Goal: Task Accomplishment & Management: Manage account settings

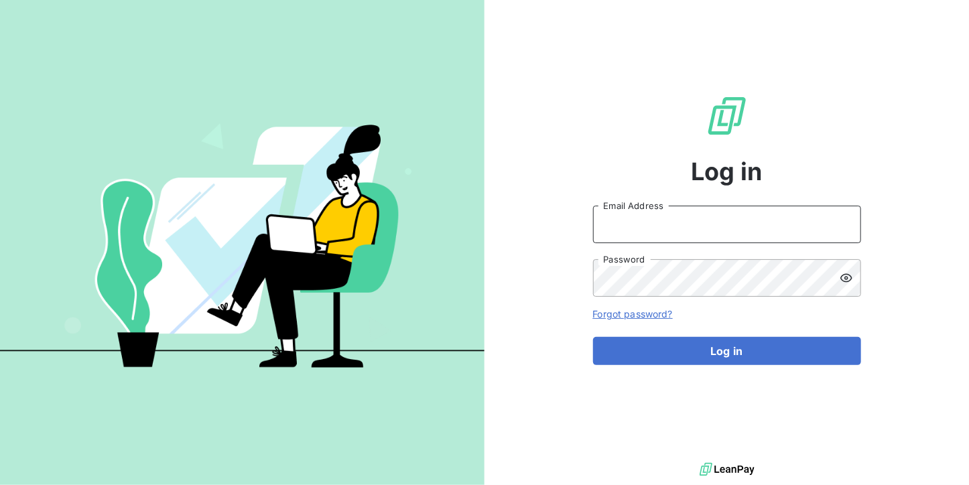
type input "[DOMAIN_NAME][EMAIL_ADDRESS][DOMAIN_NAME]"
click at [763, 199] on div "Log in [DOMAIN_NAME][EMAIL_ADDRESS][DOMAIN_NAME] Email Address Password Forgot …" at bounding box center [727, 230] width 268 height 460
drag, startPoint x: 756, startPoint y: 221, endPoint x: 753, endPoint y: 230, distance: 9.8
click at [756, 221] on input "[DOMAIN_NAME][EMAIL_ADDRESS][DOMAIN_NAME]" at bounding box center [727, 225] width 268 height 38
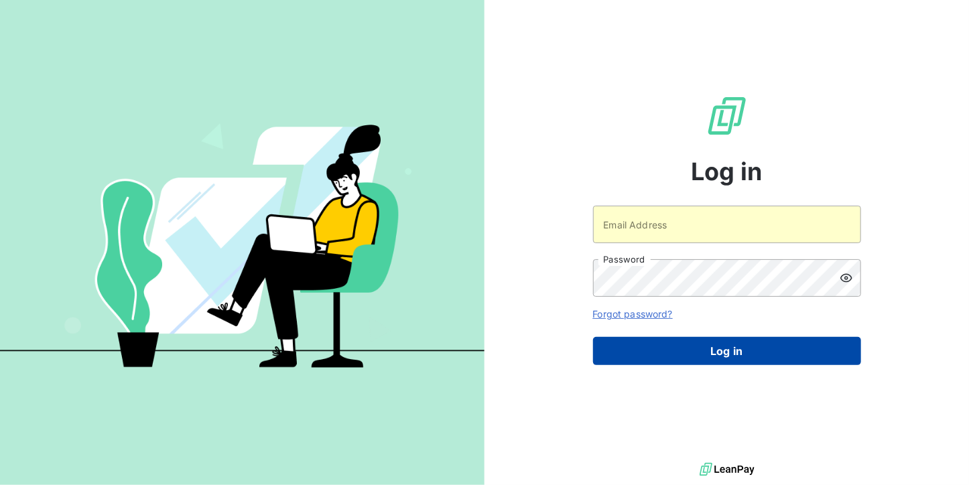
click at [710, 351] on button "Log in" at bounding box center [727, 351] width 268 height 28
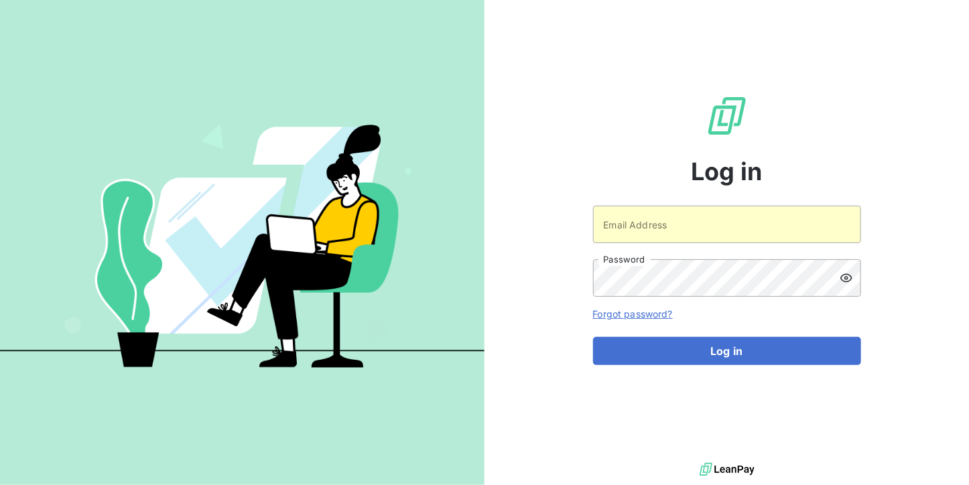
click at [696, 205] on div "Log in Email Address Password Forgot password? Log in" at bounding box center [727, 230] width 268 height 460
click at [690, 229] on input "Email Address" at bounding box center [727, 225] width 268 height 38
type input "[EMAIL_ADDRESS][DOMAIN_NAME]"
click at [681, 365] on div "Log in [EMAIL_ADDRESS][DOMAIN_NAME] Email Address Password Forgot password? Log…" at bounding box center [727, 230] width 268 height 460
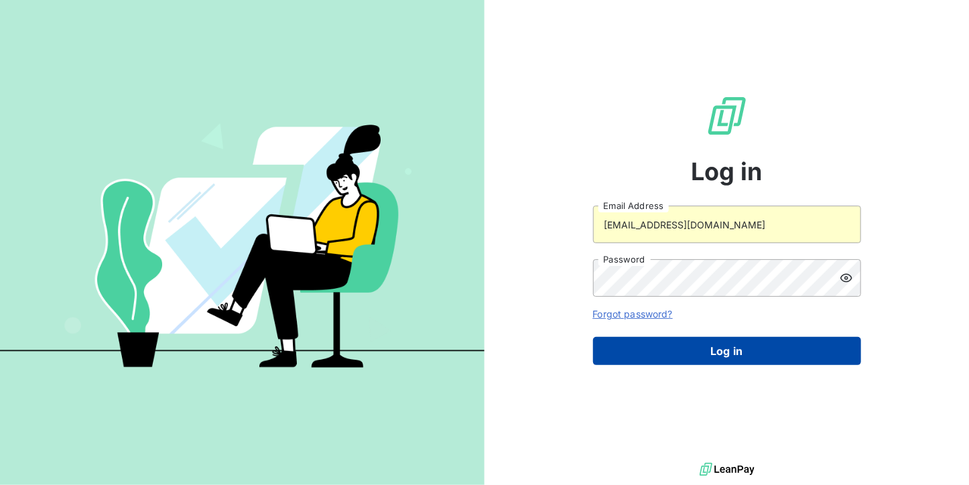
click at [681, 364] on button "Log in" at bounding box center [727, 351] width 268 height 28
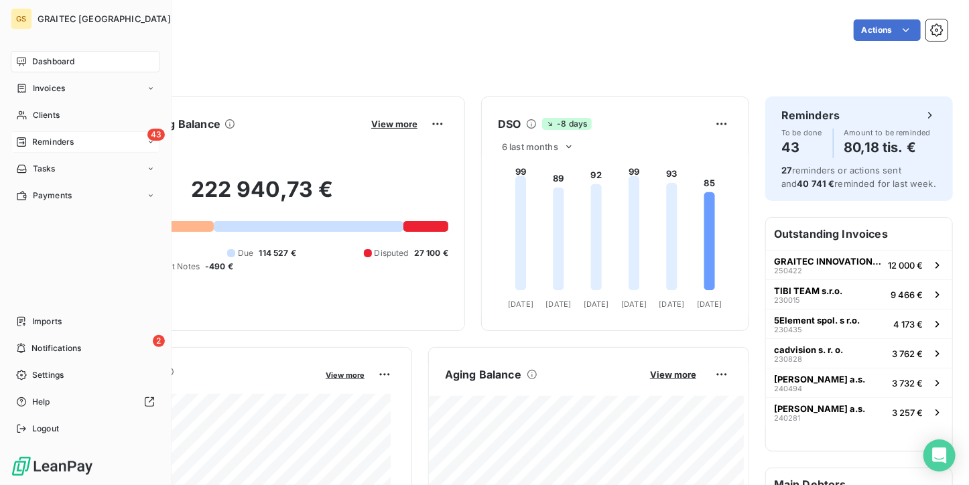
click at [35, 139] on span "Reminders" at bounding box center [53, 142] width 42 height 12
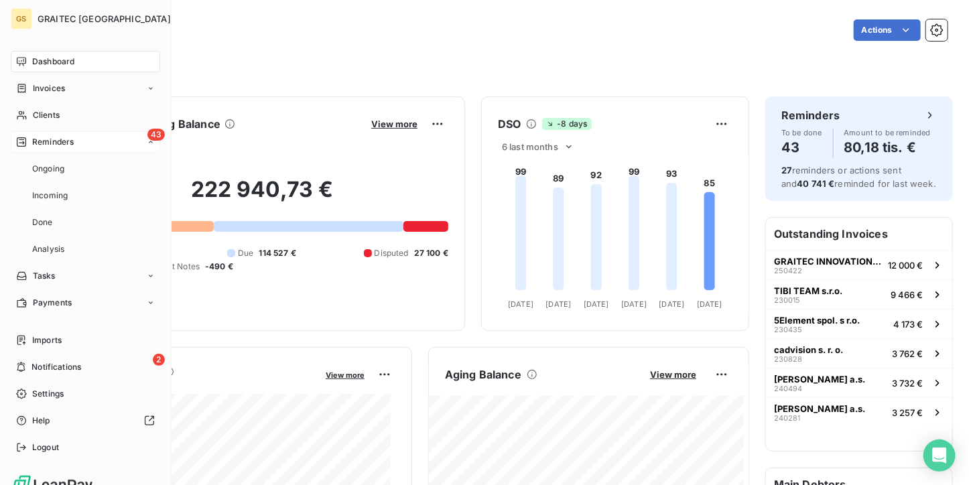
click at [39, 167] on span "Ongoing" at bounding box center [48, 169] width 32 height 12
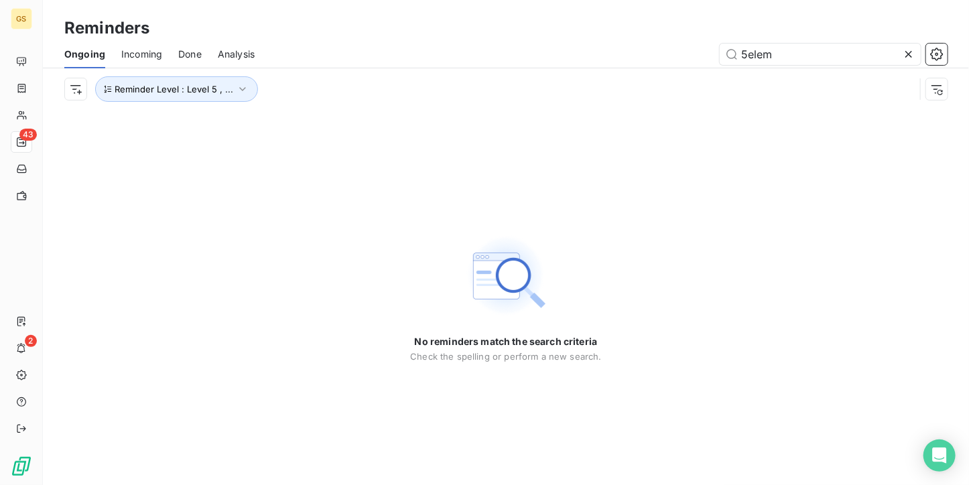
click at [916, 52] on div at bounding box center [911, 54] width 19 height 21
click at [220, 100] on button "Reminder Level : Level 5 , ..." at bounding box center [176, 88] width 163 height 25
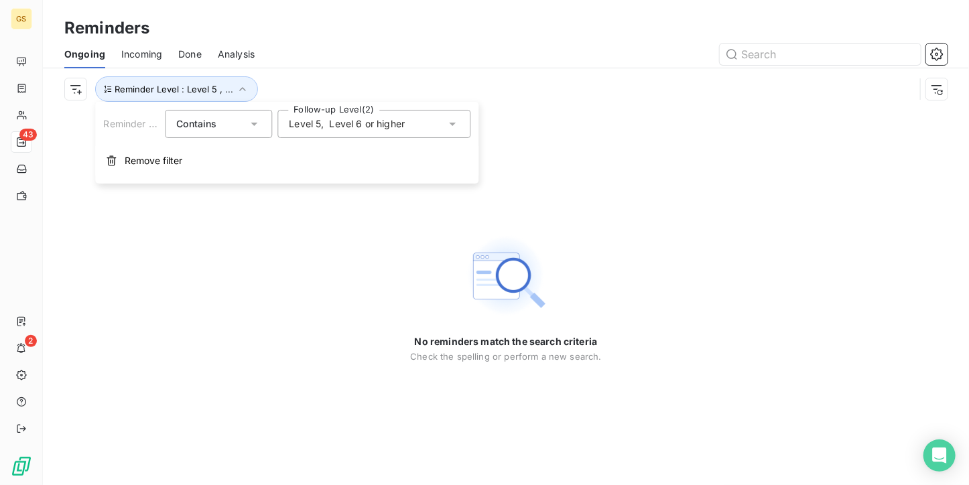
click at [359, 117] on span "Level 6 or higher" at bounding box center [368, 123] width 76 height 13
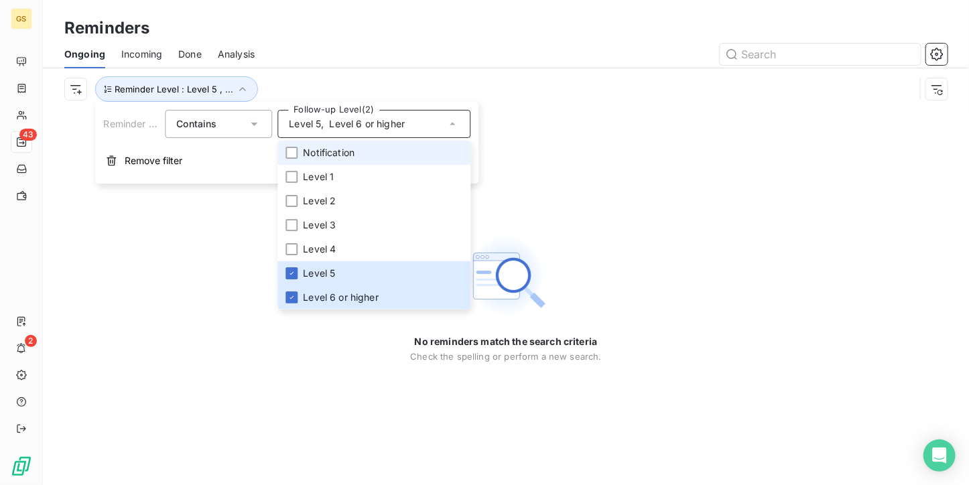
click at [320, 155] on span "Notification" at bounding box center [329, 152] width 52 height 13
click at [290, 151] on icon at bounding box center [292, 153] width 8 height 8
click at [299, 177] on li "Level 1" at bounding box center [373, 177] width 193 height 24
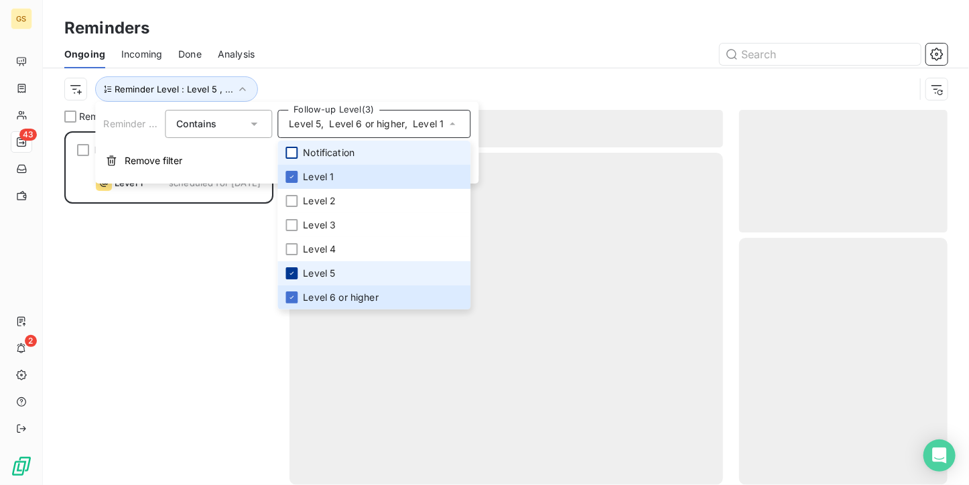
click at [292, 270] on icon at bounding box center [292, 273] width 8 height 8
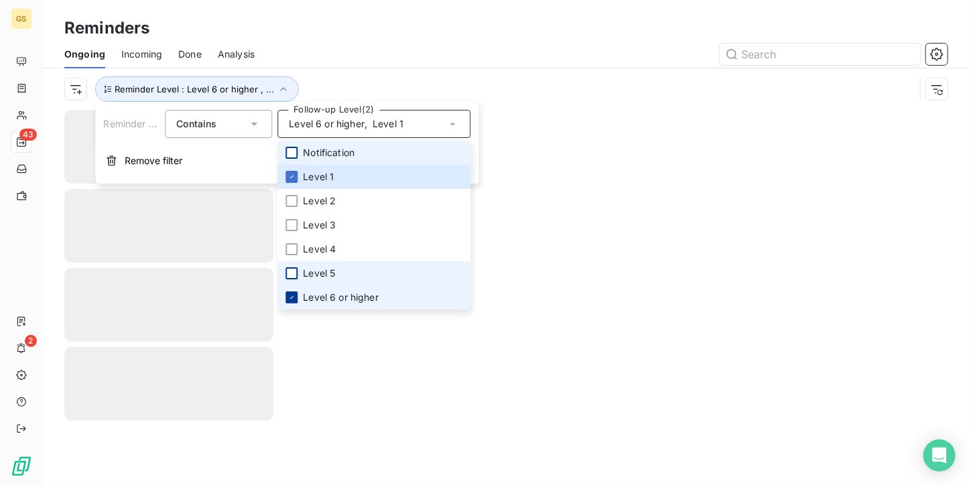
click at [296, 303] on div at bounding box center [292, 298] width 12 height 12
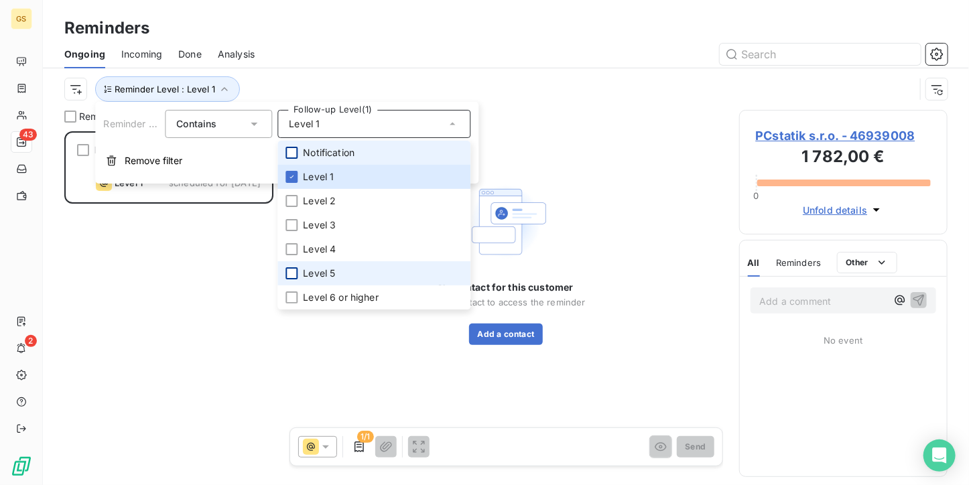
scroll to position [343, 198]
click at [343, 32] on div "Reminders" at bounding box center [506, 28] width 926 height 24
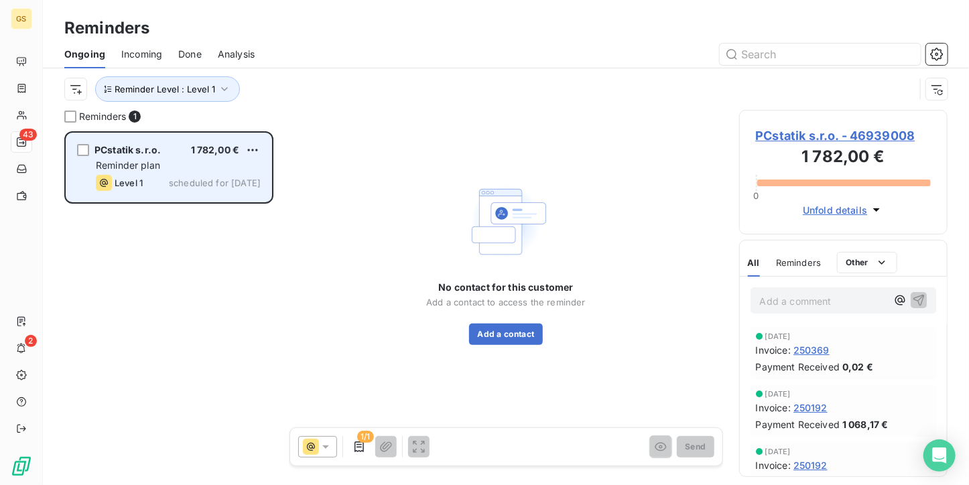
click at [168, 184] on div "Level 1 scheduled for [DATE]" at bounding box center [178, 183] width 165 height 16
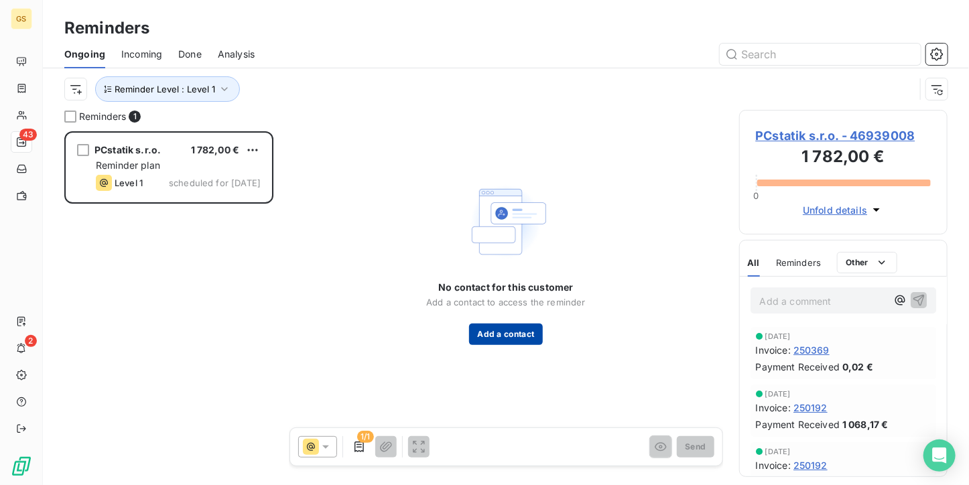
click at [479, 330] on button "Add a contact" at bounding box center [505, 334] width 73 height 21
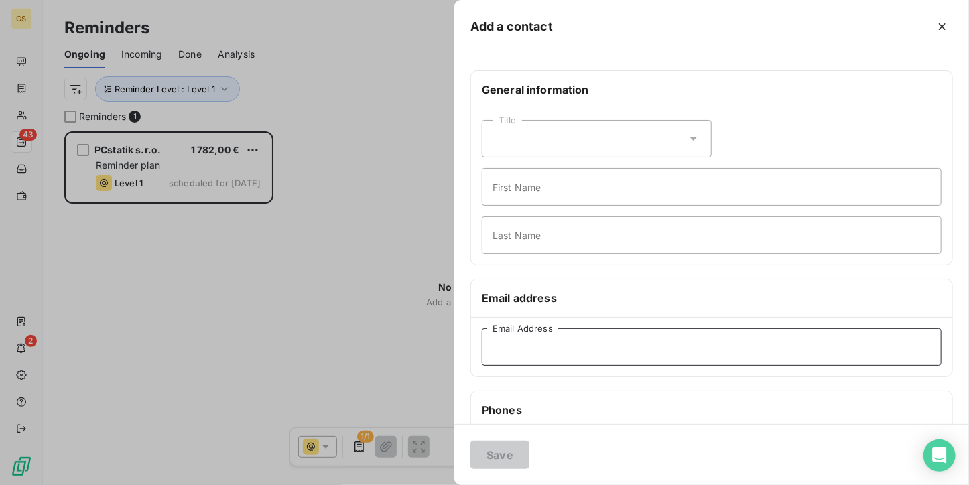
click at [517, 359] on input "Email Address" at bounding box center [712, 347] width 460 height 38
paste input "[EMAIL_ADDRESS][DOMAIN_NAME]"
type input "[EMAIL_ADDRESS][DOMAIN_NAME]"
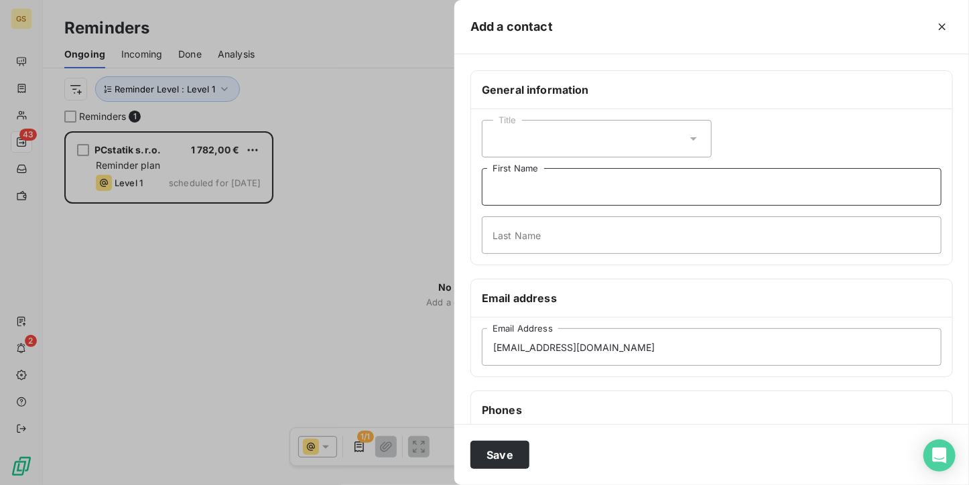
click at [540, 196] on input "First Name" at bounding box center [712, 187] width 460 height 38
type input "[PERSON_NAME]"
click at [568, 254] on div "Title [PERSON_NAME] First Name Last Name" at bounding box center [711, 186] width 481 height 155
click at [567, 223] on input "Last Name" at bounding box center [712, 235] width 460 height 38
type input "Cuník"
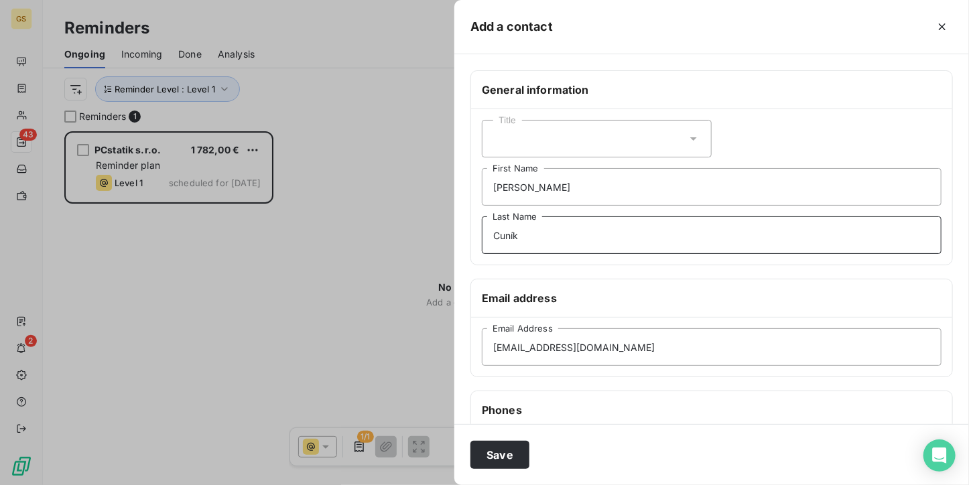
scroll to position [67, 0]
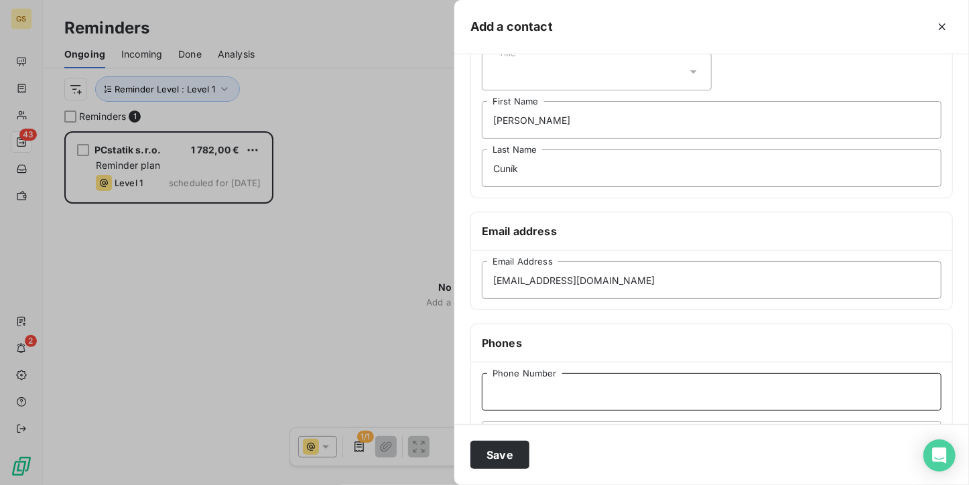
click at [556, 385] on input "Phone Number" at bounding box center [712, 392] width 460 height 38
paste input "[PHONE_NUMBER]"
type input "[PHONE_NUMBER]"
click at [501, 451] on button "Save" at bounding box center [500, 455] width 59 height 28
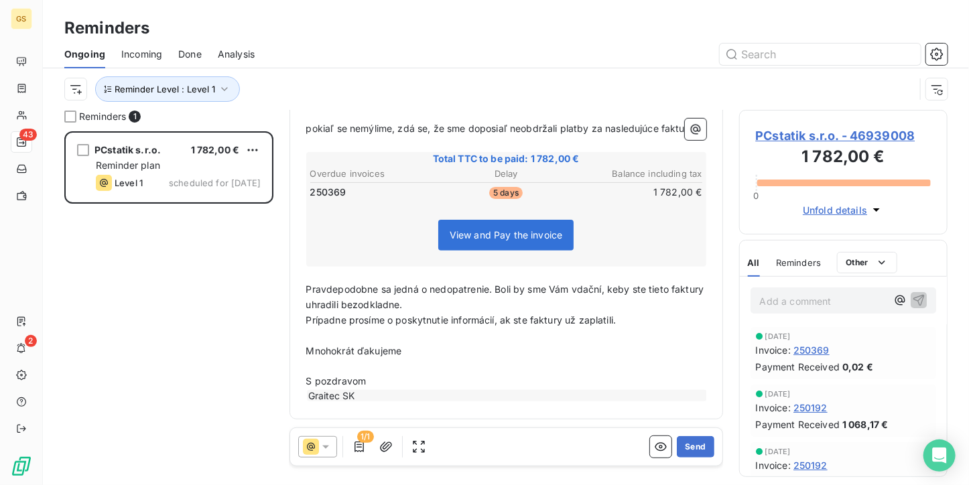
scroll to position [0, 0]
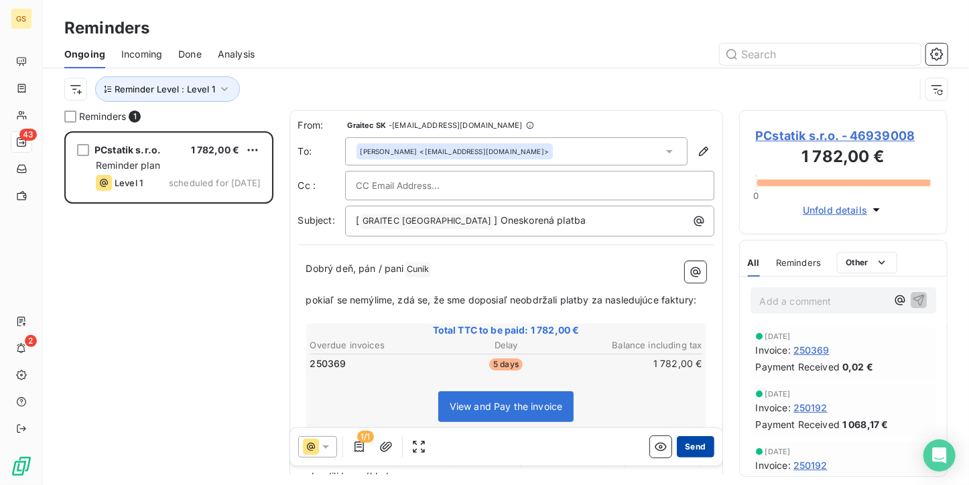
click at [690, 448] on button "Send" at bounding box center [695, 446] width 37 height 21
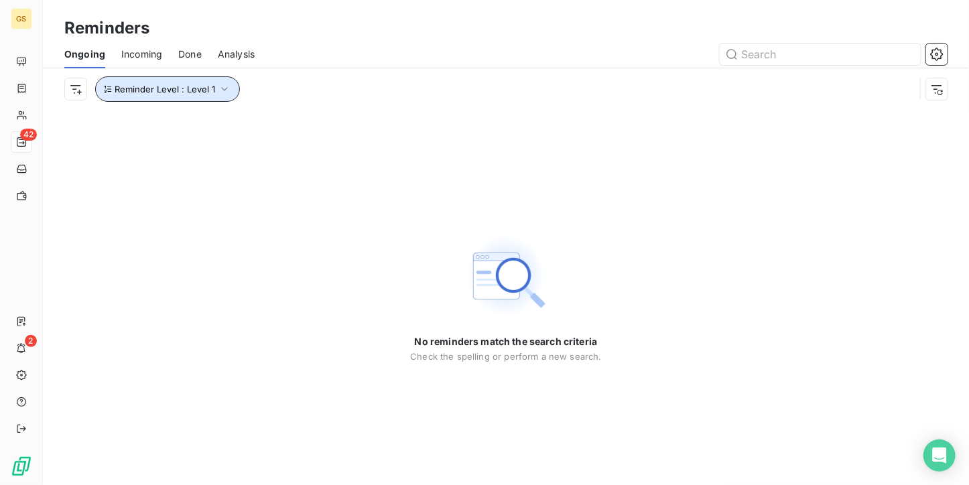
click at [210, 78] on button "Reminder Level : Level 1" at bounding box center [167, 88] width 145 height 25
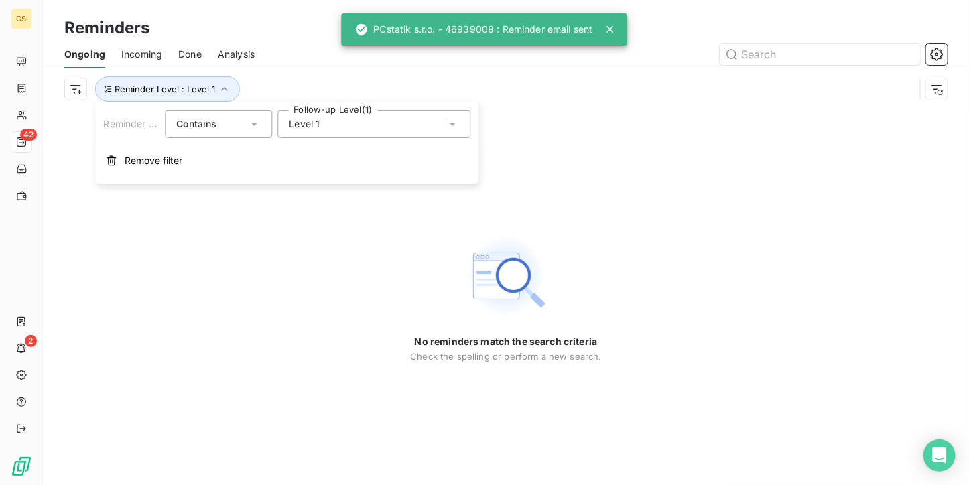
click at [338, 134] on div "Level 1" at bounding box center [373, 124] width 193 height 28
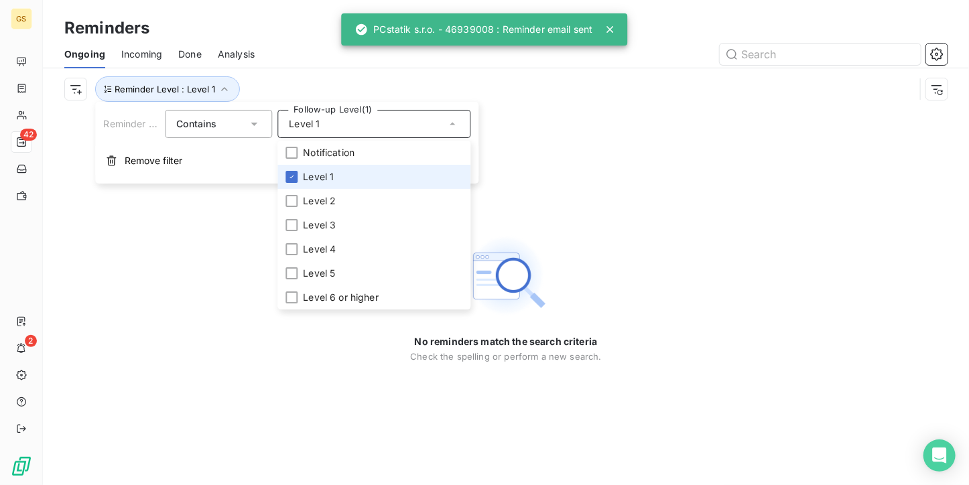
click at [322, 186] on li "Level 1" at bounding box center [373, 177] width 193 height 24
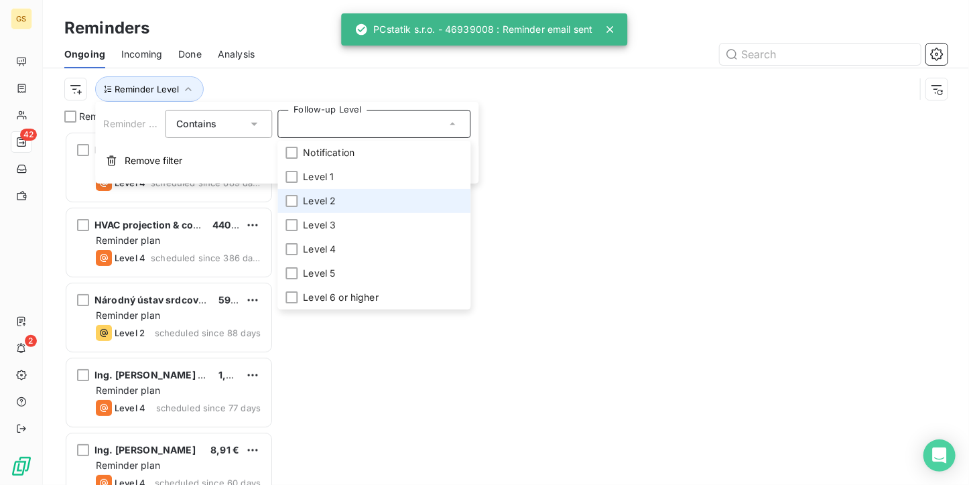
click at [318, 197] on span "Level 2" at bounding box center [319, 200] width 33 height 13
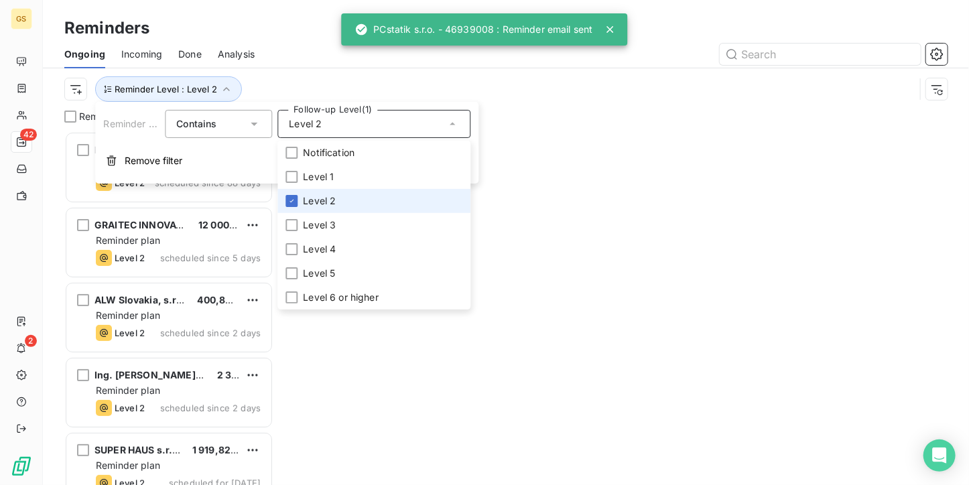
scroll to position [343, 198]
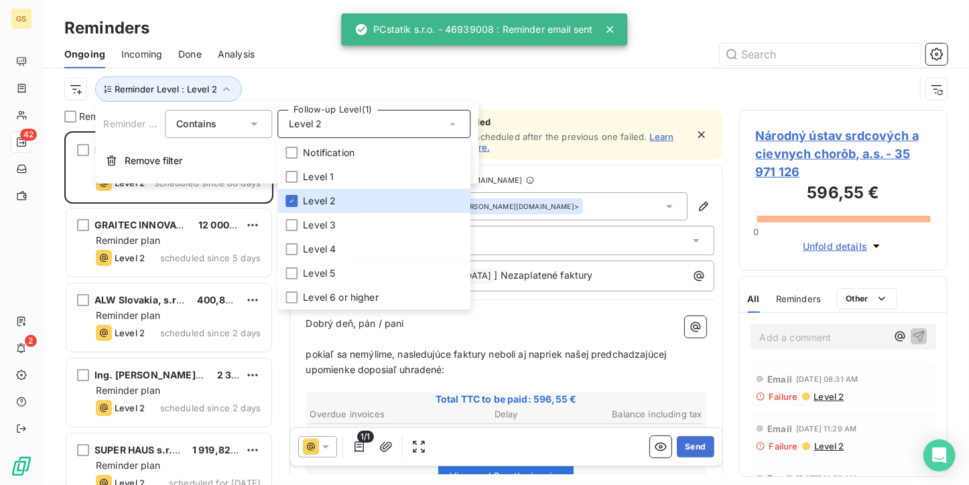
click at [247, 32] on div "Reminders" at bounding box center [506, 28] width 926 height 24
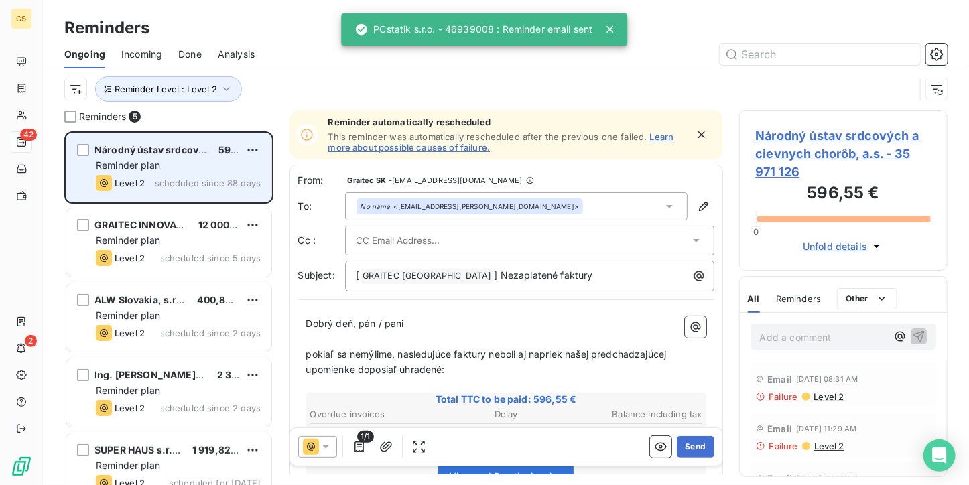
click at [193, 149] on span "Národný ústav srdcových a cievnych chorôb, a.s." at bounding box center [211, 149] width 233 height 11
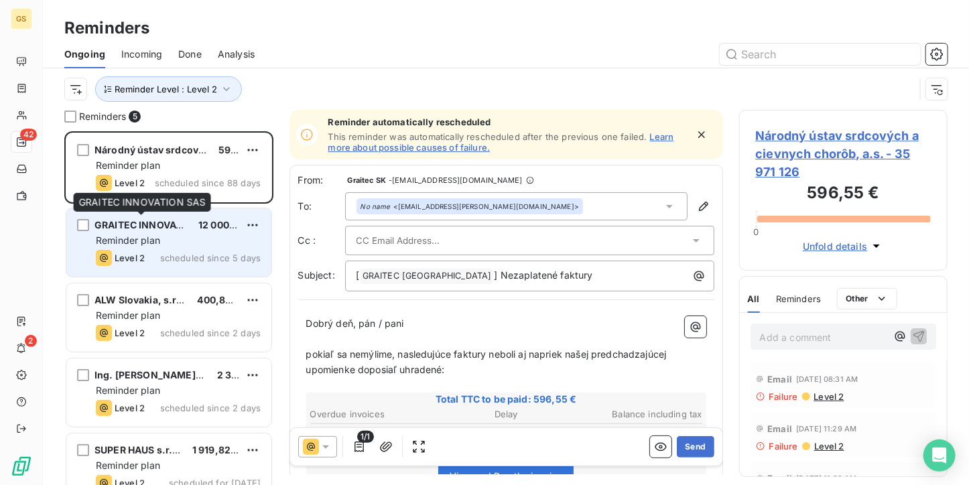
click at [169, 230] on span "GRAITEC INNOVATION SAS" at bounding box center [158, 224] width 126 height 11
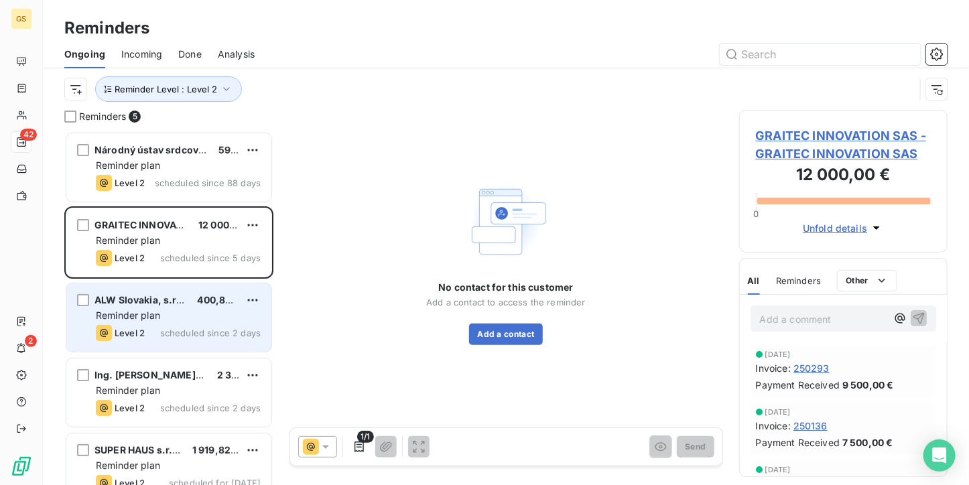
click at [174, 308] on div "ALW Slovakia, s.r.o. 400,88 € Reminder plan Level 2 scheduled since 2 days" at bounding box center [168, 318] width 205 height 68
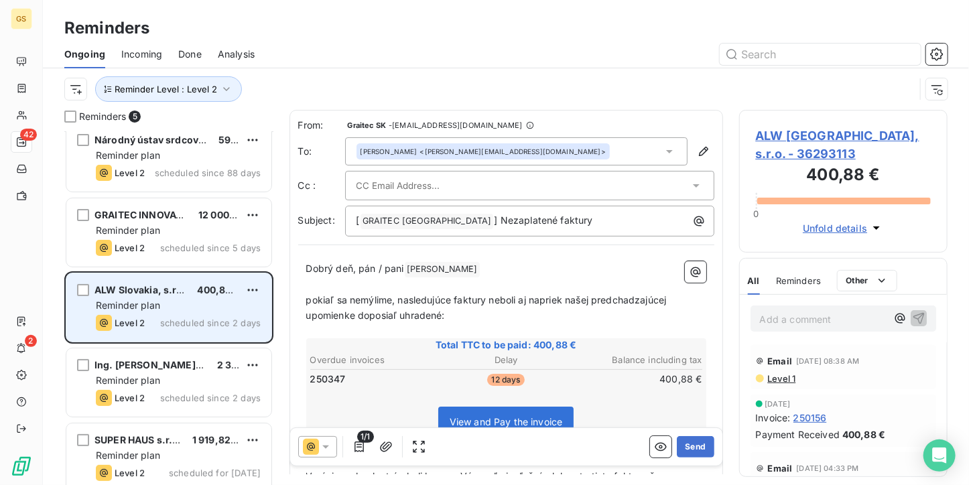
scroll to position [21, 0]
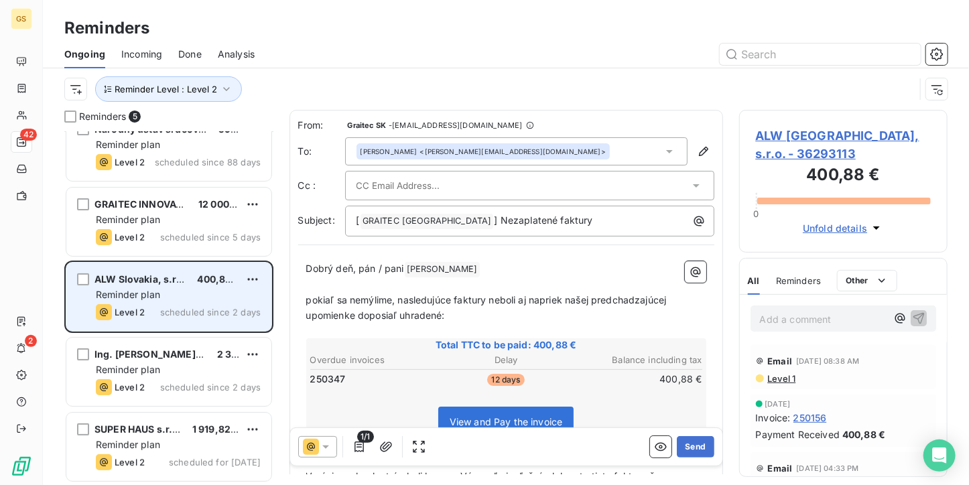
click at [173, 285] on div "ALW Slovakia, s.r.o." at bounding box center [141, 279] width 92 height 13
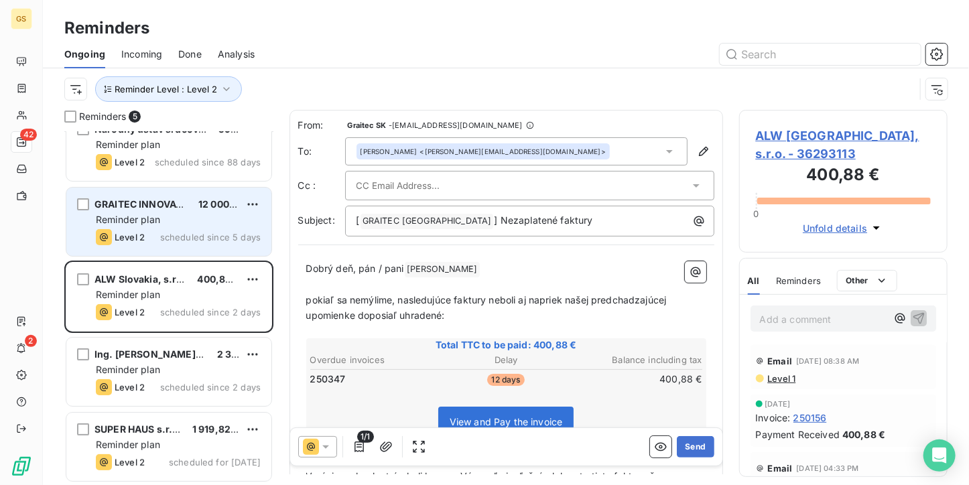
click at [173, 232] on span "scheduled since 5 days" at bounding box center [210, 237] width 101 height 11
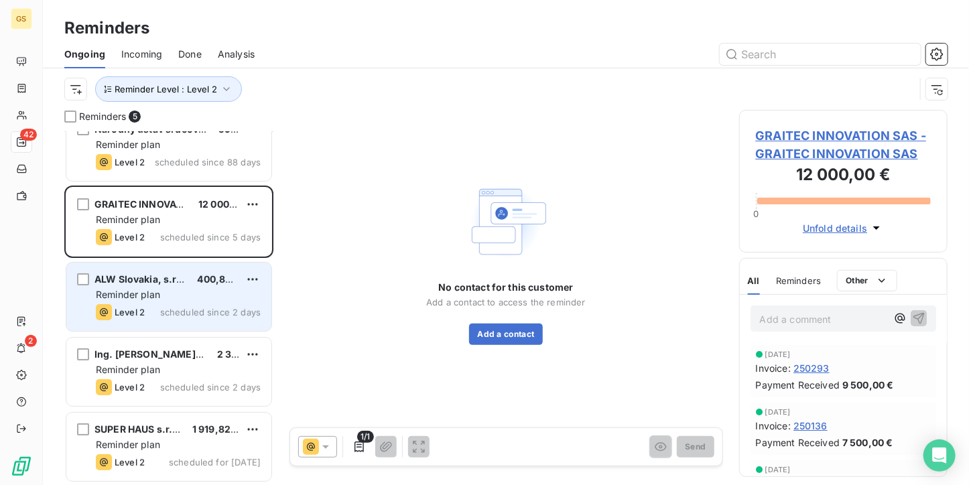
click at [176, 314] on span "scheduled since 2 days" at bounding box center [210, 312] width 101 height 11
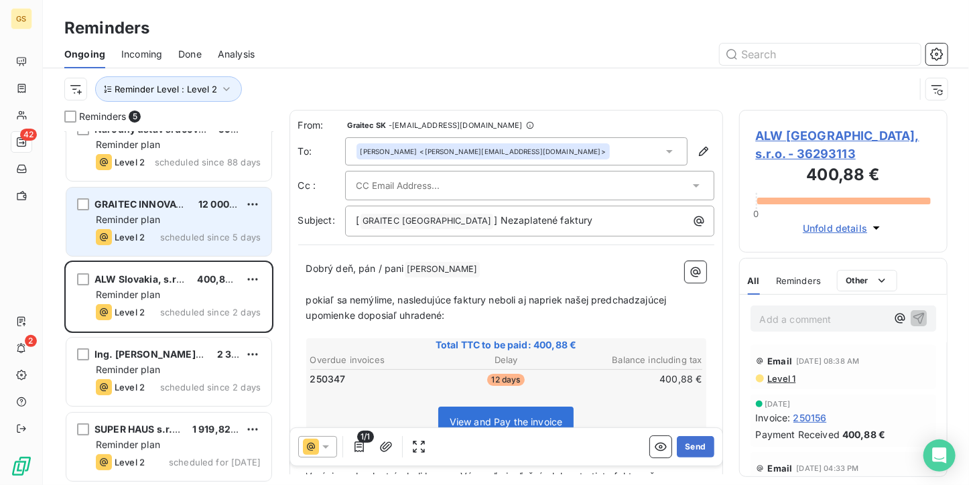
click at [123, 222] on span "Reminder plan" at bounding box center [128, 219] width 64 height 11
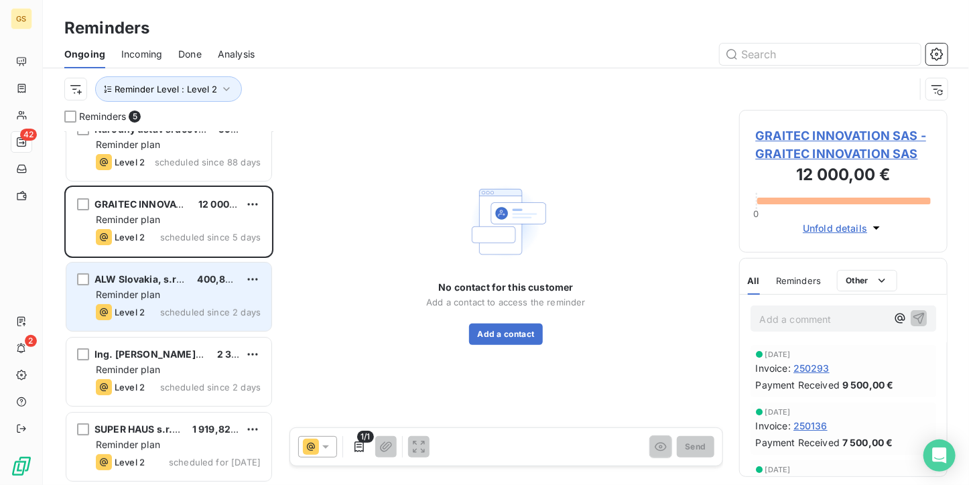
click at [151, 294] on span "Reminder plan" at bounding box center [128, 294] width 64 height 11
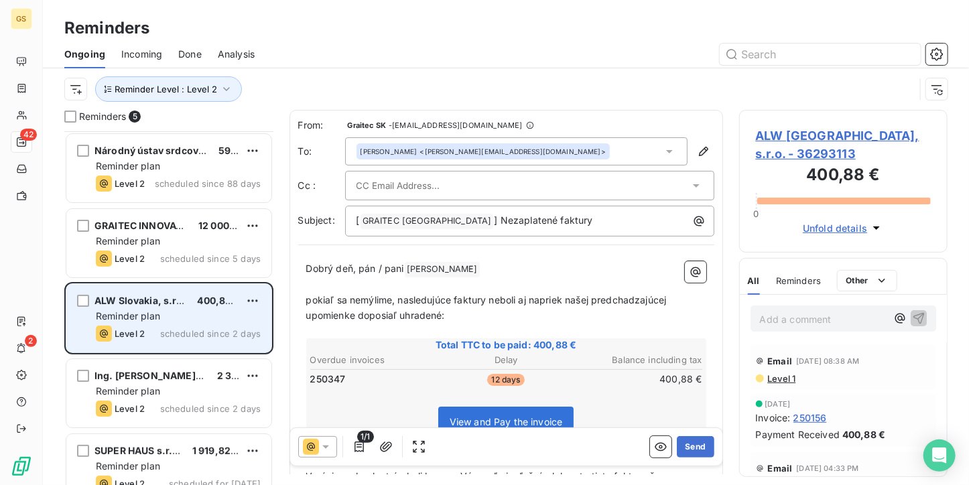
scroll to position [21, 0]
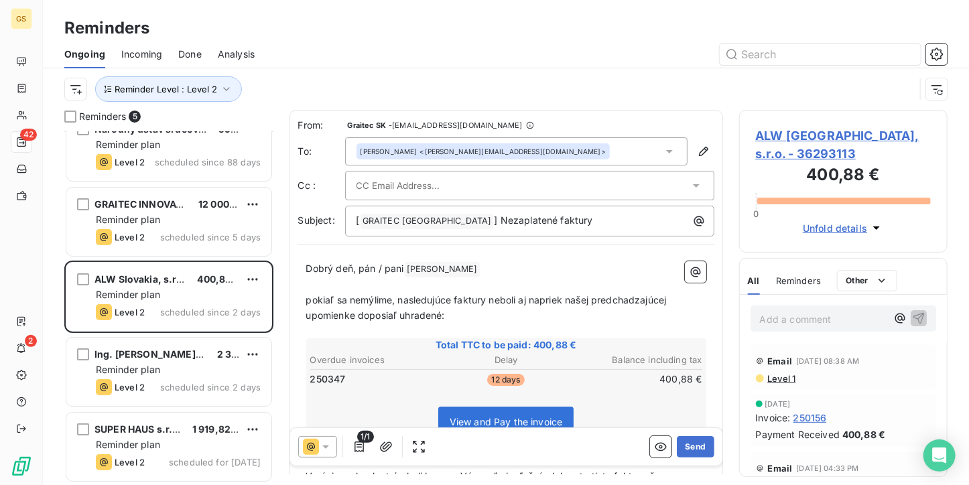
click at [322, 450] on icon at bounding box center [325, 446] width 13 height 13
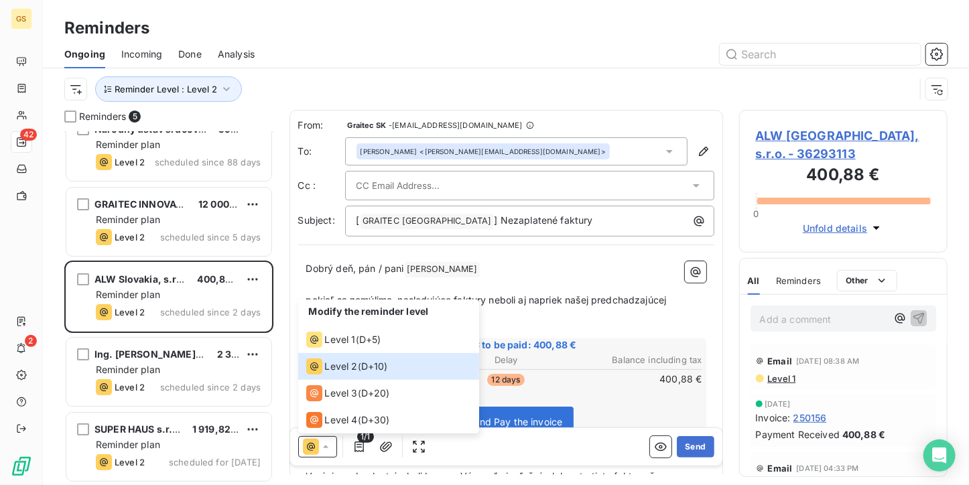
click at [584, 316] on p "pokiaľ sa nemýlime, nasledujúce faktury neboli aj napriek našej predchadzajúcej…" at bounding box center [506, 308] width 400 height 31
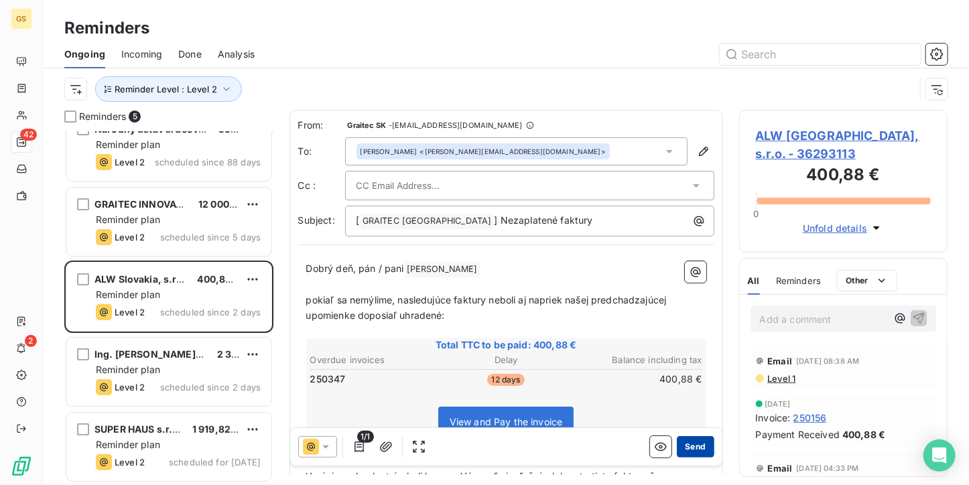
click at [701, 444] on button "Send" at bounding box center [695, 446] width 37 height 21
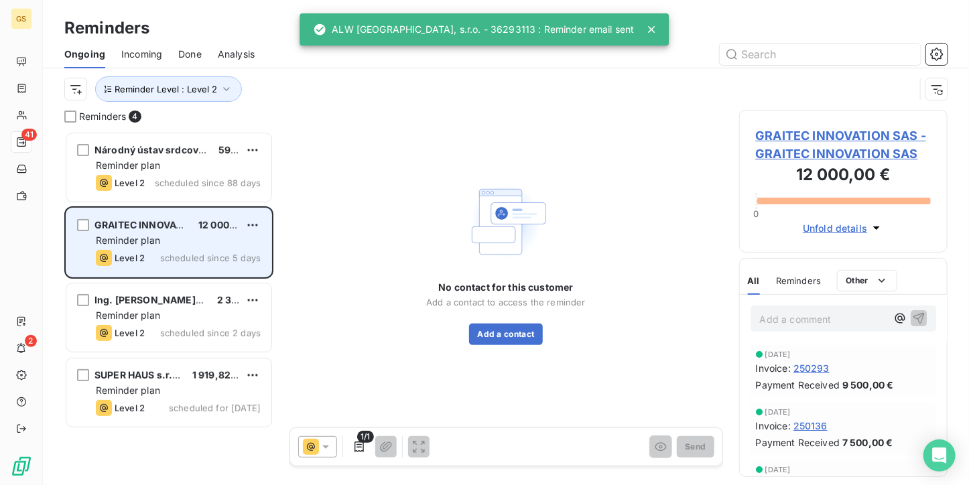
click at [214, 243] on div "Reminder plan" at bounding box center [178, 240] width 165 height 13
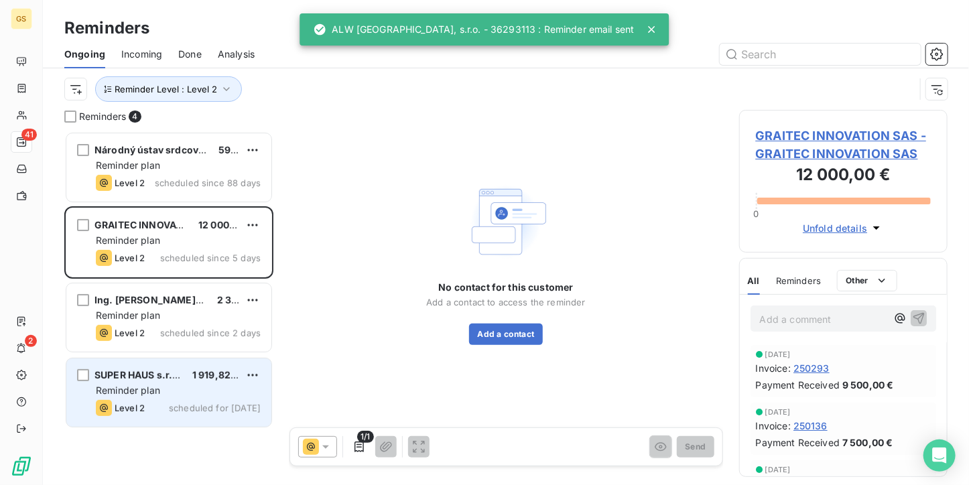
click at [193, 366] on div "SUPER HAUS s.r.o. 1 919,82 € Reminder plan Level 2 scheduled for [DATE]" at bounding box center [168, 393] width 205 height 68
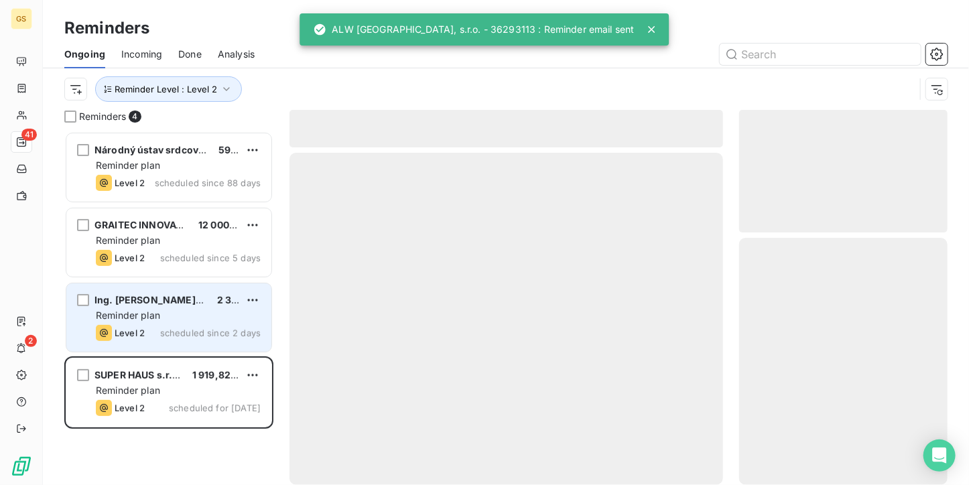
click at [188, 322] on div "Ing. [PERSON_NAME], autorizovaný stavebný inžinier 2 373,90 € Reminder plan Lev…" at bounding box center [168, 318] width 205 height 68
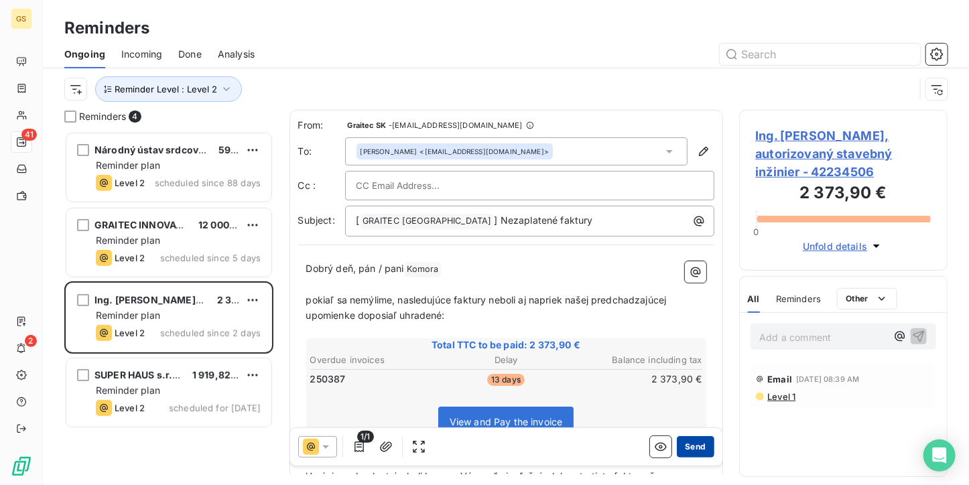
click at [690, 440] on button "Send" at bounding box center [695, 446] width 37 height 21
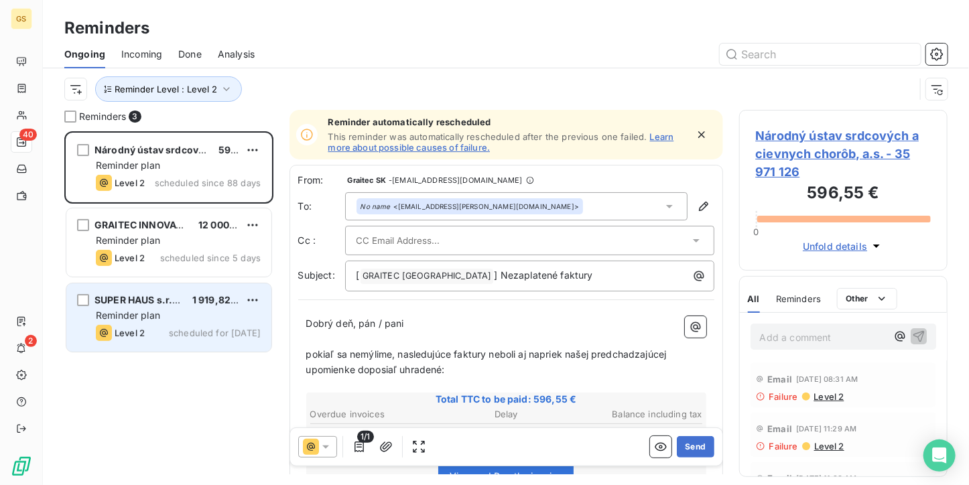
click at [174, 298] on span "SUPER HAUS s.r.o." at bounding box center [139, 299] width 88 height 11
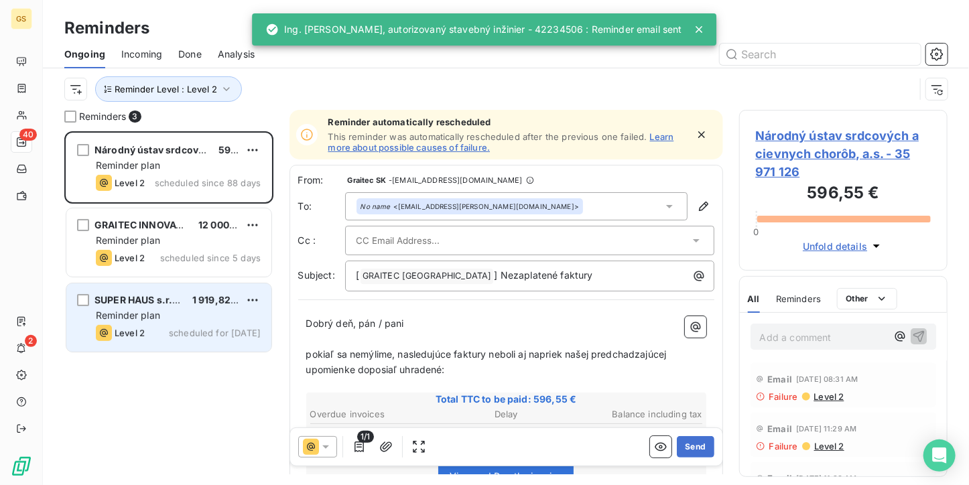
click at [161, 318] on div "Reminder plan" at bounding box center [178, 315] width 165 height 13
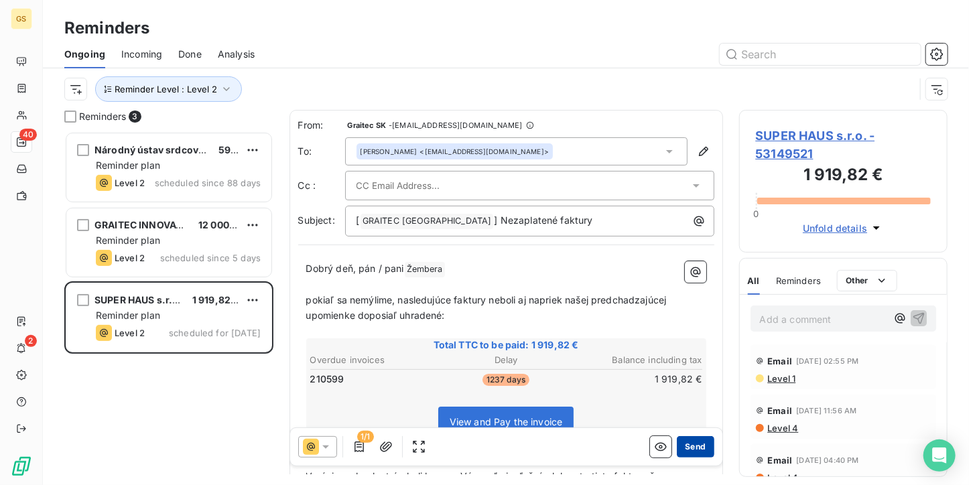
click at [693, 446] on button "Send" at bounding box center [695, 446] width 37 height 21
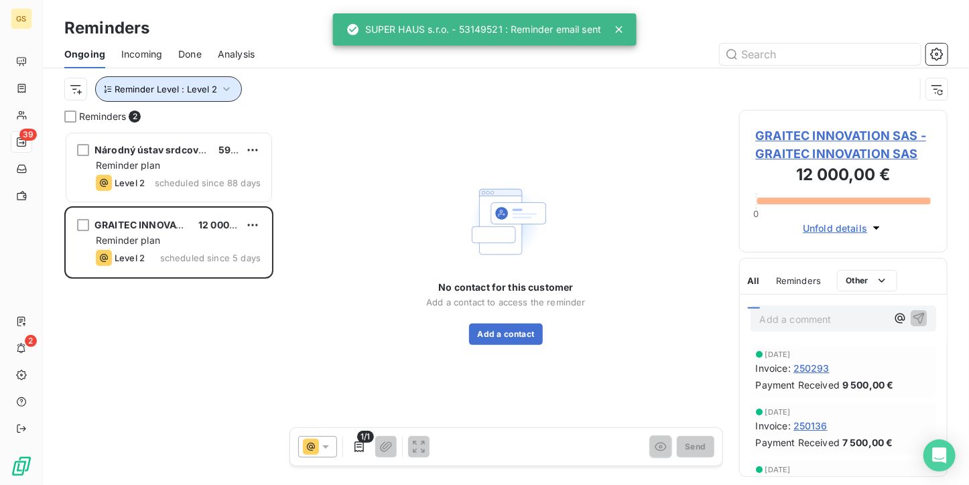
click at [205, 81] on button "Reminder Level : Level 2" at bounding box center [168, 88] width 147 height 25
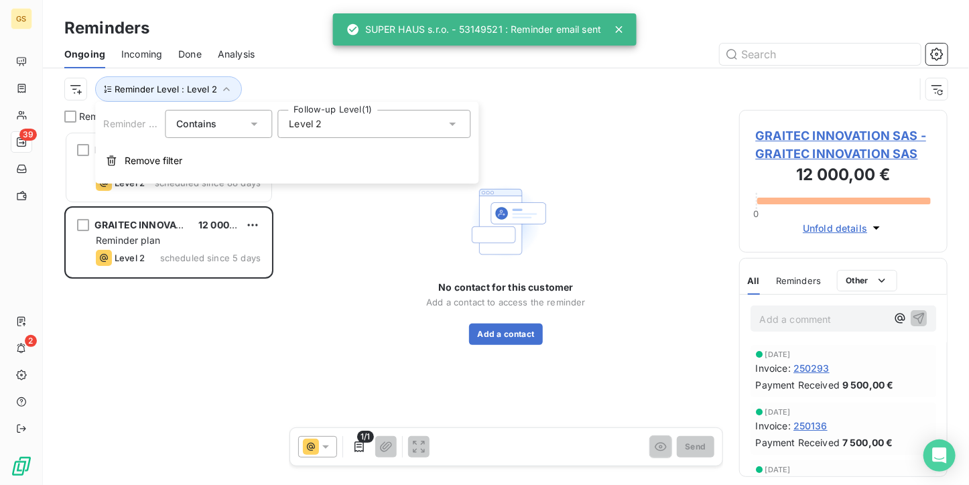
click at [432, 121] on div "Level 2" at bounding box center [373, 124] width 193 height 28
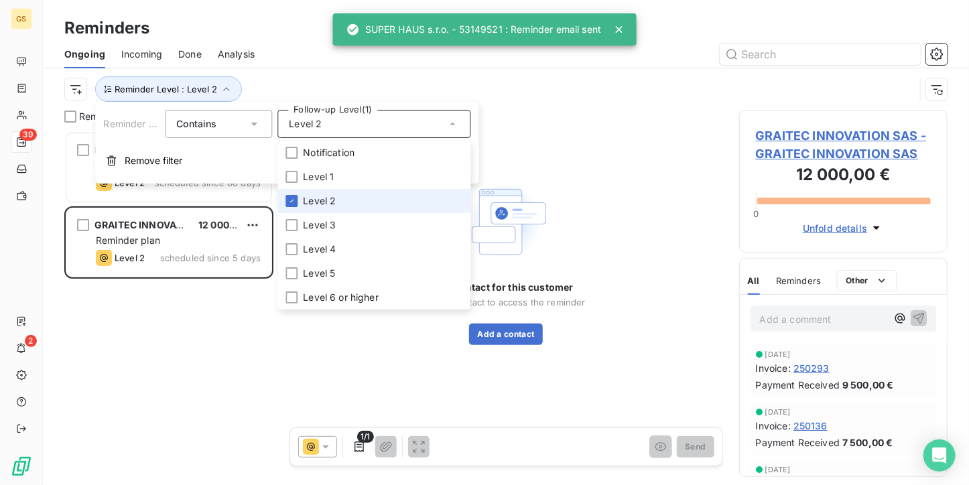
click at [334, 199] on span "Level 2" at bounding box center [319, 200] width 33 height 13
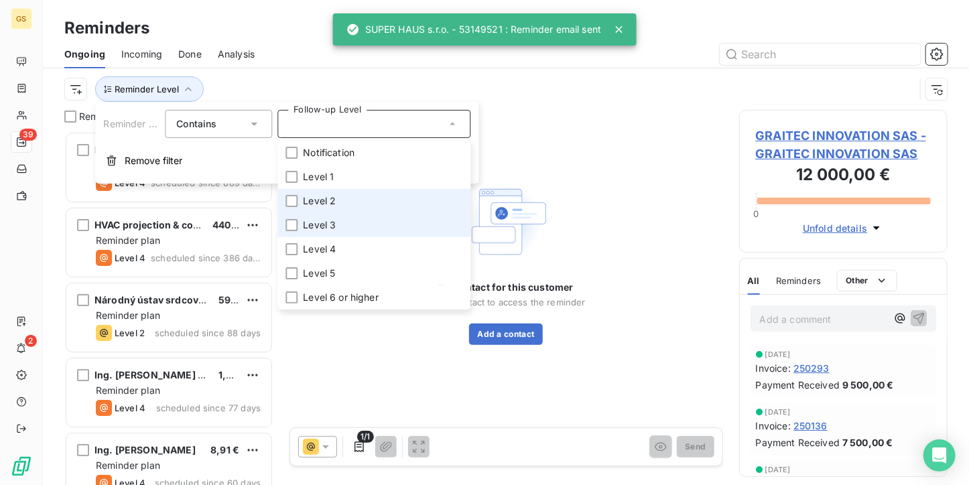
click at [322, 218] on span "Level 3" at bounding box center [319, 224] width 33 height 13
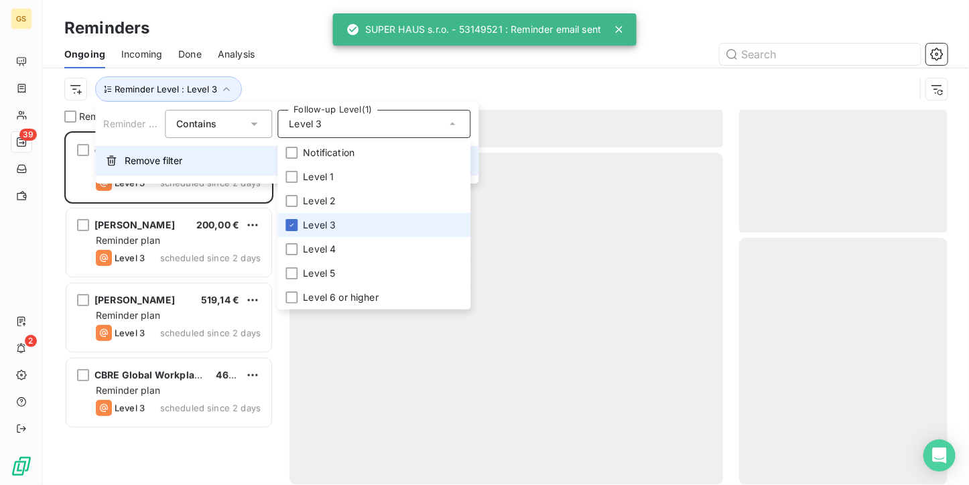
scroll to position [343, 198]
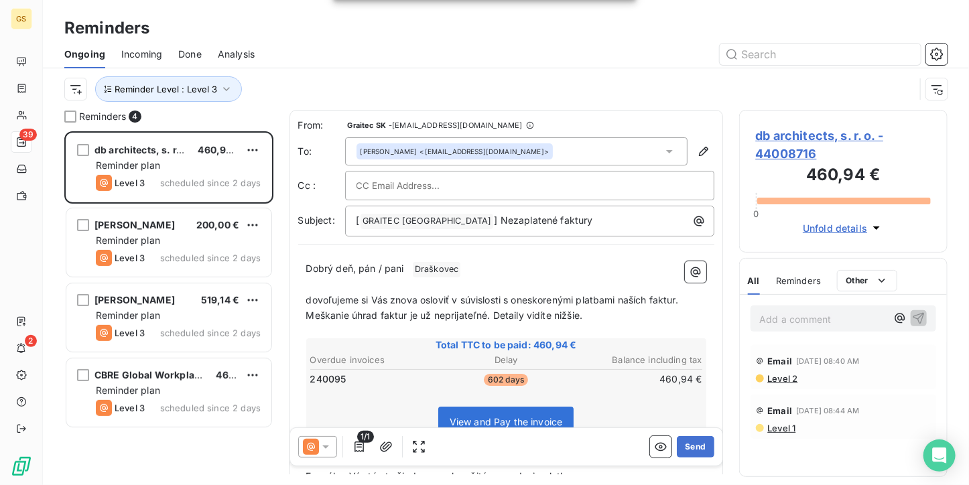
click at [520, 96] on div "Reminder Level : Level 3" at bounding box center [489, 88] width 851 height 25
click at [680, 447] on button "Send" at bounding box center [695, 446] width 37 height 21
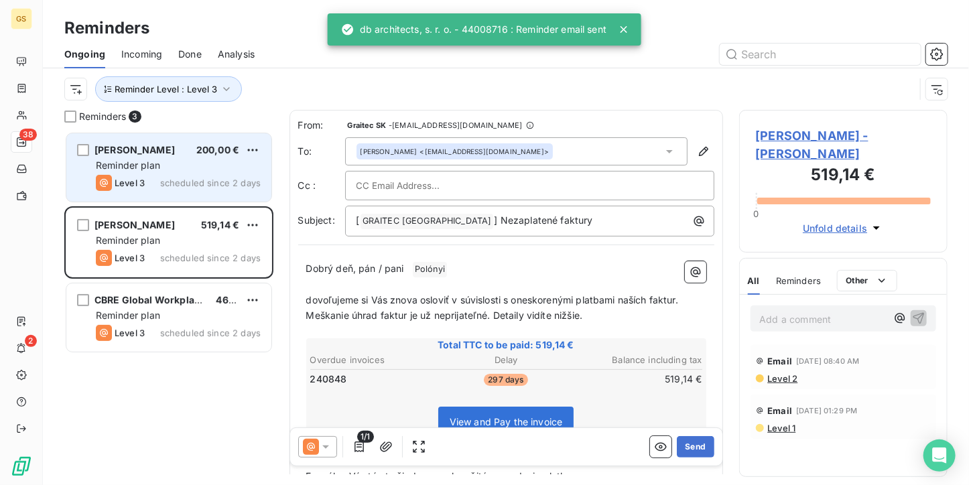
click at [162, 168] on div "Reminder plan" at bounding box center [178, 165] width 165 height 13
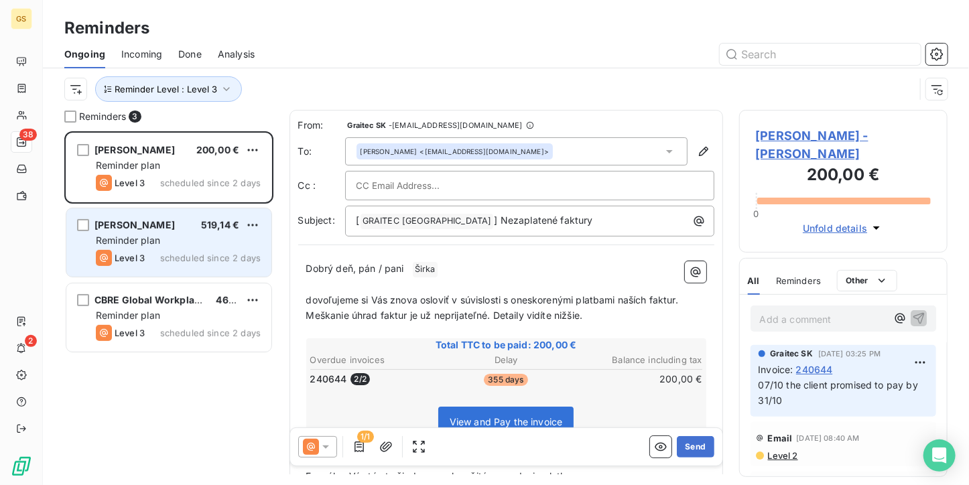
click at [164, 241] on div "Reminder plan" at bounding box center [178, 240] width 165 height 13
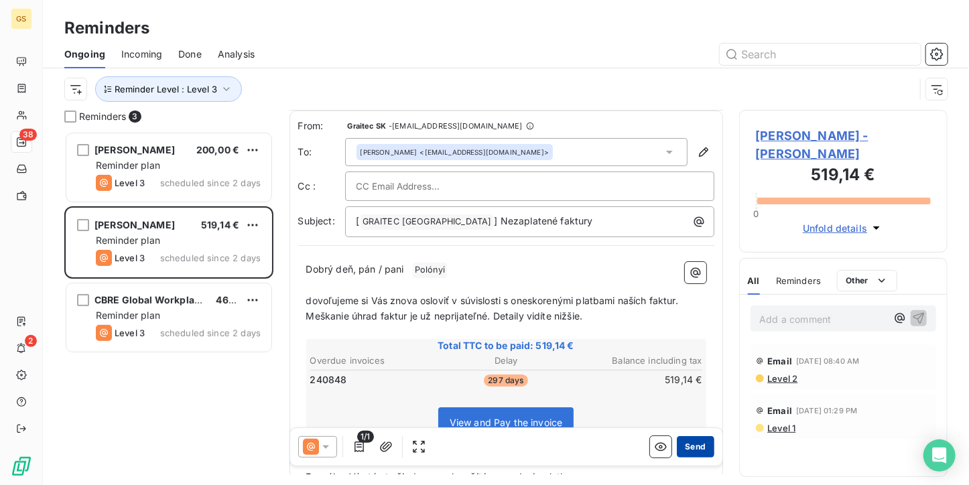
click at [684, 448] on button "Send" at bounding box center [695, 446] width 37 height 21
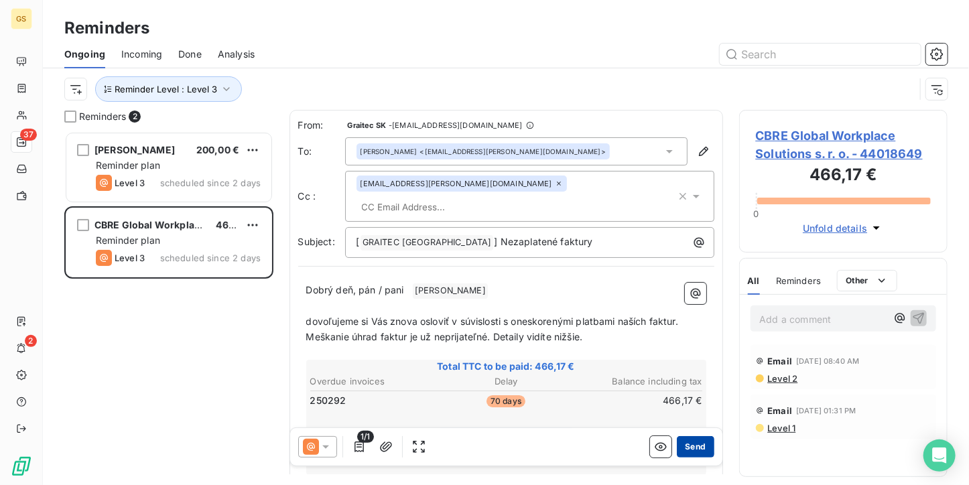
click at [686, 442] on button "Send" at bounding box center [695, 446] width 37 height 21
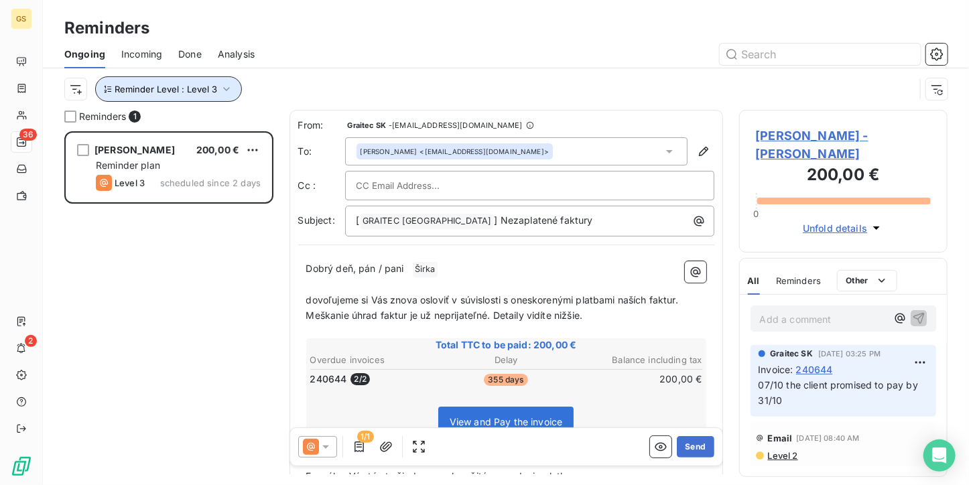
click at [222, 95] on icon "button" at bounding box center [226, 88] width 13 height 13
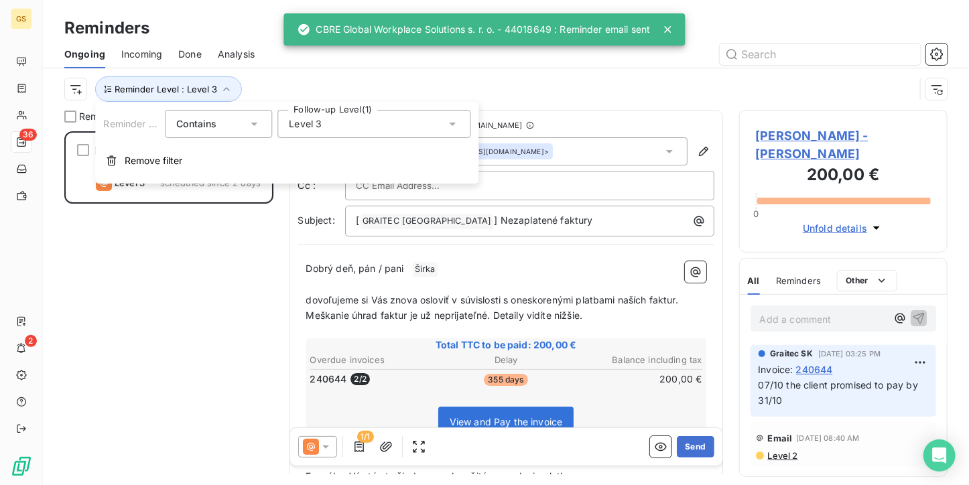
click at [365, 130] on div "Level 3" at bounding box center [373, 124] width 193 height 28
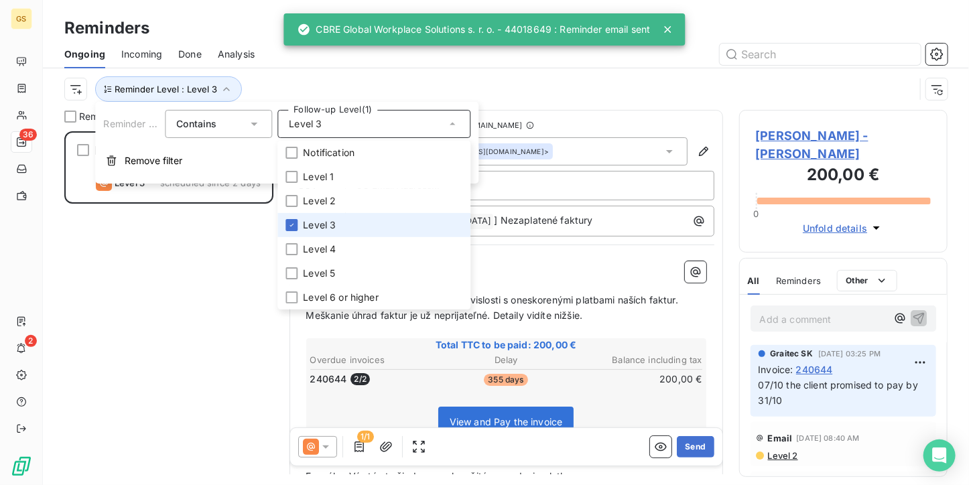
click at [308, 222] on span "Level 3" at bounding box center [319, 224] width 33 height 13
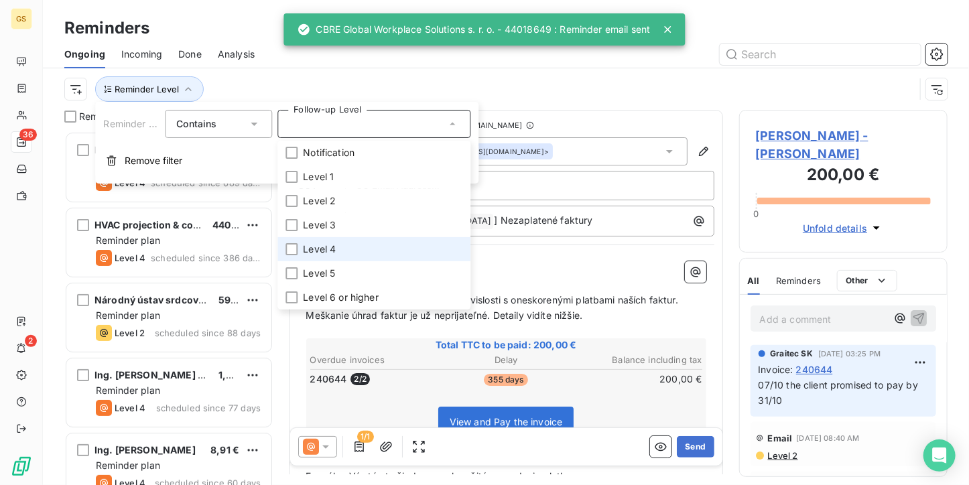
click at [315, 251] on span "Level 4" at bounding box center [319, 249] width 33 height 13
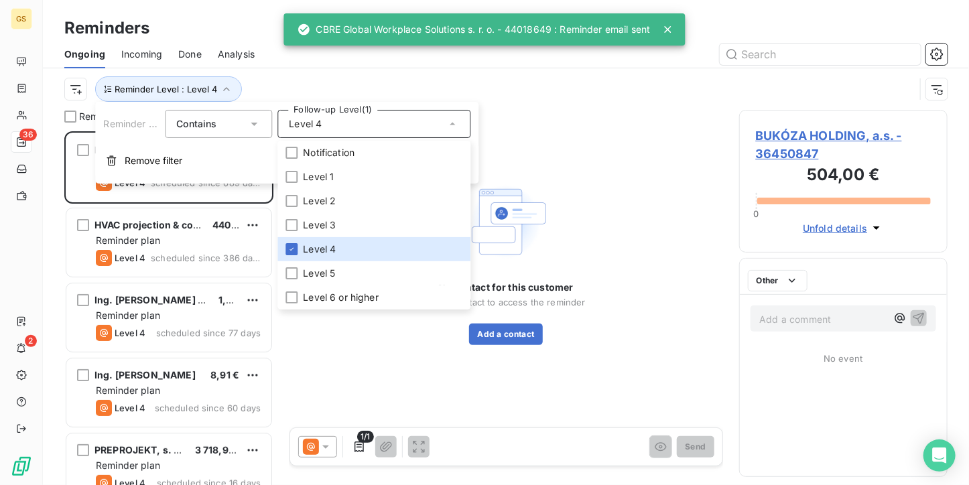
scroll to position [343, 198]
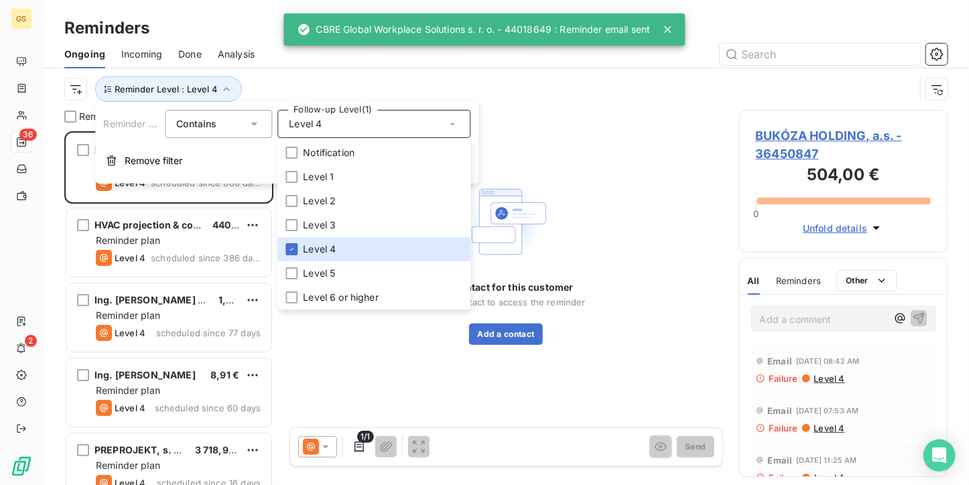
click at [321, 65] on div "Ongoing Incoming Done Analysis" at bounding box center [506, 54] width 926 height 28
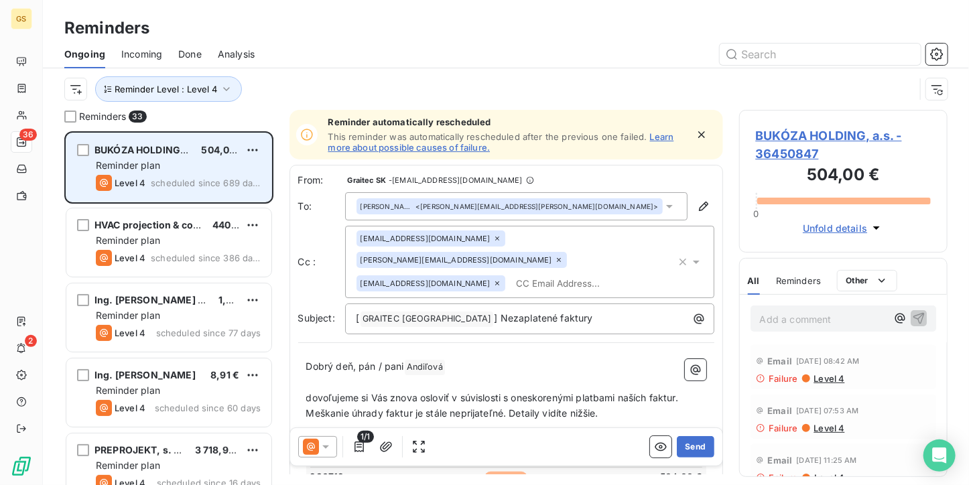
click at [172, 170] on div "Reminder plan" at bounding box center [178, 165] width 165 height 13
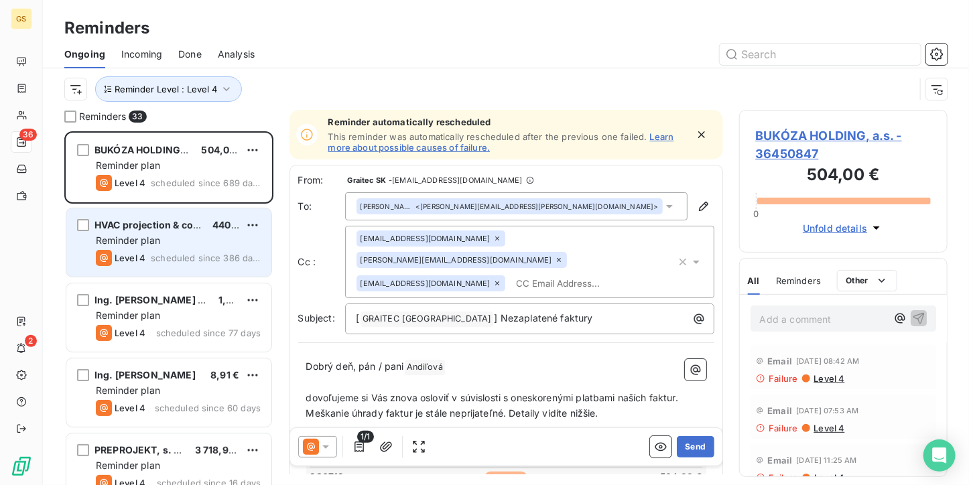
click at [174, 247] on div "Reminder plan" at bounding box center [178, 240] width 165 height 13
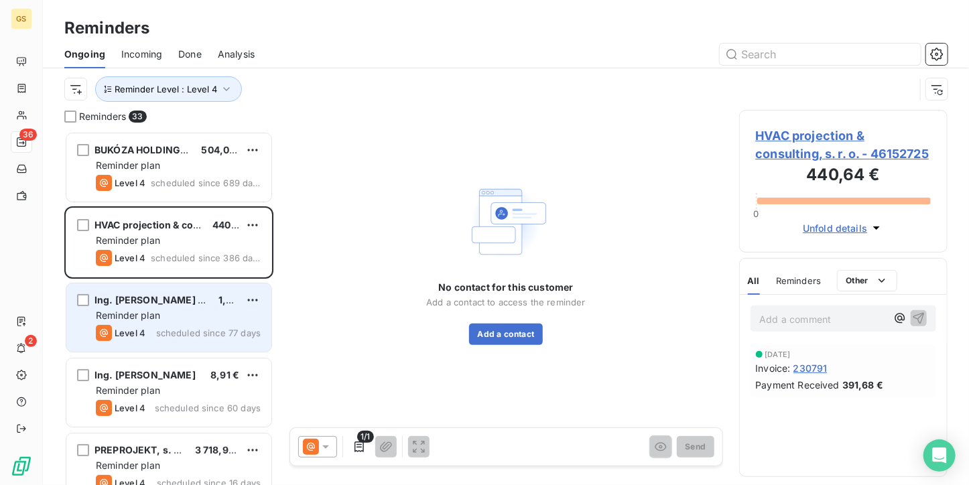
click at [172, 314] on div "Reminder plan" at bounding box center [178, 315] width 165 height 13
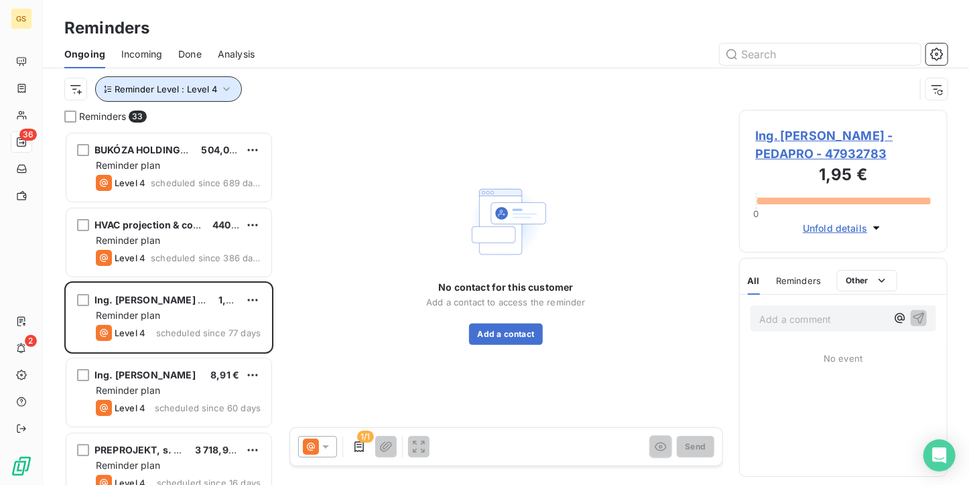
click at [220, 83] on icon "button" at bounding box center [226, 88] width 13 height 13
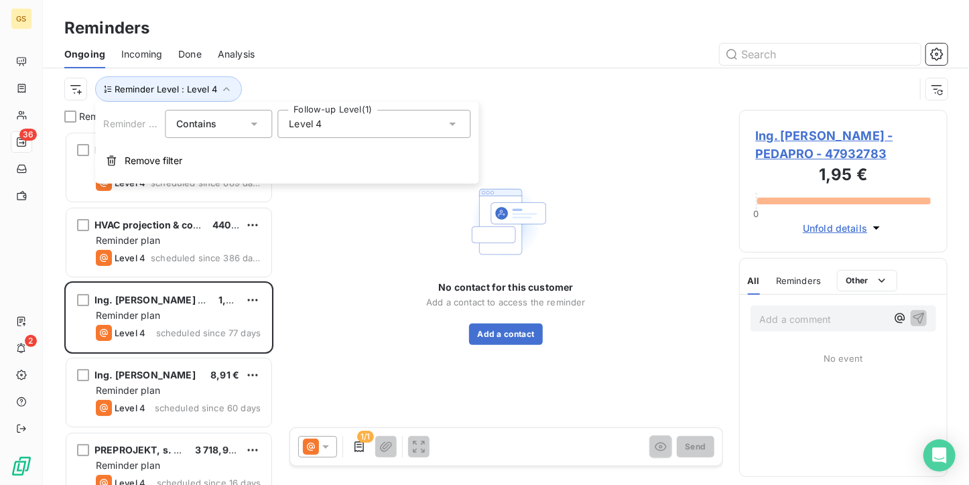
click at [409, 127] on div "Level 4" at bounding box center [373, 124] width 193 height 28
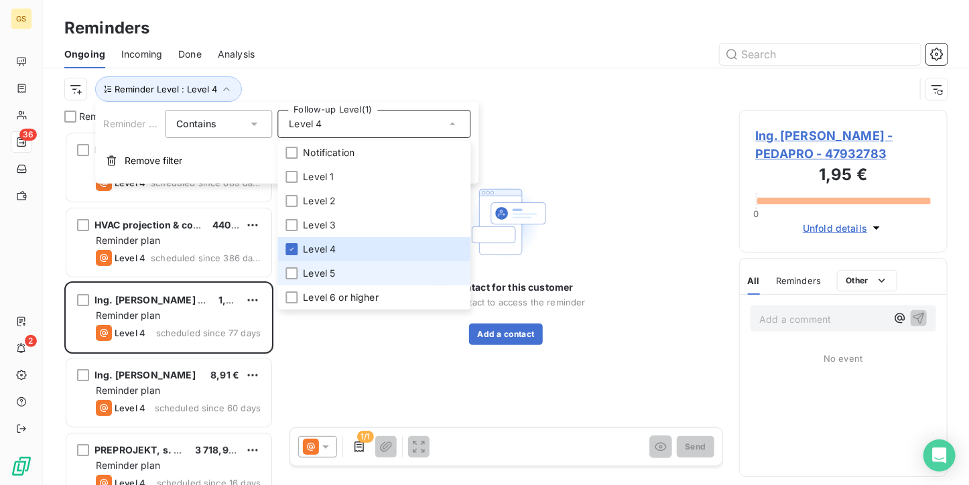
click at [323, 275] on span "Level 5" at bounding box center [319, 273] width 32 height 13
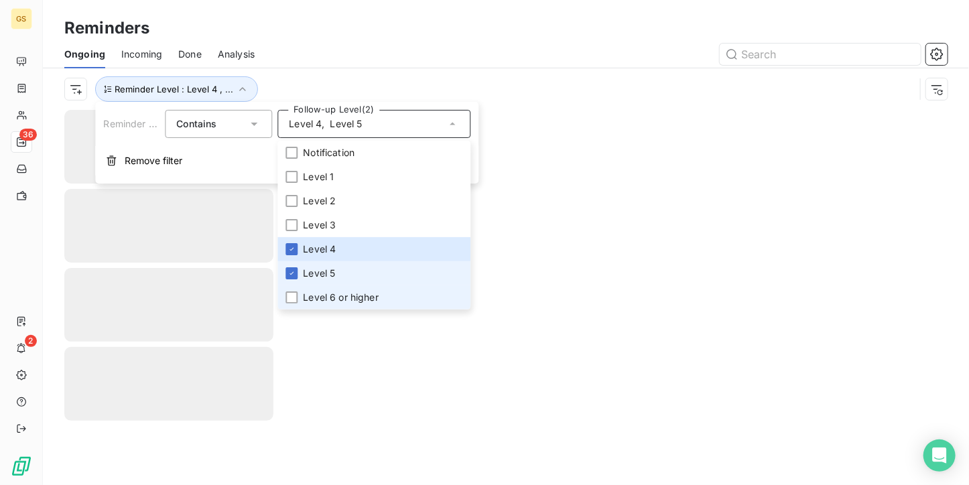
click at [322, 292] on span "Level 6 or higher" at bounding box center [341, 297] width 76 height 13
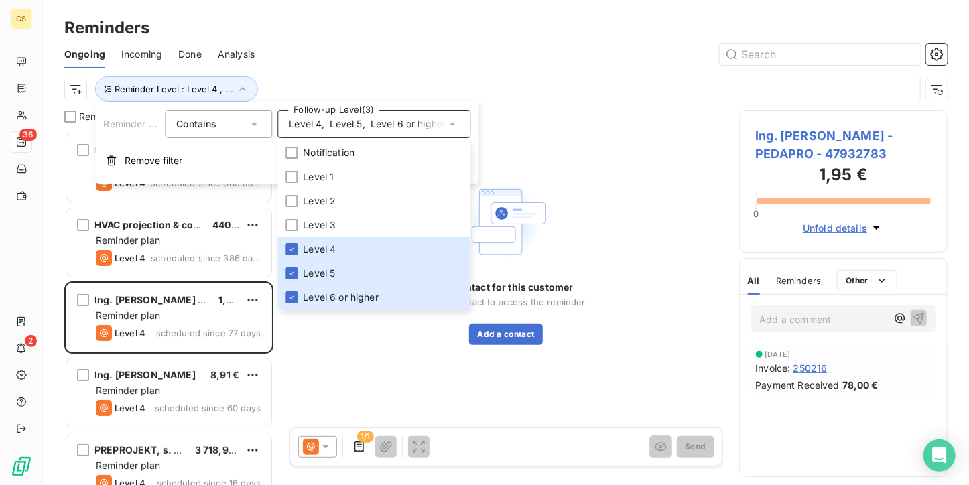
scroll to position [343, 198]
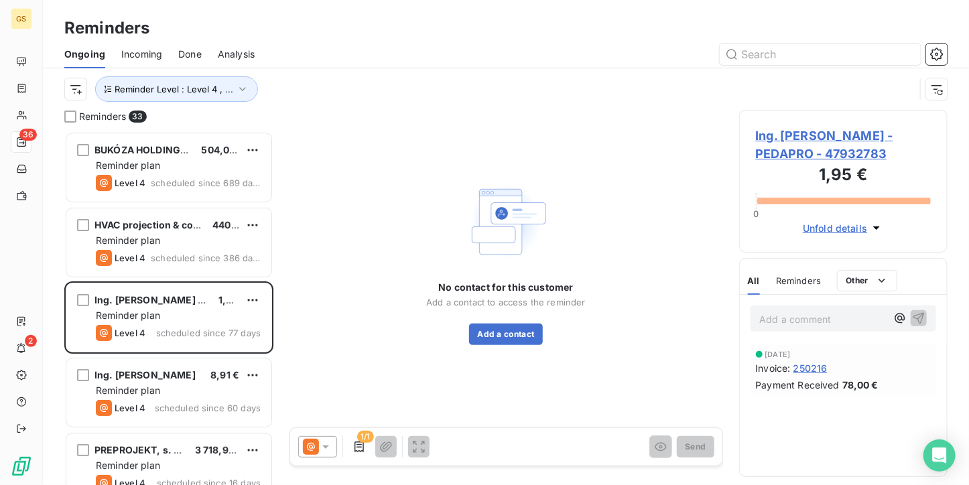
click at [320, 42] on div "Ongoing Incoming Done Analysis" at bounding box center [506, 54] width 926 height 28
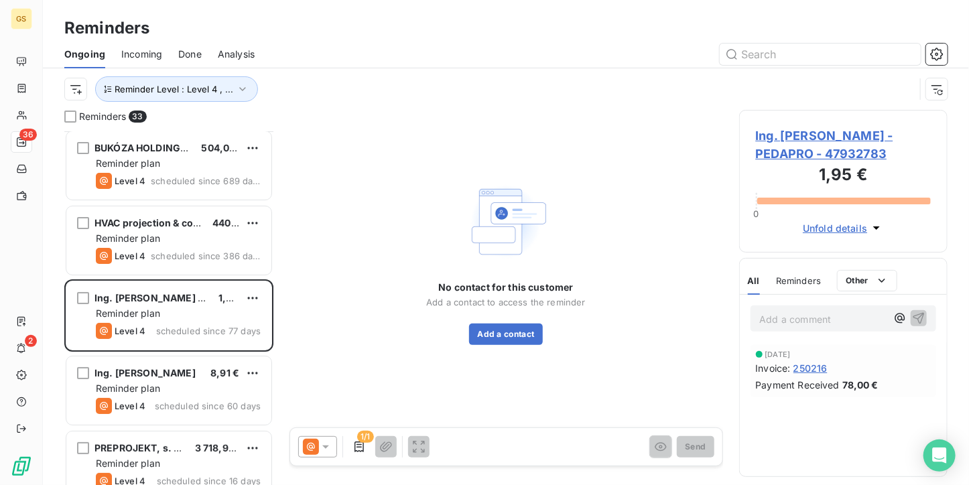
scroll to position [0, 0]
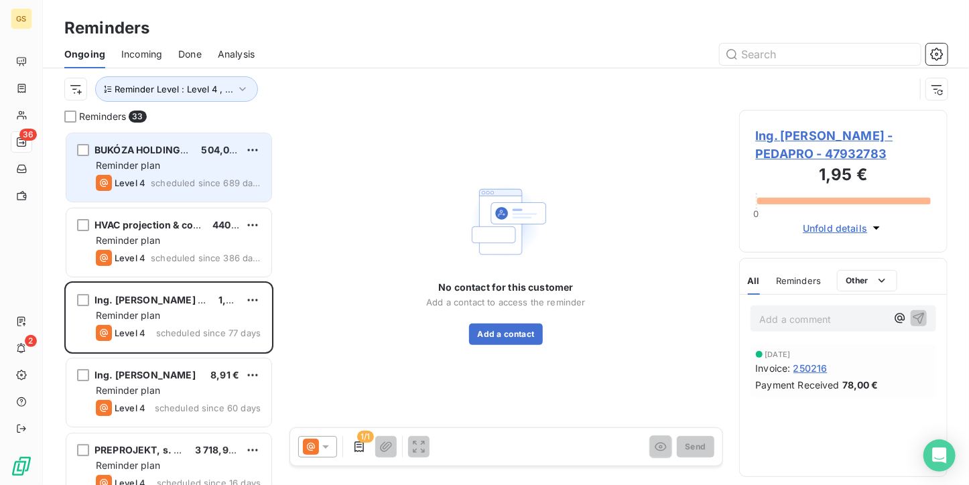
click at [168, 184] on span "scheduled since 689 days" at bounding box center [206, 183] width 110 height 11
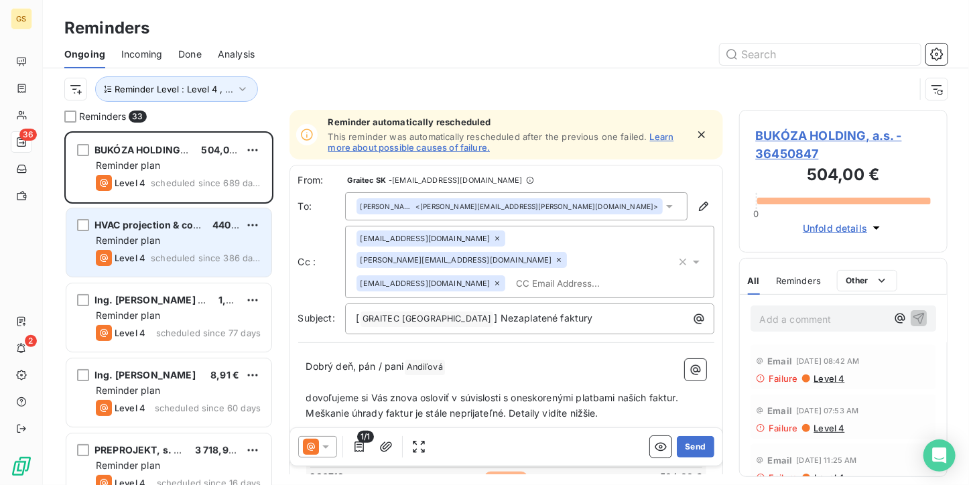
click at [163, 240] on div "Reminder plan" at bounding box center [178, 240] width 165 height 13
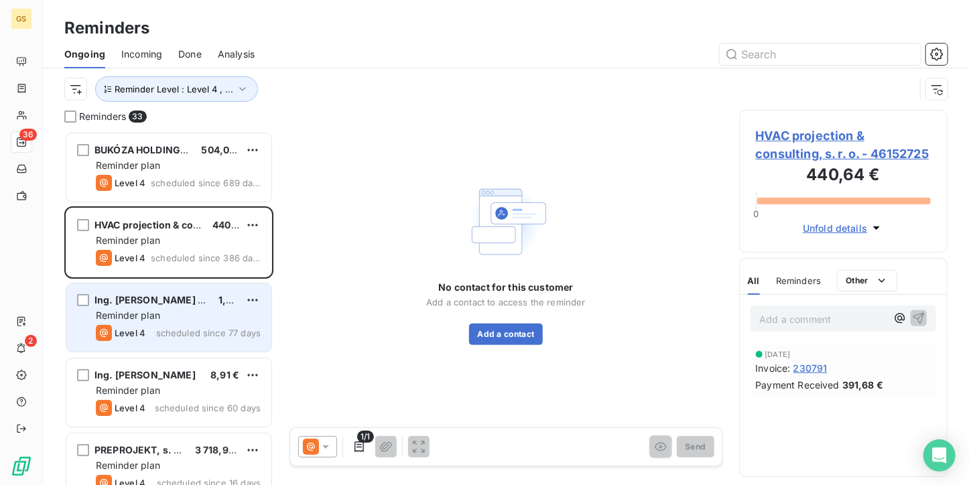
click at [137, 297] on span "Ing. [PERSON_NAME] - PEDAPRO" at bounding box center [172, 299] width 155 height 11
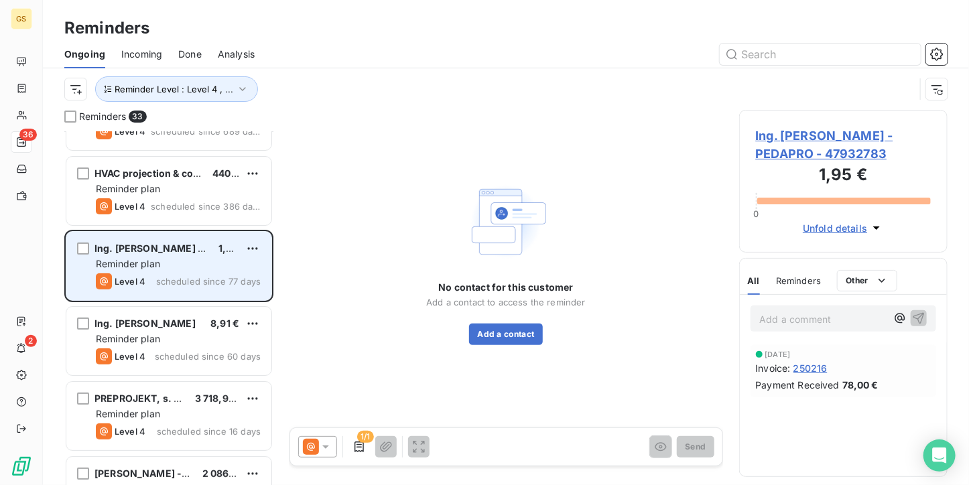
scroll to position [134, 0]
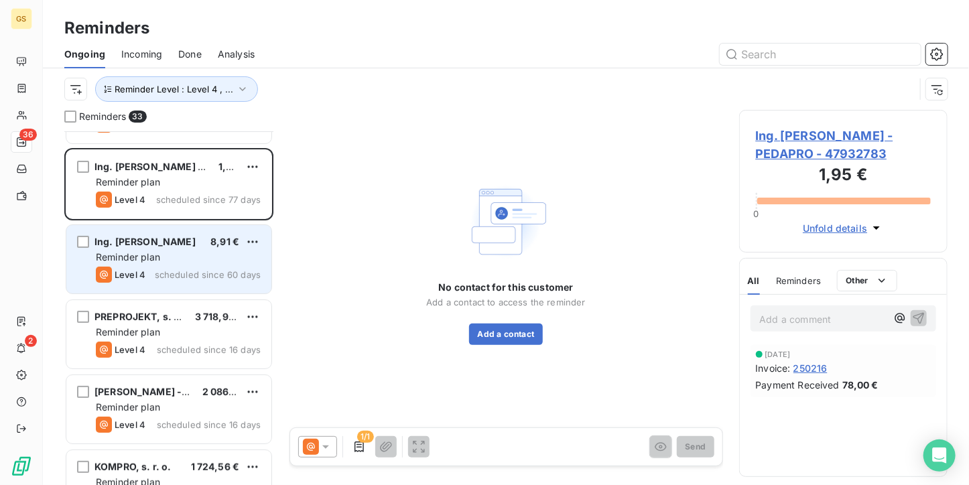
click at [158, 263] on div "Ing. [PERSON_NAME] 8,91 € Reminder plan Level 4 scheduled since 60 days" at bounding box center [168, 259] width 205 height 68
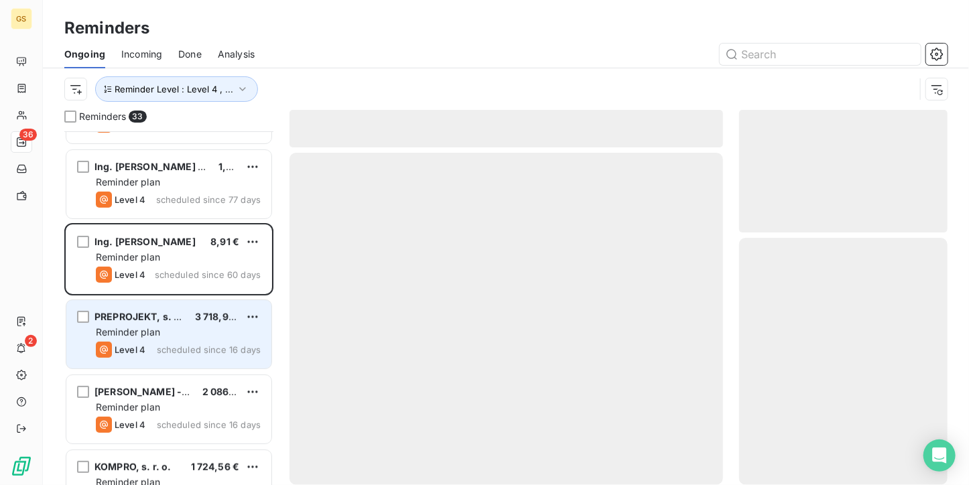
click at [170, 321] on span "PREPROJEKT, s. r. o." at bounding box center [144, 316] width 98 height 11
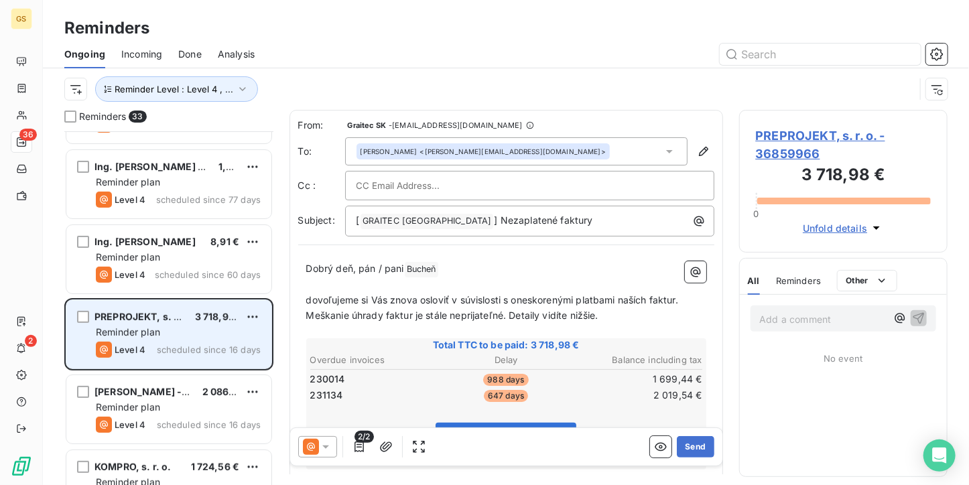
scroll to position [268, 0]
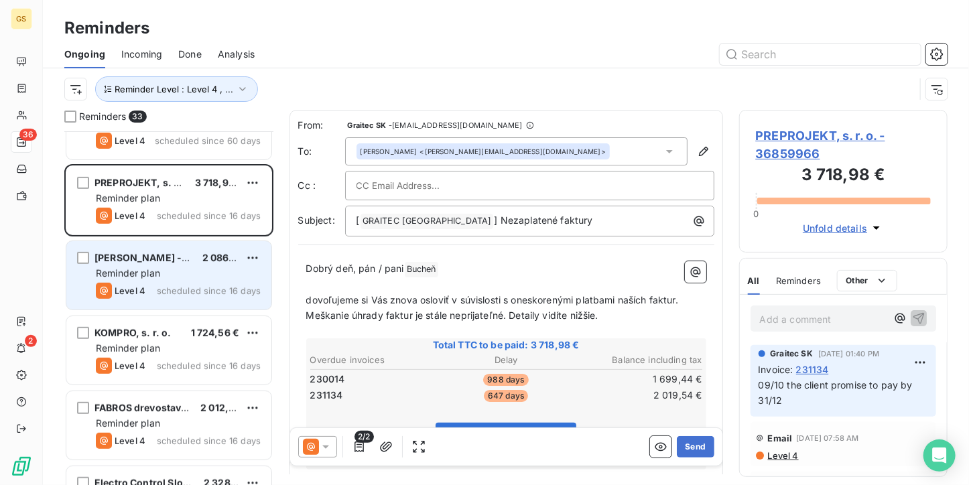
click at [174, 269] on div "Reminder plan" at bounding box center [178, 273] width 165 height 13
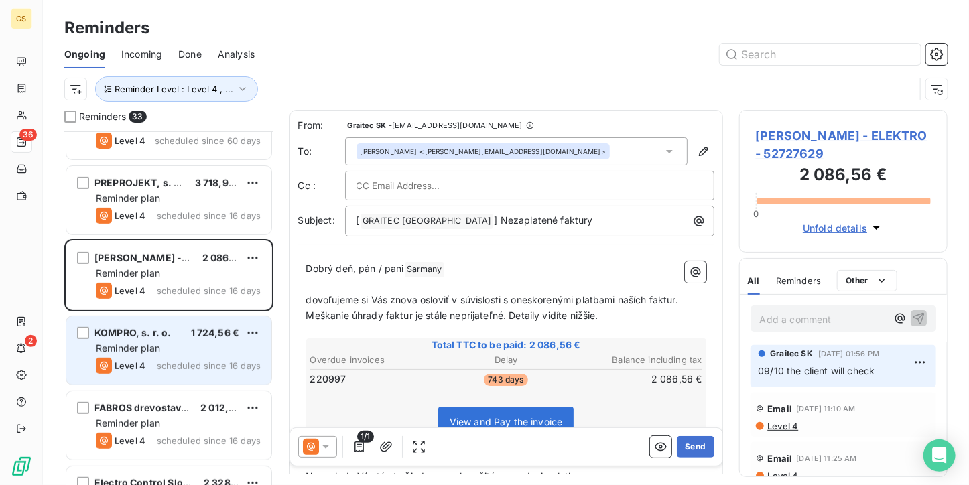
click at [169, 336] on span "KOMPRO, s. r. o." at bounding box center [133, 332] width 76 height 11
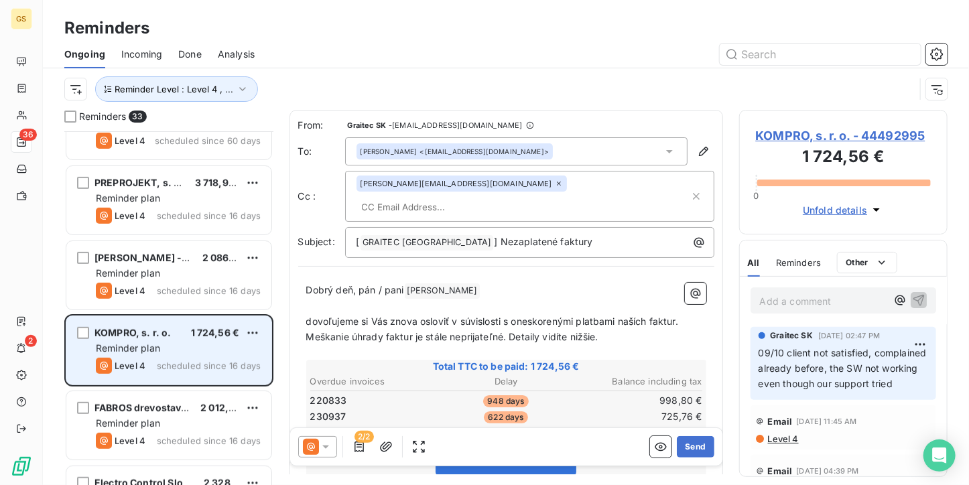
scroll to position [335, 0]
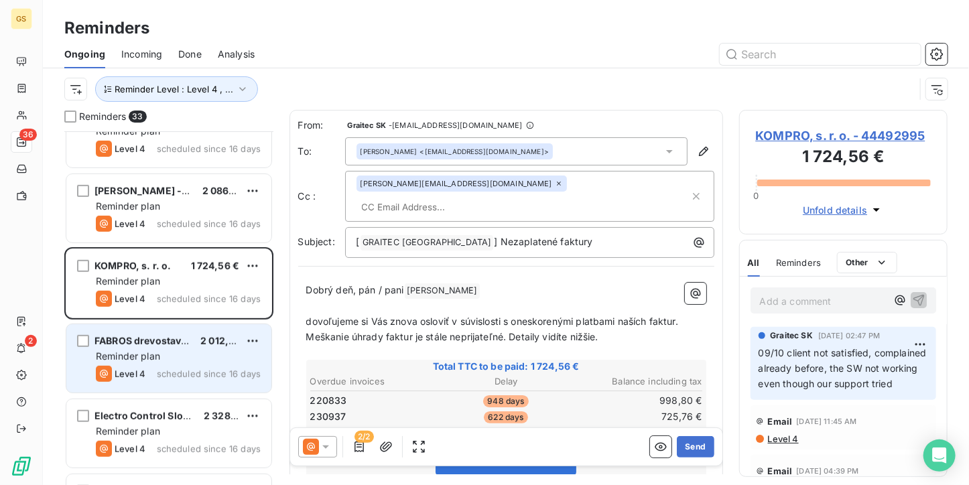
click at [177, 350] on div "Reminder plan" at bounding box center [178, 356] width 165 height 13
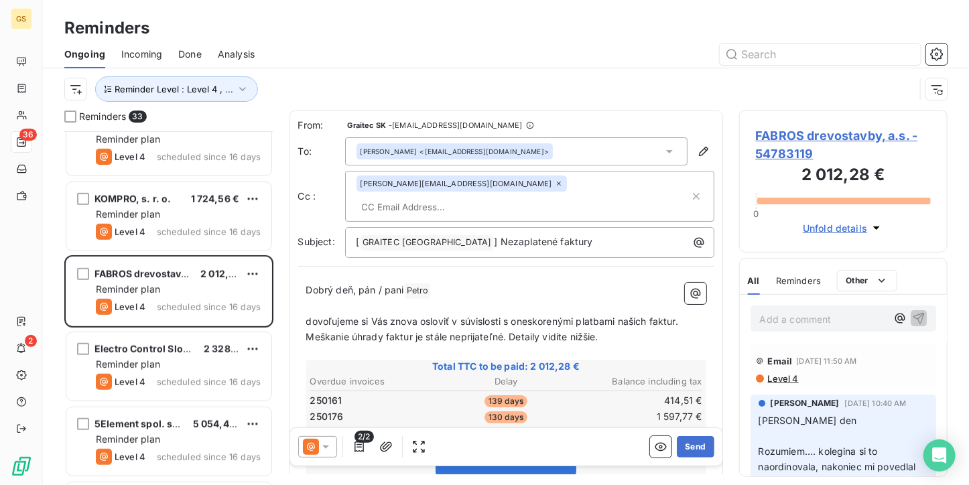
click at [796, 143] on span "FABROS drevostavby, a.s. - 54783119" at bounding box center [844, 145] width 176 height 36
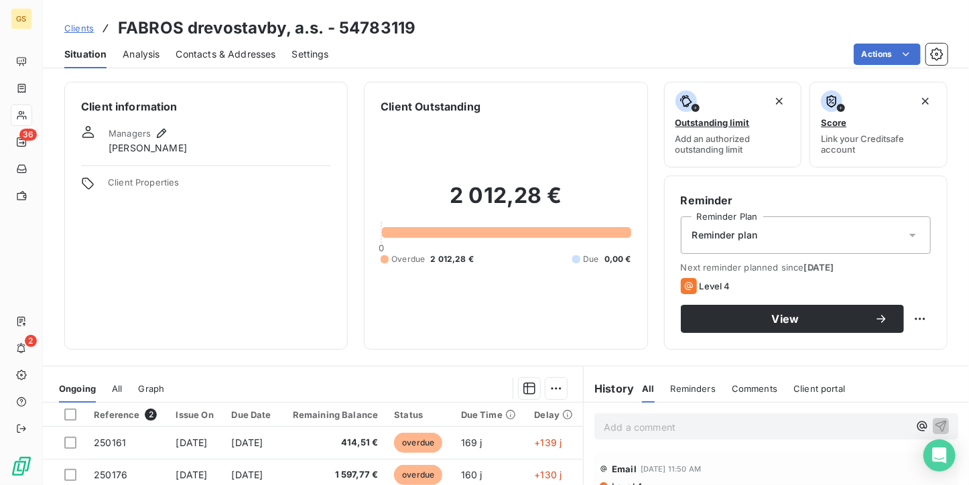
click at [257, 64] on div "Contacts & Addresses" at bounding box center [226, 54] width 100 height 28
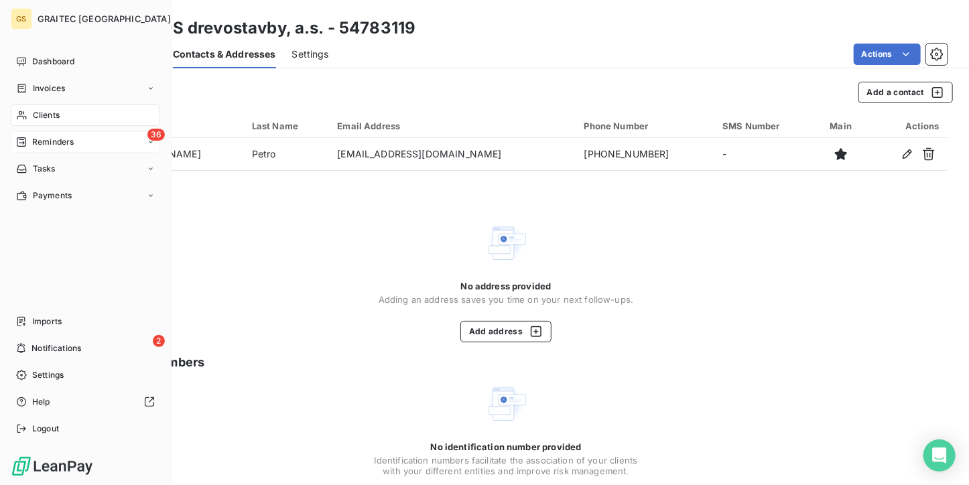
click at [62, 142] on span "Reminders" at bounding box center [53, 142] width 42 height 12
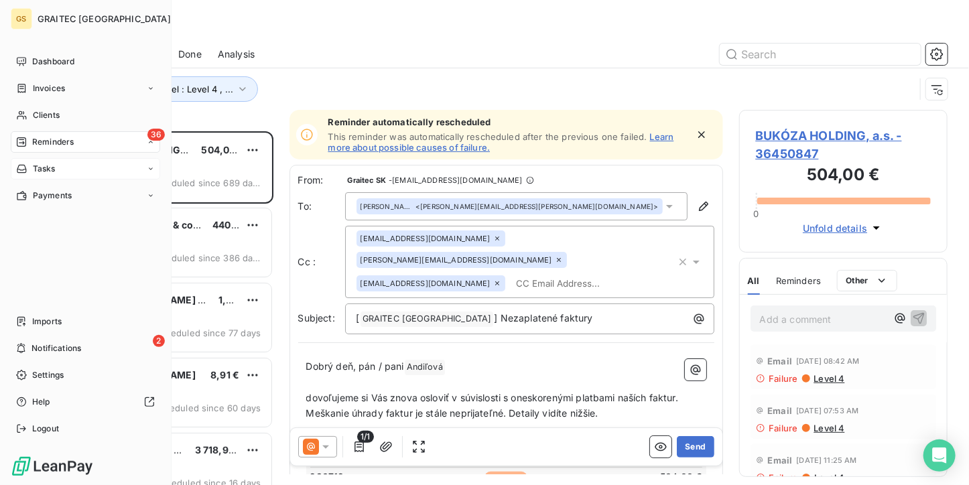
scroll to position [343, 198]
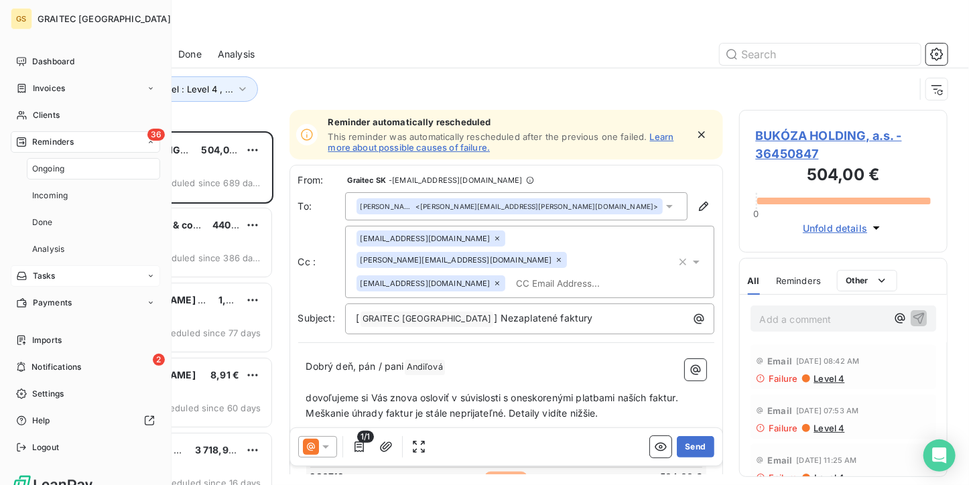
click at [62, 166] on span "Ongoing" at bounding box center [48, 169] width 32 height 12
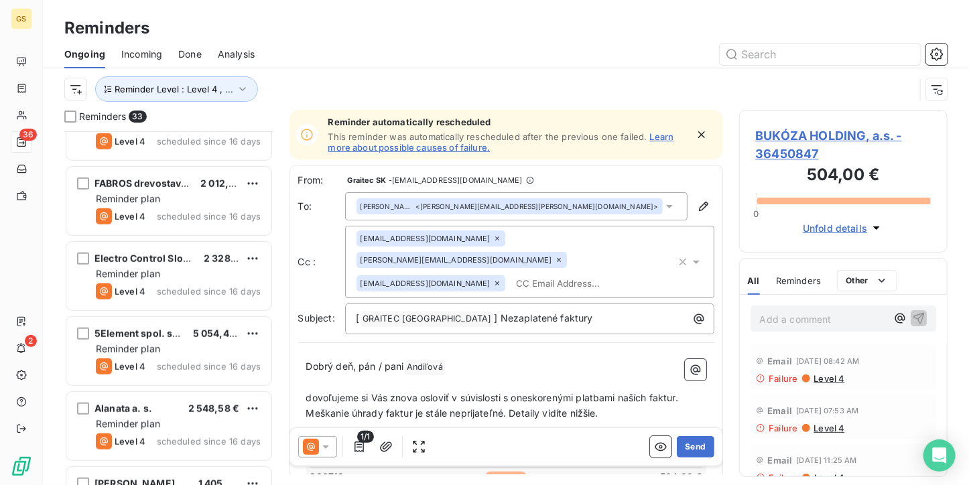
scroll to position [469, 0]
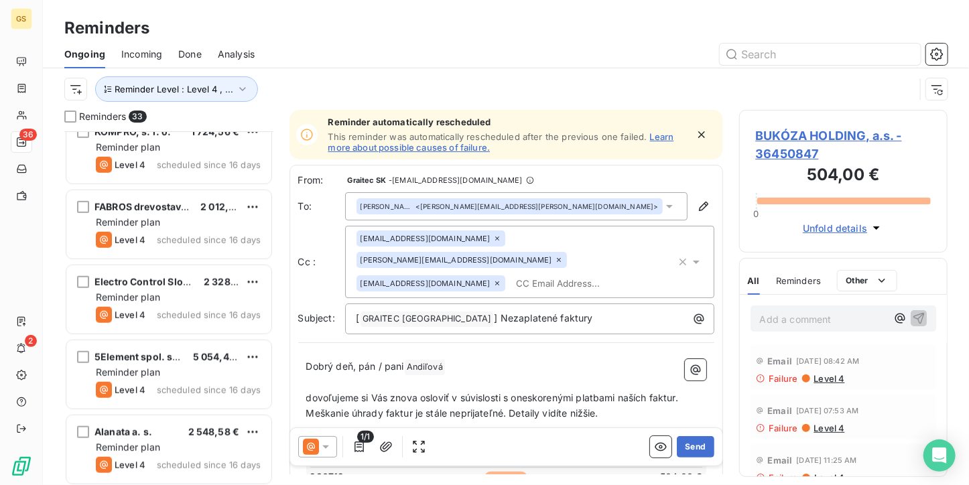
click at [148, 200] on div "BUKÓZA HOLDING, a.s. 504,00 € Reminder plan Level 4 scheduled since 689 days HV…" at bounding box center [168, 308] width 209 height 354
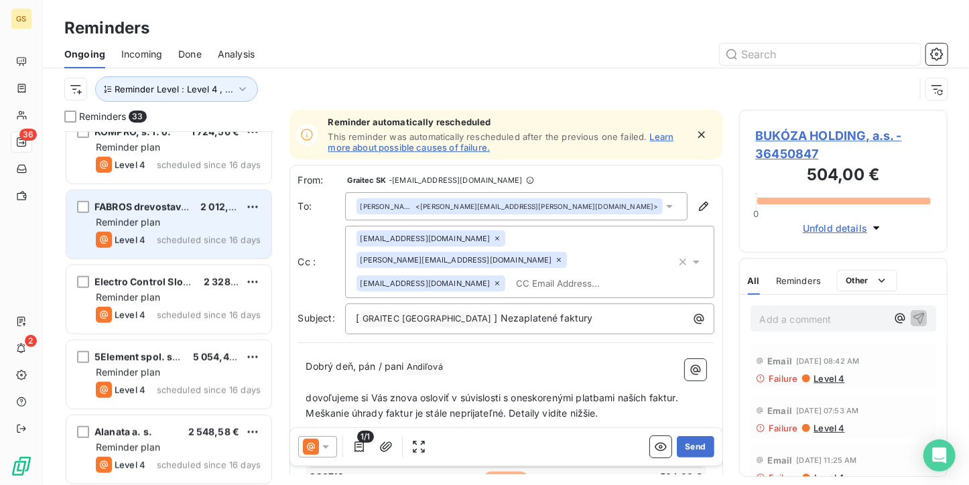
click at [159, 222] on span "Reminder plan" at bounding box center [128, 221] width 64 height 11
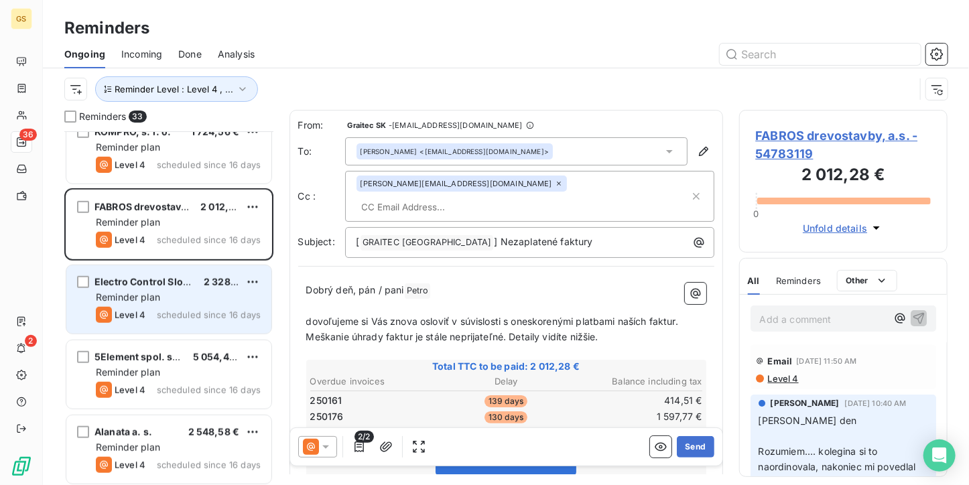
click at [186, 300] on div "Reminder plan" at bounding box center [178, 297] width 165 height 13
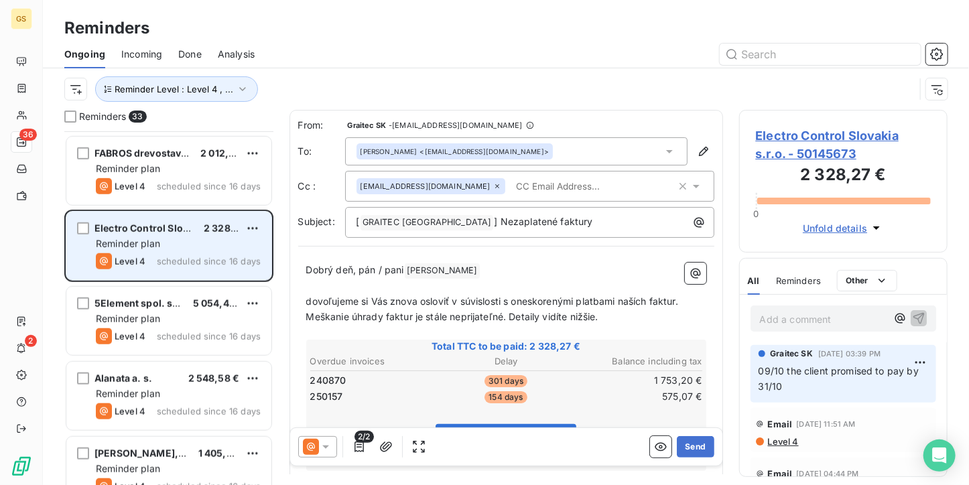
scroll to position [536, 0]
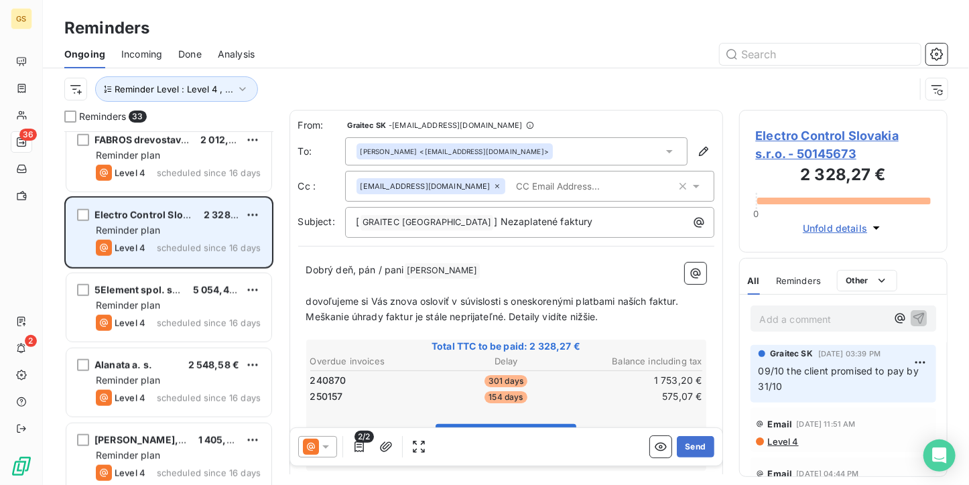
click at [186, 300] on div "Reminder plan" at bounding box center [178, 305] width 165 height 13
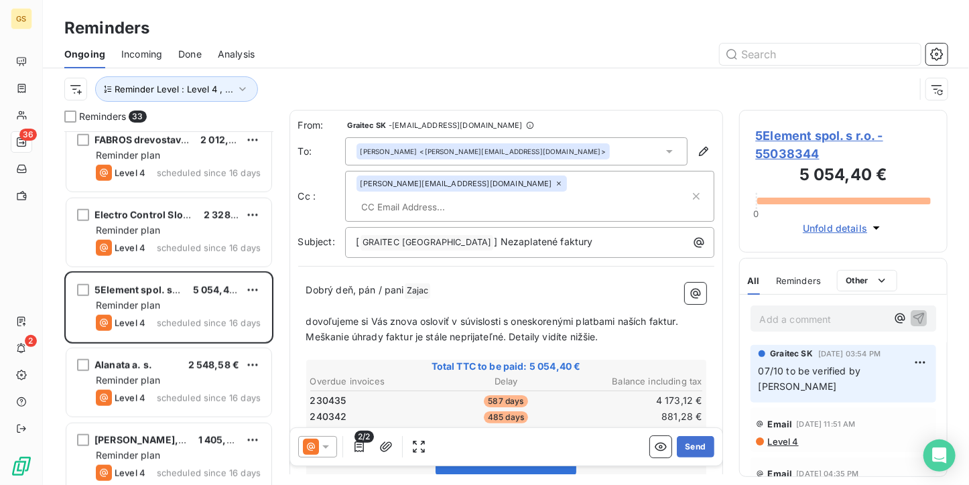
click at [795, 321] on p "Add a comment ﻿" at bounding box center [823, 319] width 127 height 17
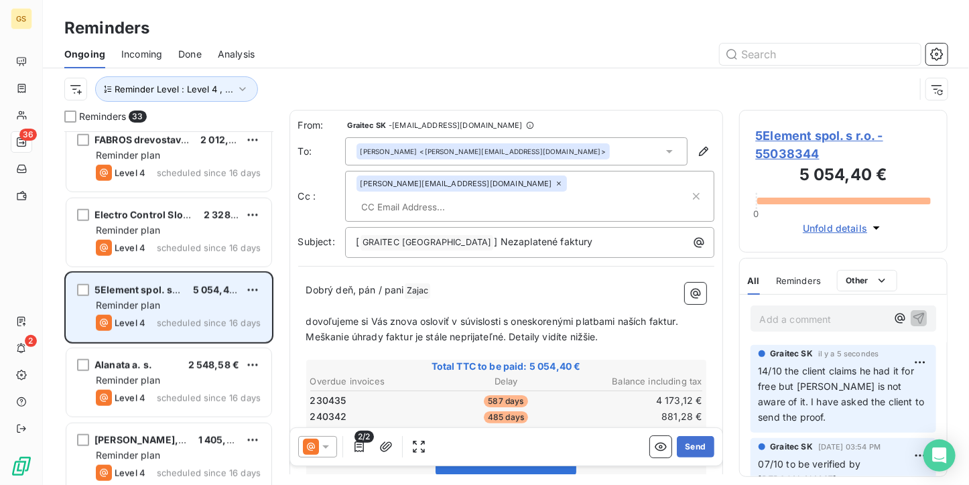
scroll to position [603, 0]
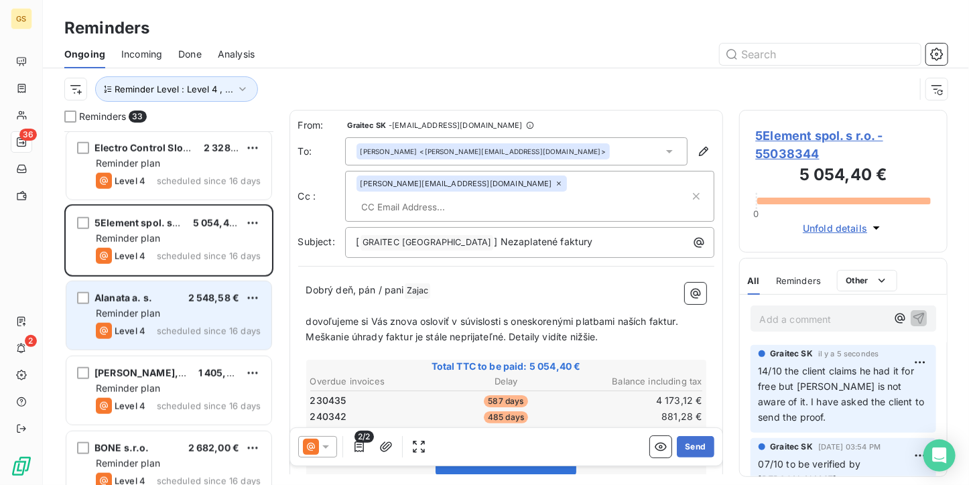
click at [189, 307] on div "Reminder plan" at bounding box center [178, 313] width 165 height 13
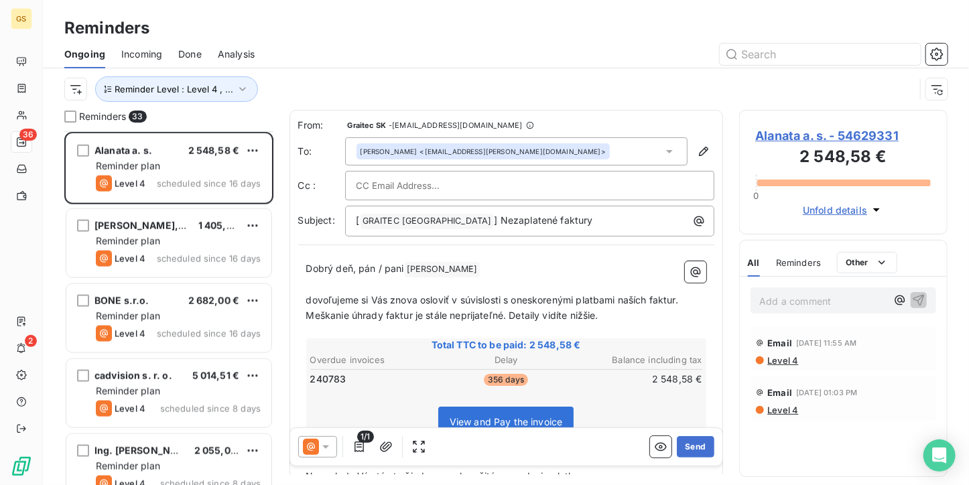
scroll to position [737, 0]
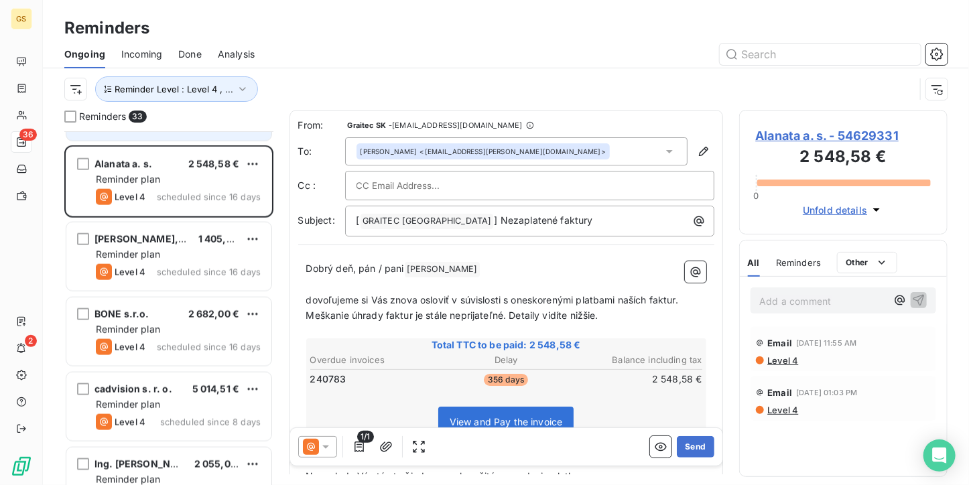
click at [191, 253] on div "Reminder plan" at bounding box center [178, 254] width 165 height 13
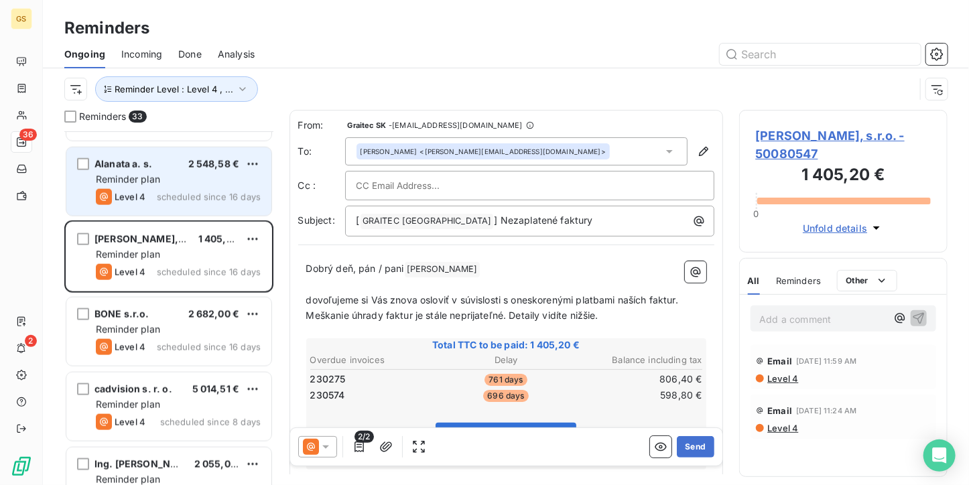
click at [195, 184] on div "Reminder plan" at bounding box center [178, 179] width 165 height 13
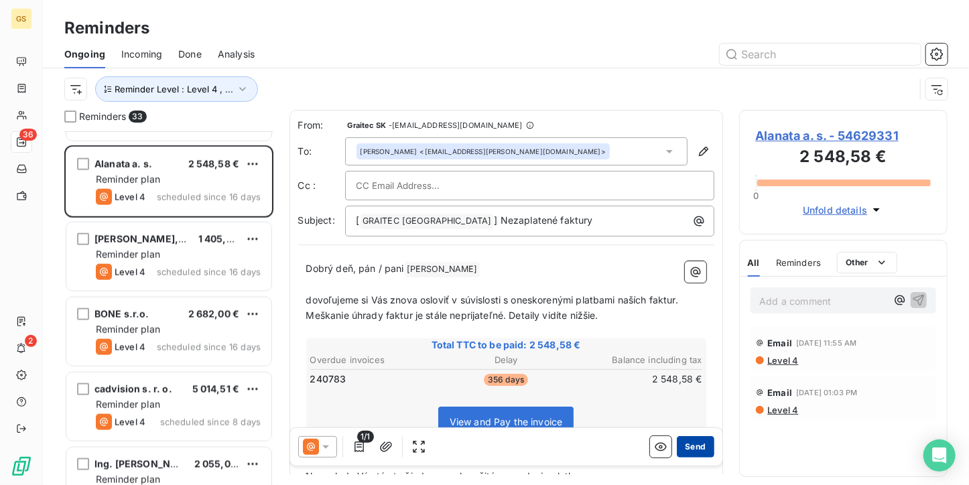
click at [681, 452] on button "Send" at bounding box center [695, 446] width 37 height 21
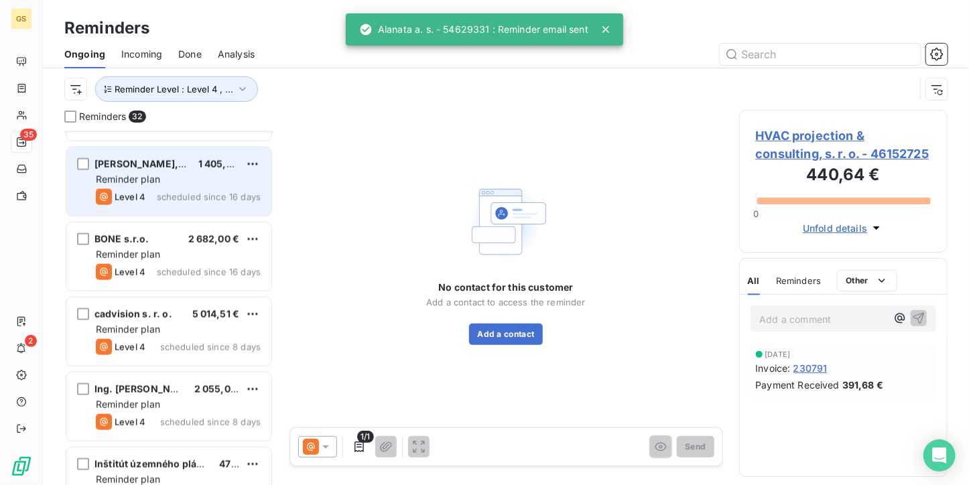
click at [202, 187] on div "[PERSON_NAME], s.r.o. 1 405,20 € Reminder plan Level 4 scheduled since 16 days" at bounding box center [168, 181] width 205 height 68
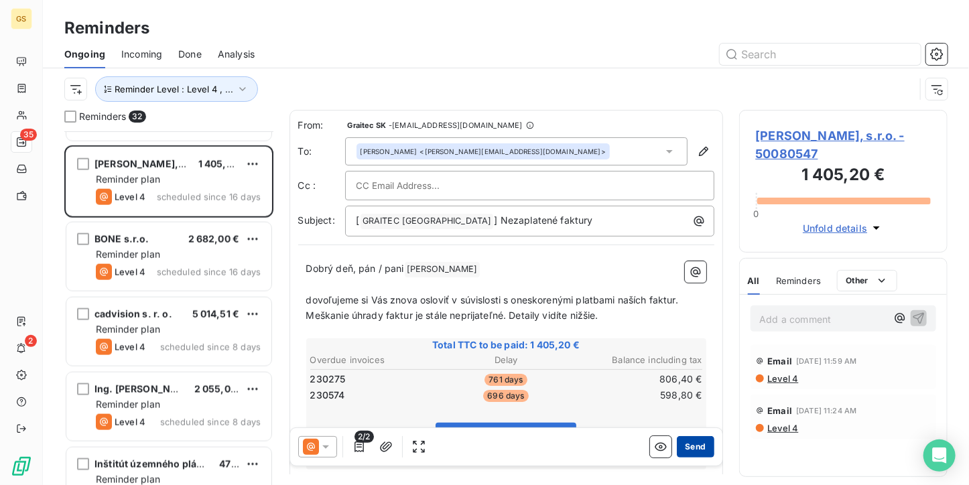
click at [678, 439] on button "Send" at bounding box center [695, 446] width 37 height 21
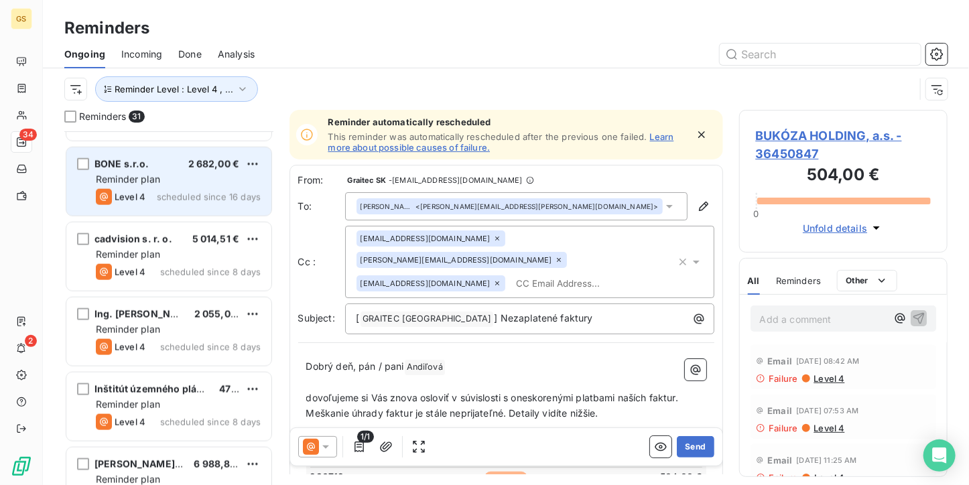
click at [190, 155] on div "BONE s.r.o. 2 682,00 € Reminder plan Level 4 scheduled since 16 days" at bounding box center [168, 181] width 205 height 68
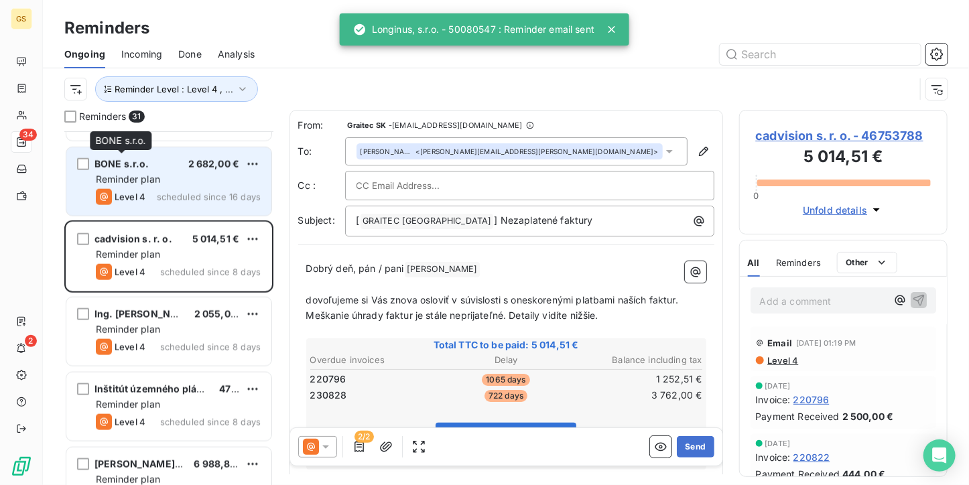
click at [126, 169] on div "BONE s.r.o." at bounding box center [122, 164] width 55 height 13
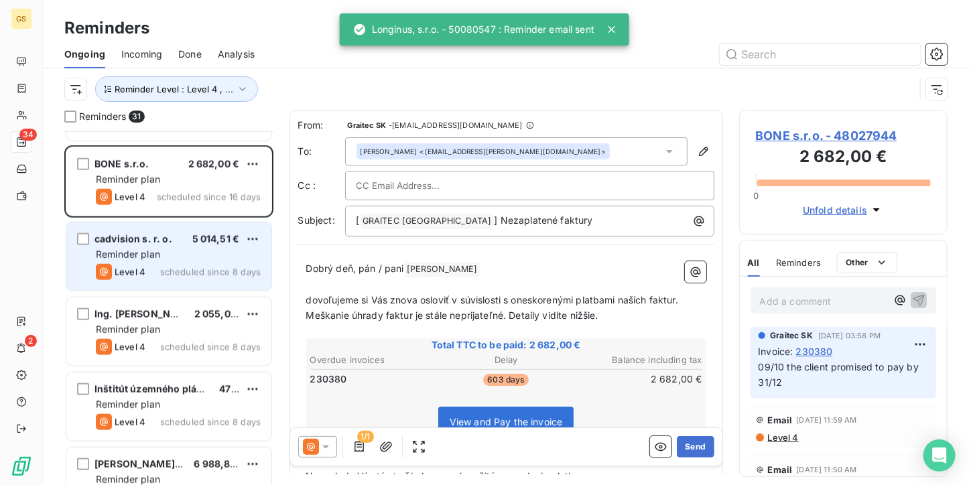
click at [161, 250] on div "Reminder plan" at bounding box center [178, 254] width 165 height 13
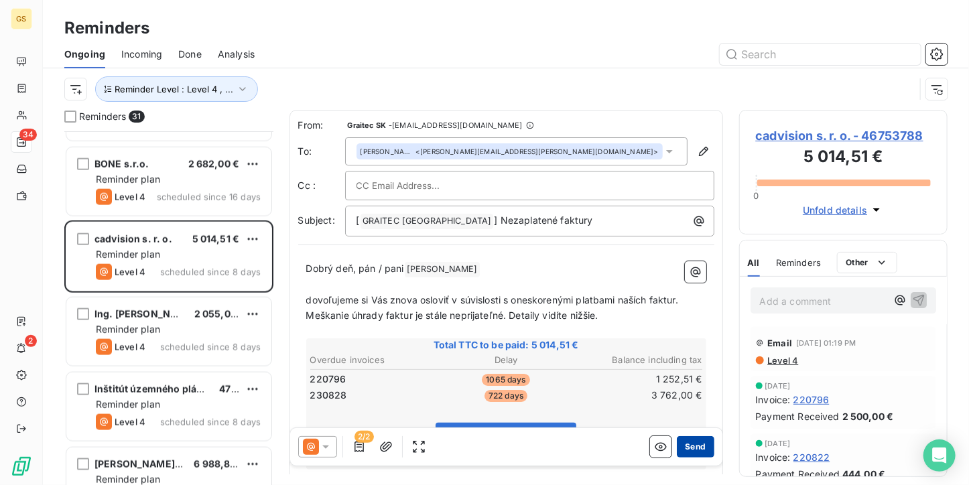
click at [692, 444] on button "Send" at bounding box center [695, 446] width 37 height 21
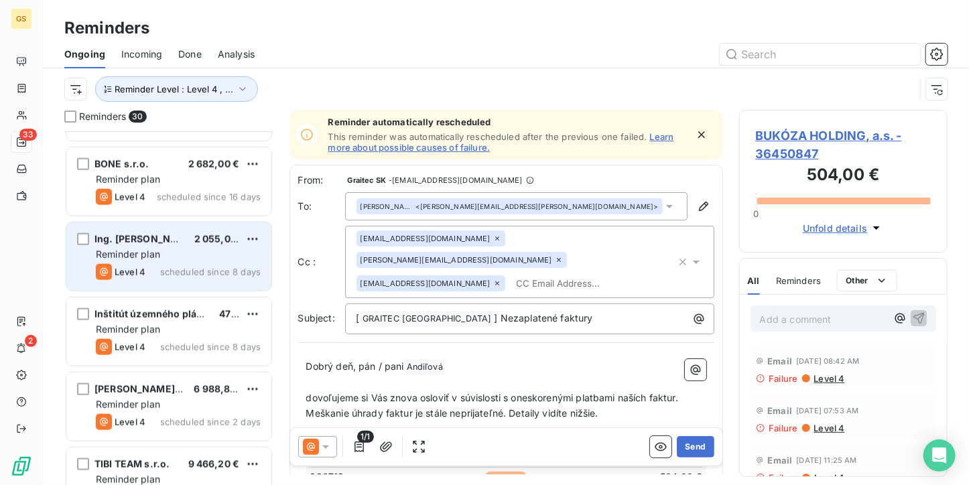
click at [194, 244] on div "2 055,00 €" at bounding box center [216, 239] width 45 height 13
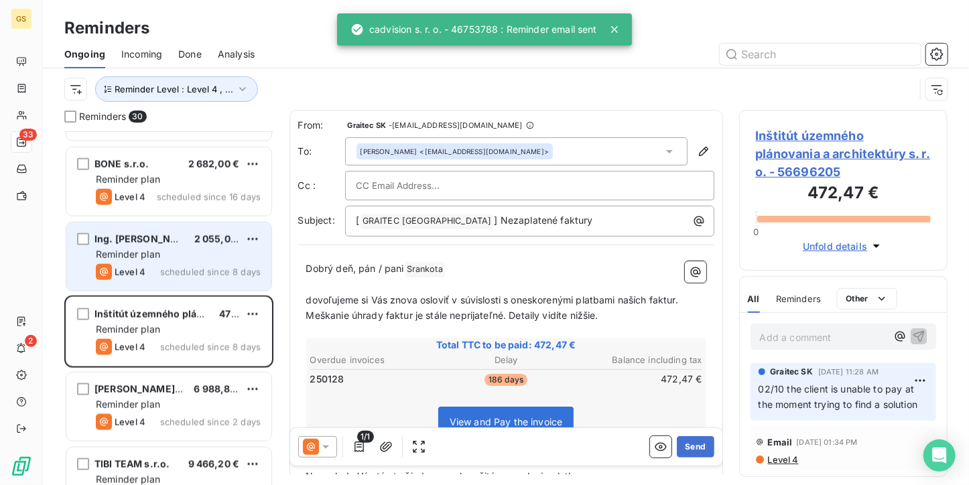
click at [168, 259] on div "Reminder plan" at bounding box center [178, 254] width 165 height 13
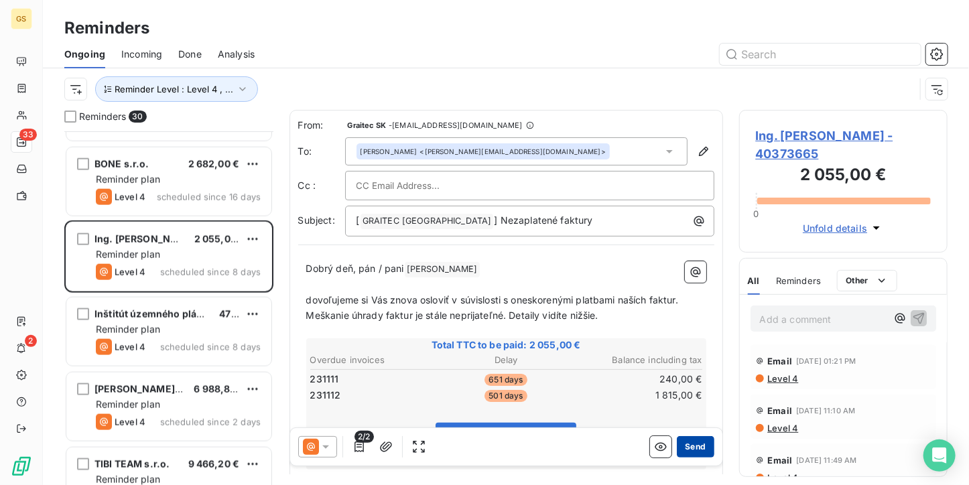
click at [696, 446] on button "Send" at bounding box center [695, 446] width 37 height 21
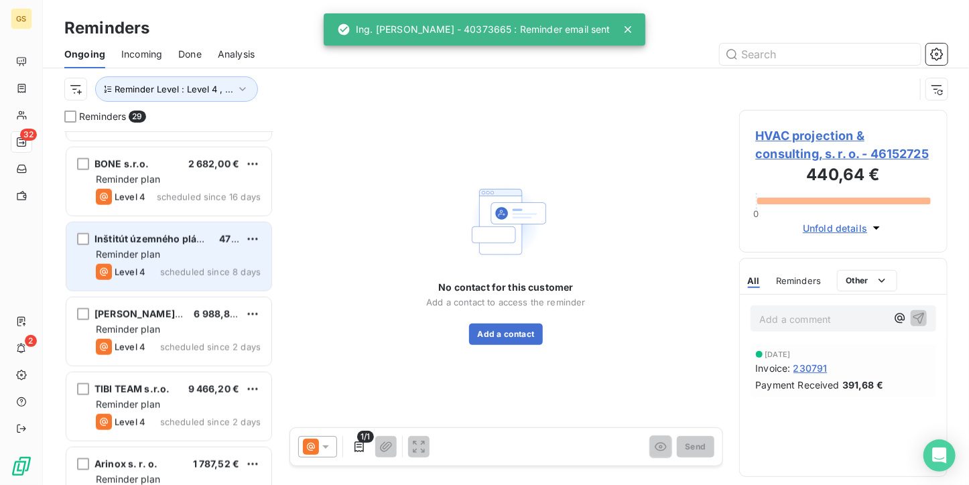
click at [196, 251] on div "Reminder plan" at bounding box center [178, 254] width 165 height 13
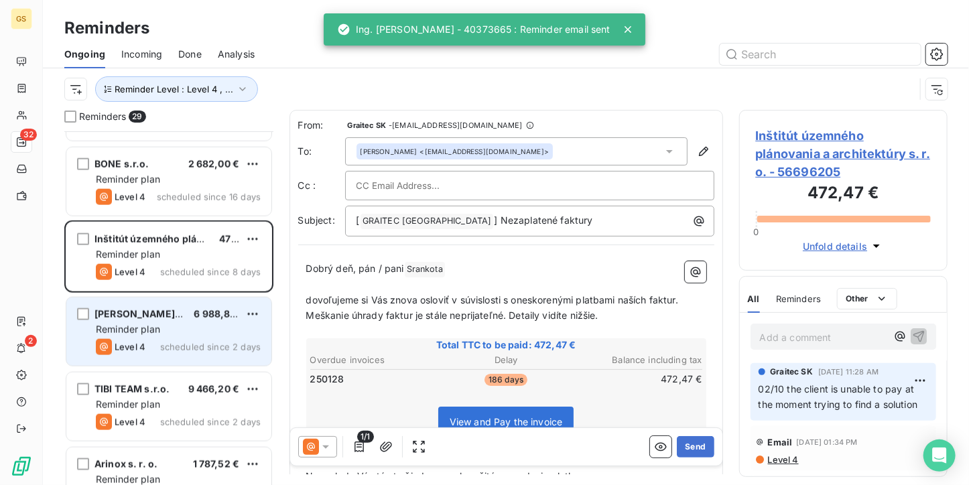
click at [185, 331] on div "Reminder plan" at bounding box center [178, 329] width 165 height 13
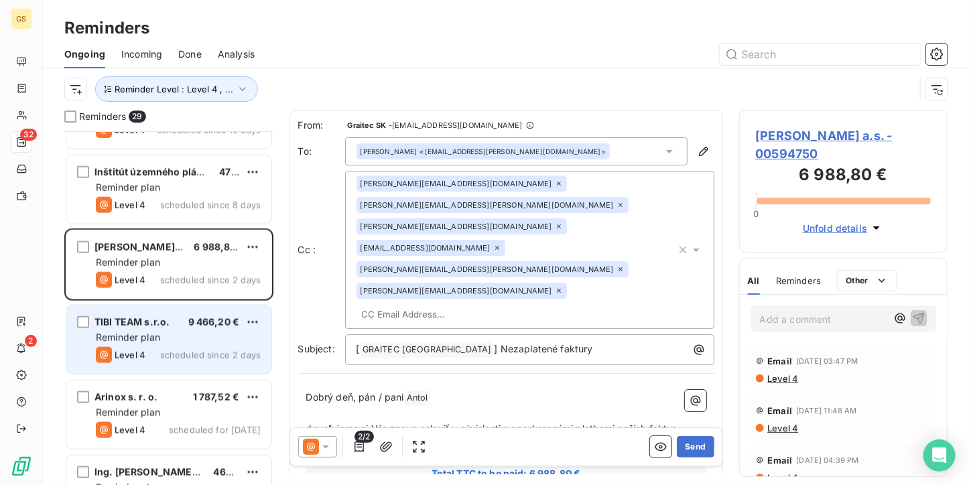
click at [172, 355] on span "scheduled since 2 days" at bounding box center [210, 355] width 101 height 11
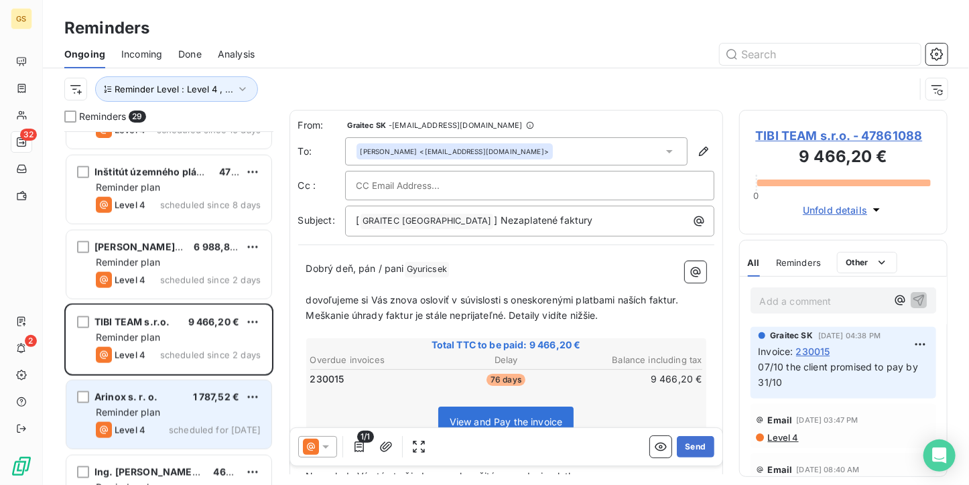
click at [171, 420] on div "Arinox s. r. o. 1 787,52 € Reminder plan Level 4 scheduled for [DATE]" at bounding box center [168, 415] width 205 height 68
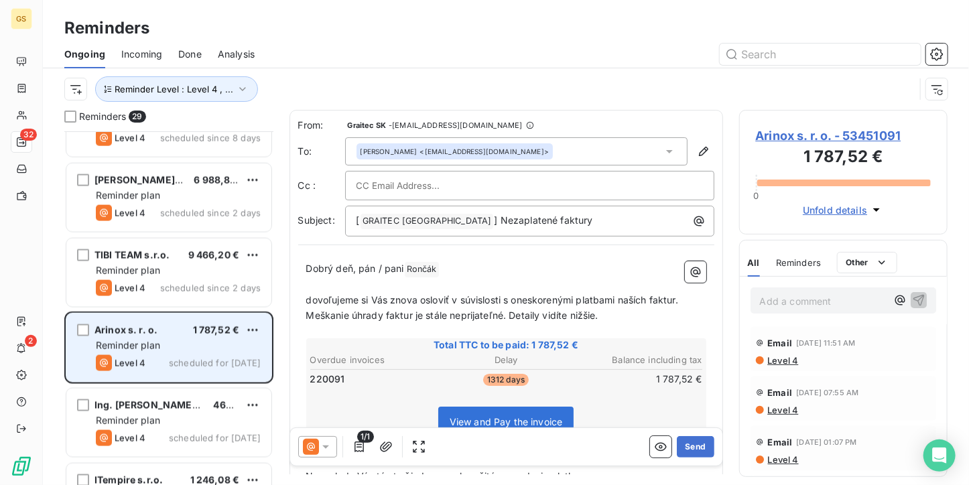
scroll to position [938, 0]
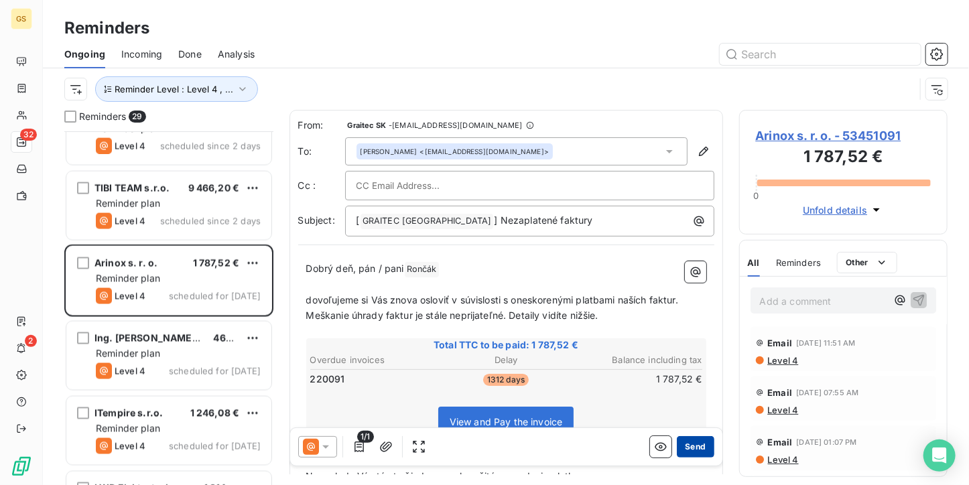
click at [683, 448] on button "Send" at bounding box center [695, 446] width 37 height 21
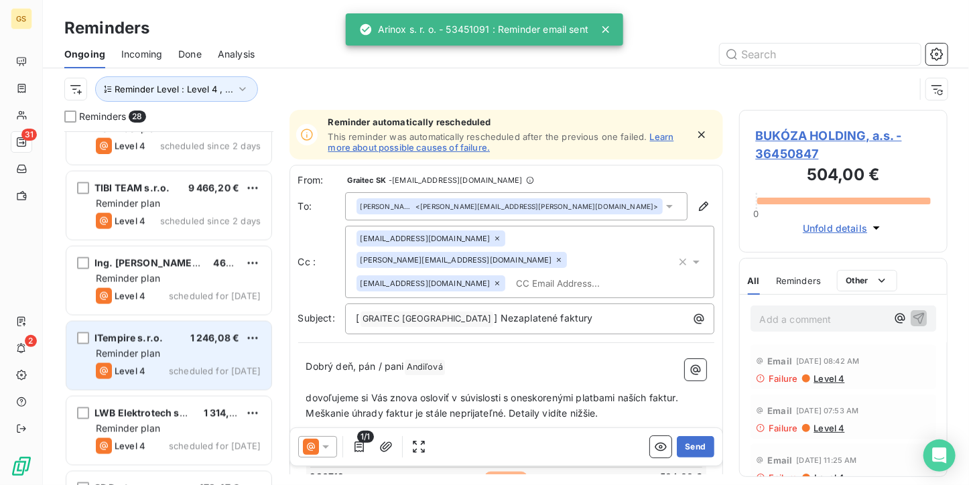
click at [199, 357] on div "Reminder plan" at bounding box center [178, 353] width 165 height 13
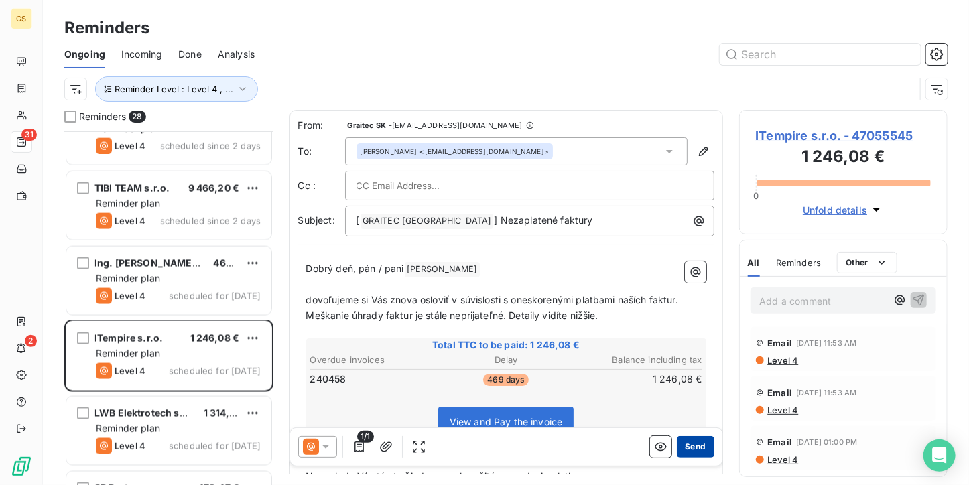
click at [677, 451] on button "Send" at bounding box center [695, 446] width 37 height 21
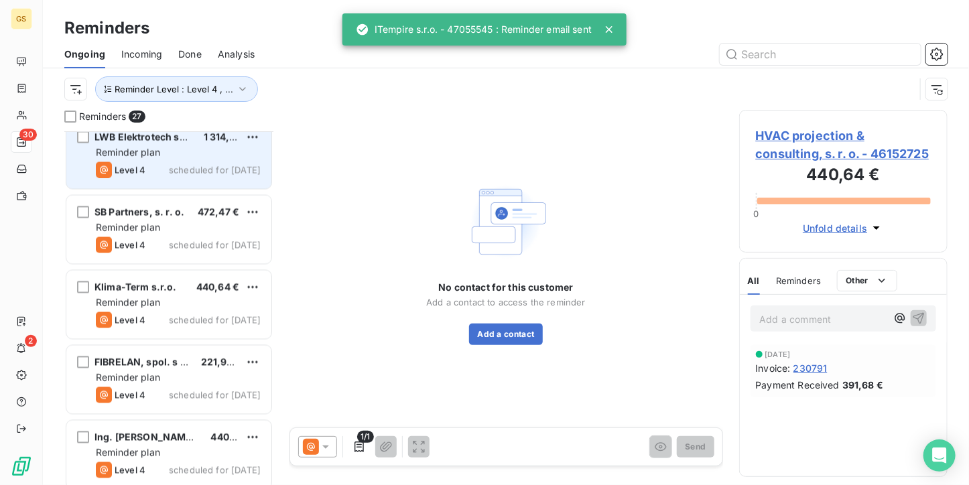
scroll to position [1005, 0]
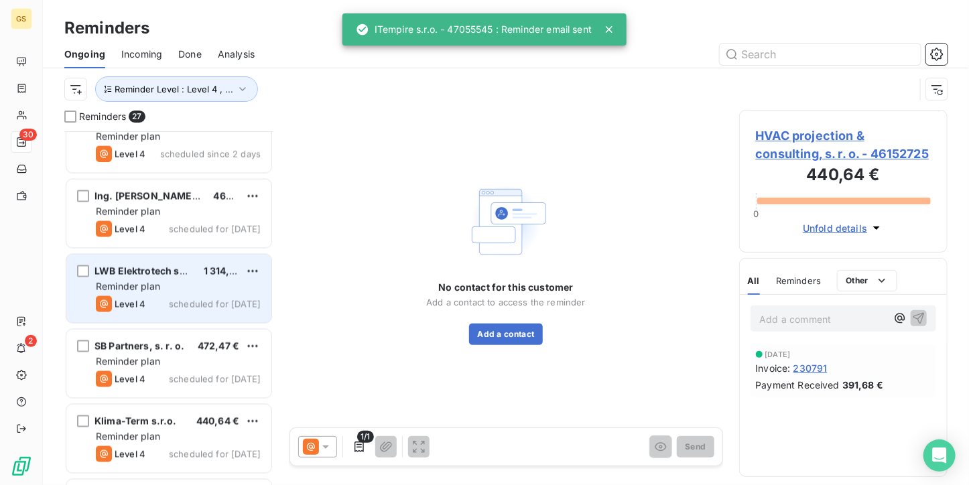
click at [180, 379] on span "scheduled for [DATE]" at bounding box center [215, 379] width 92 height 11
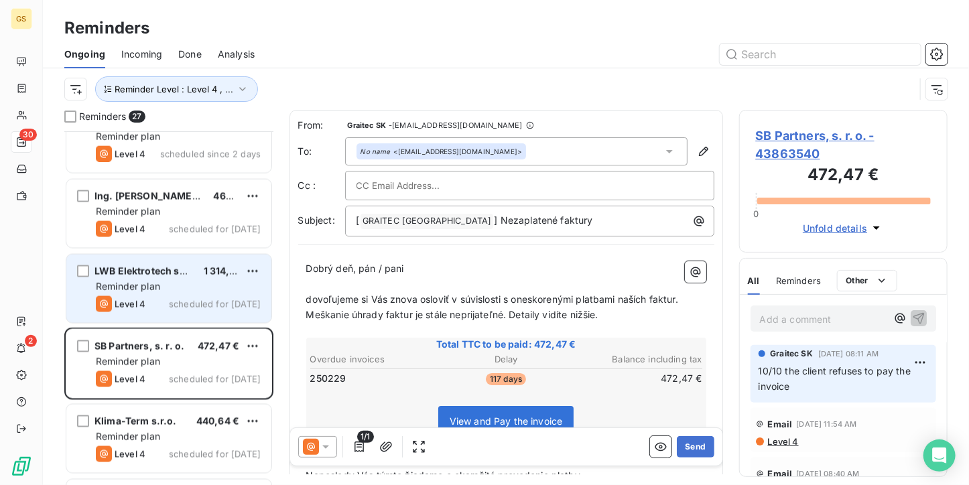
click at [192, 289] on div "Reminder plan" at bounding box center [178, 286] width 165 height 13
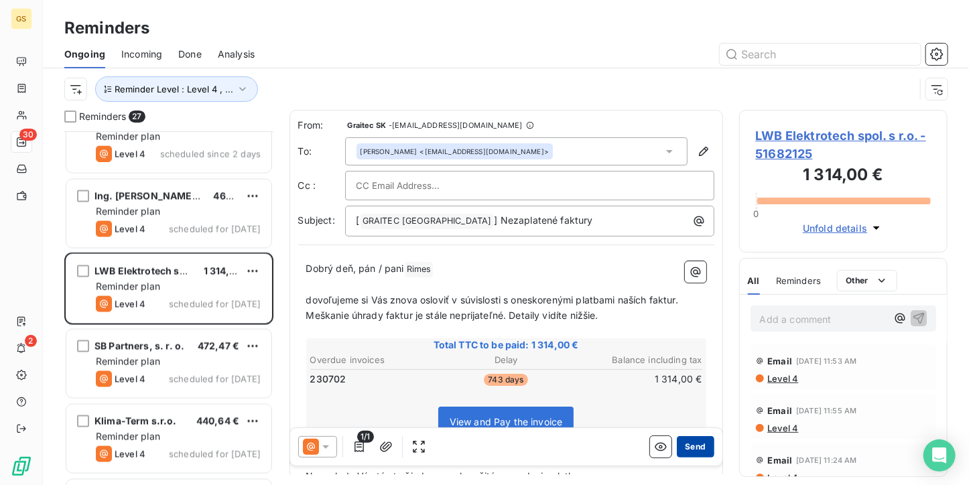
click at [697, 442] on button "Send" at bounding box center [695, 446] width 37 height 21
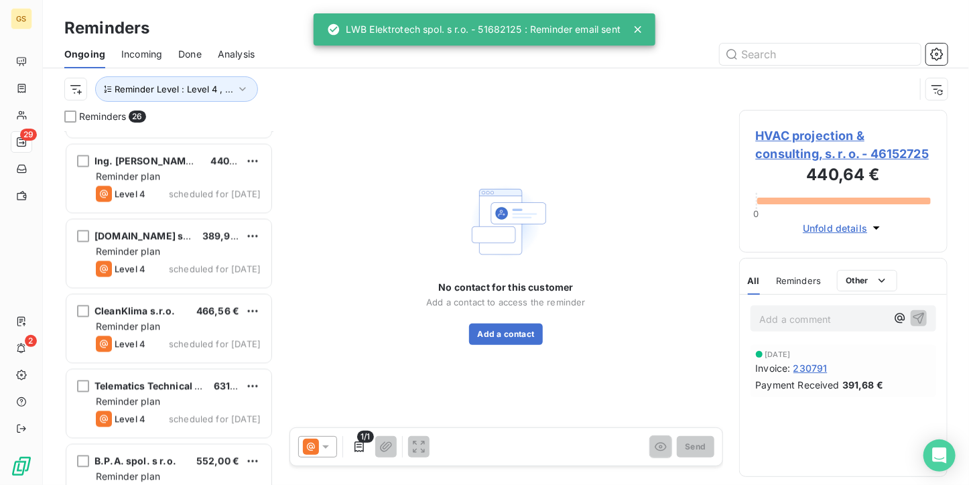
scroll to position [1598, 0]
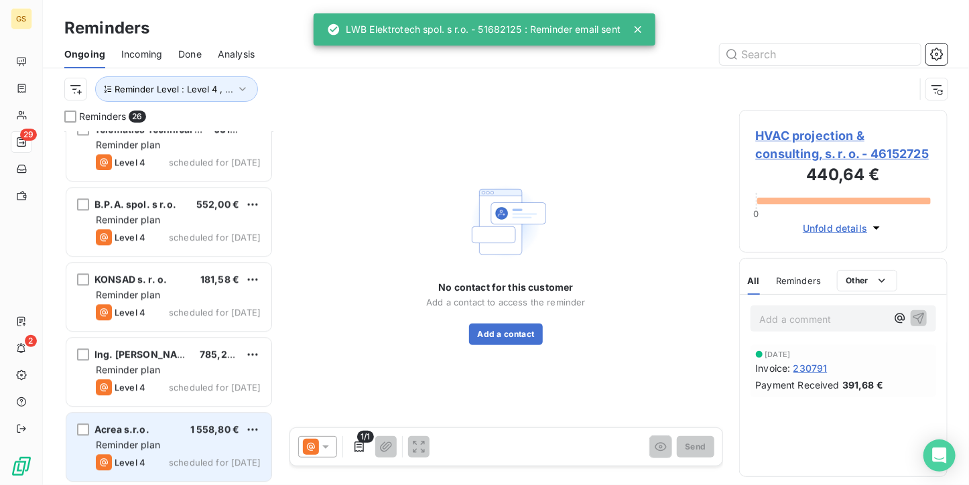
click at [185, 431] on div "Acrea s.r.o. 1 558,80 €" at bounding box center [178, 430] width 165 height 12
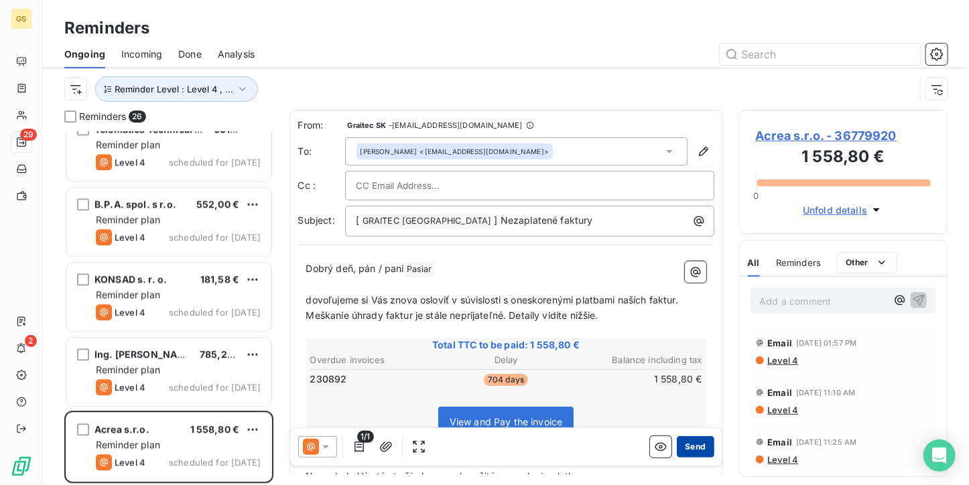
click at [692, 448] on button "Send" at bounding box center [695, 446] width 37 height 21
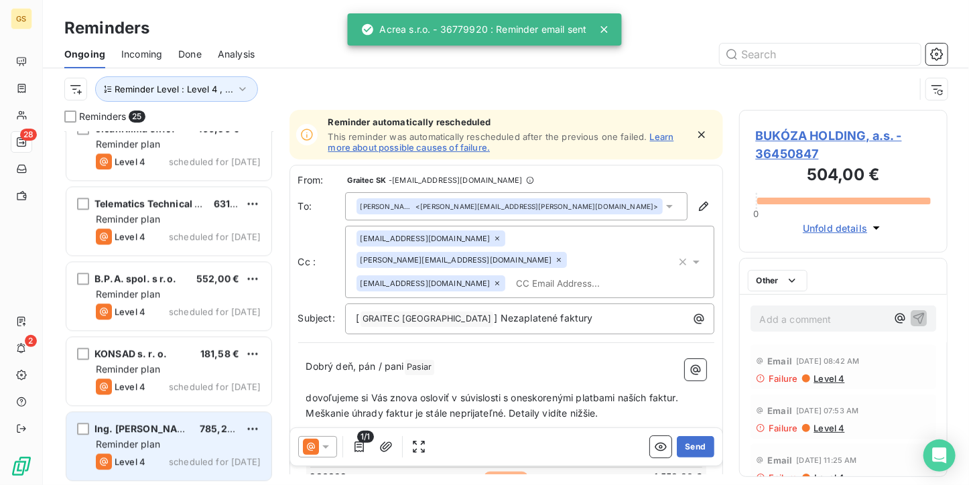
scroll to position [1523, 0]
click at [163, 377] on div "KONSAD s. r. o. 181,58 € Reminder plan Level 4 scheduled for [DATE]" at bounding box center [168, 372] width 205 height 68
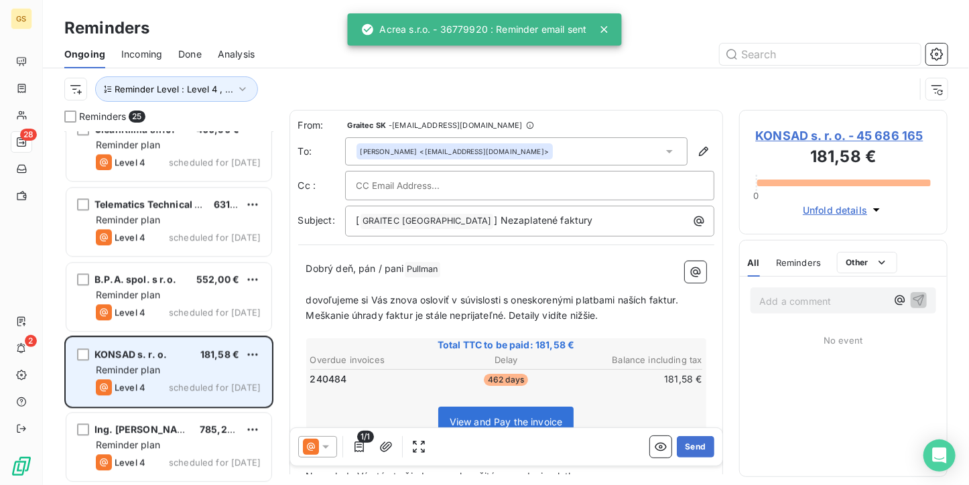
click at [166, 383] on div "Level 4 scheduled for [DATE]" at bounding box center [178, 387] width 165 height 16
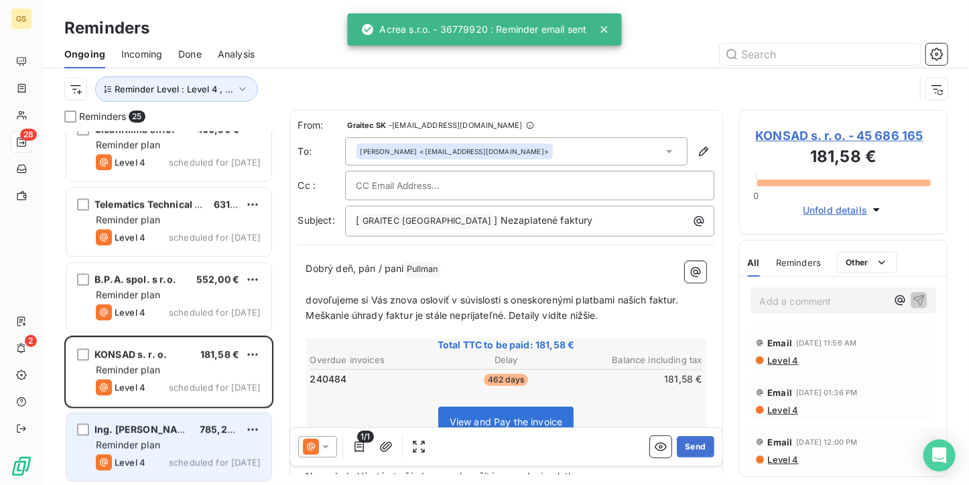
click at [174, 430] on span "Ing. [PERSON_NAME]" at bounding box center [145, 429] width 101 height 11
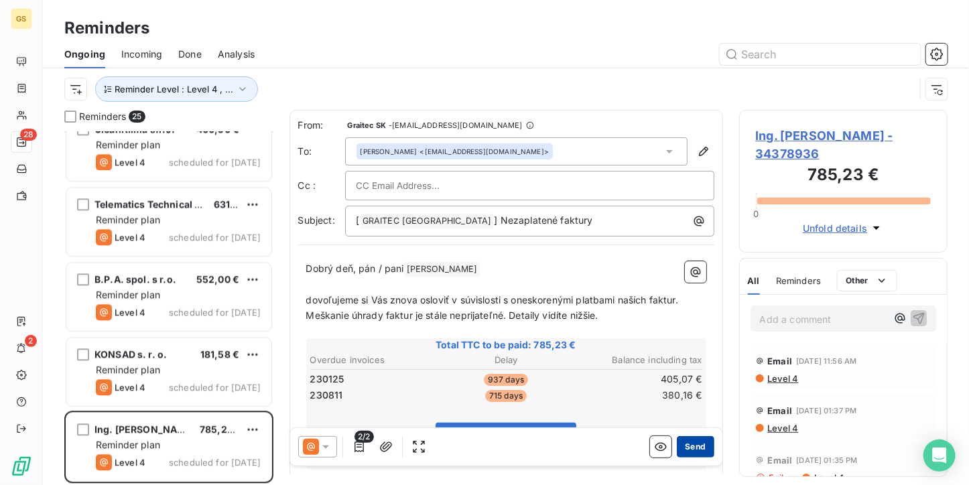
click at [687, 454] on button "Send" at bounding box center [695, 446] width 37 height 21
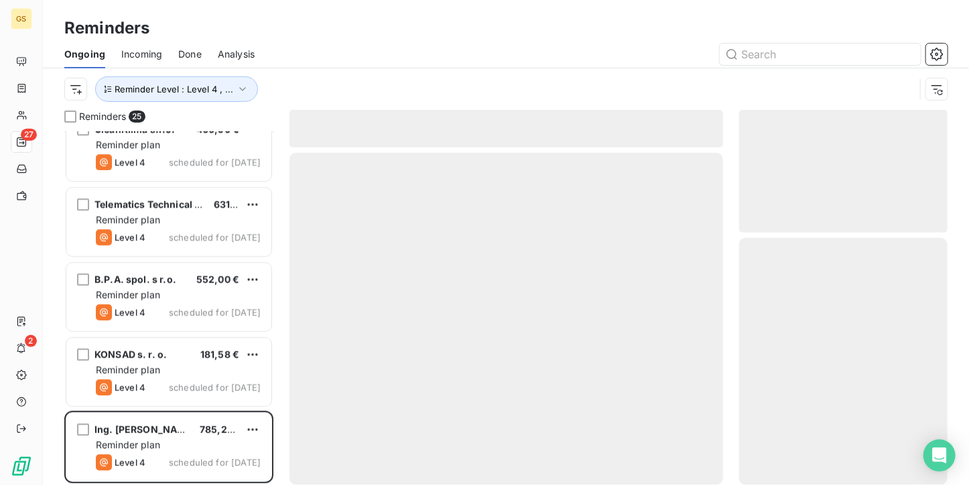
scroll to position [1448, 0]
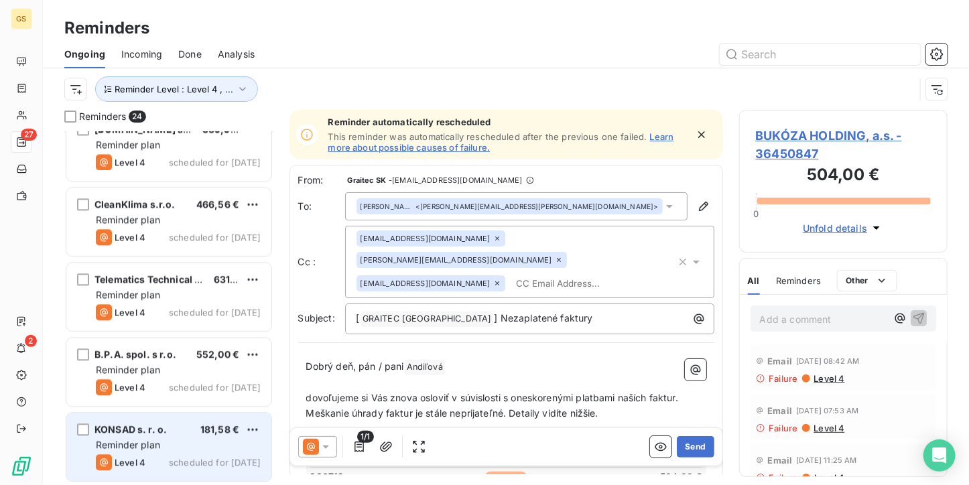
click at [170, 450] on div "Reminder plan" at bounding box center [178, 444] width 165 height 13
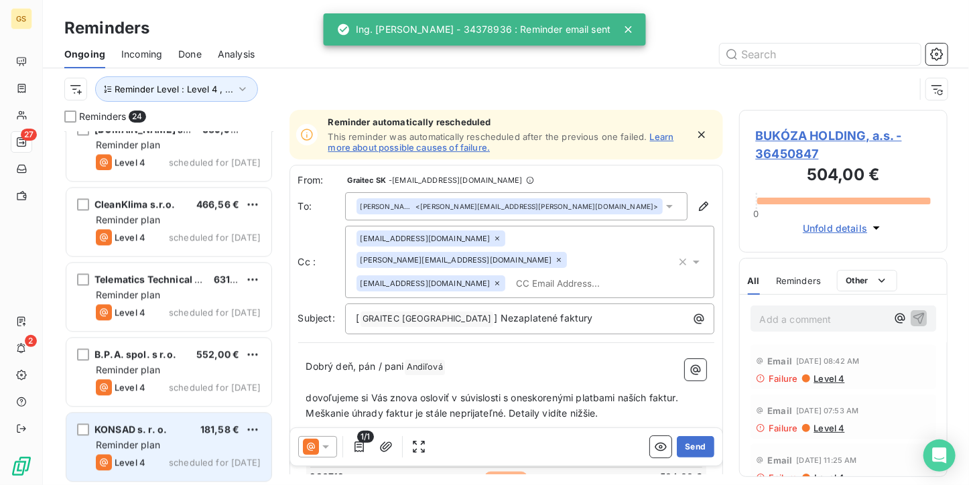
click at [182, 479] on div "KONSAD s. r. o. 181,58 € Reminder plan Level 4 scheduled for [DATE]" at bounding box center [168, 447] width 205 height 68
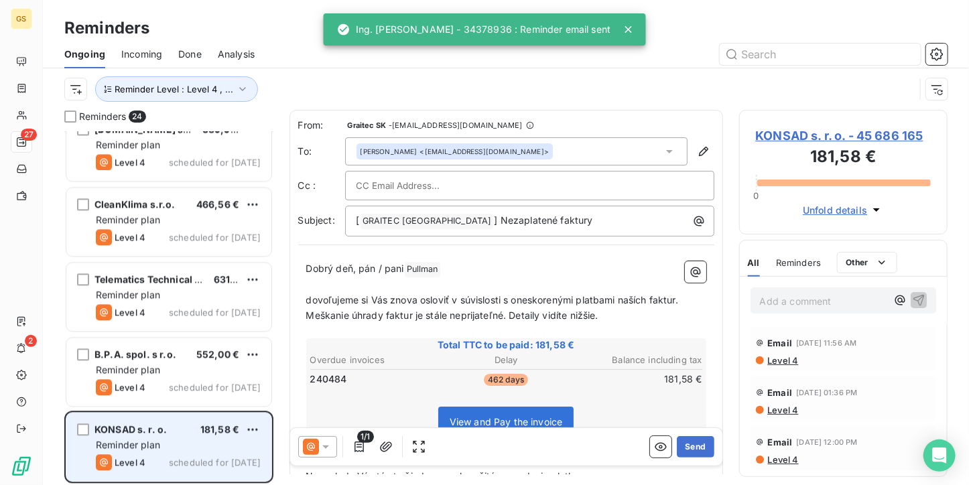
click at [182, 455] on div "Level 4 scheduled for [DATE]" at bounding box center [178, 462] width 165 height 16
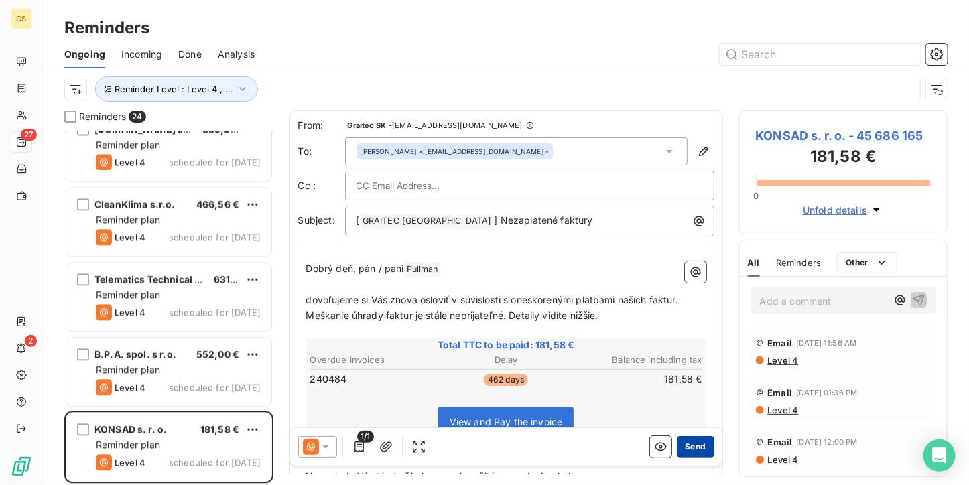
click at [677, 436] on button "Send" at bounding box center [695, 446] width 37 height 21
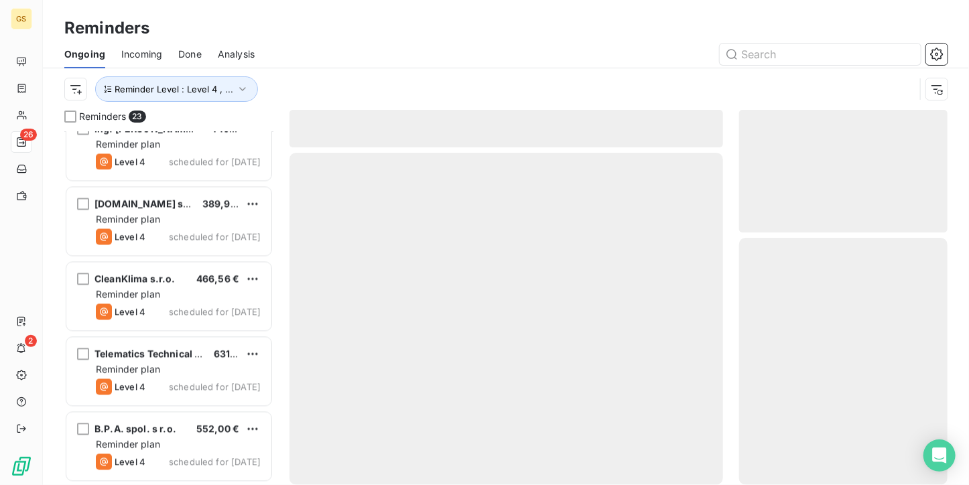
scroll to position [1373, 0]
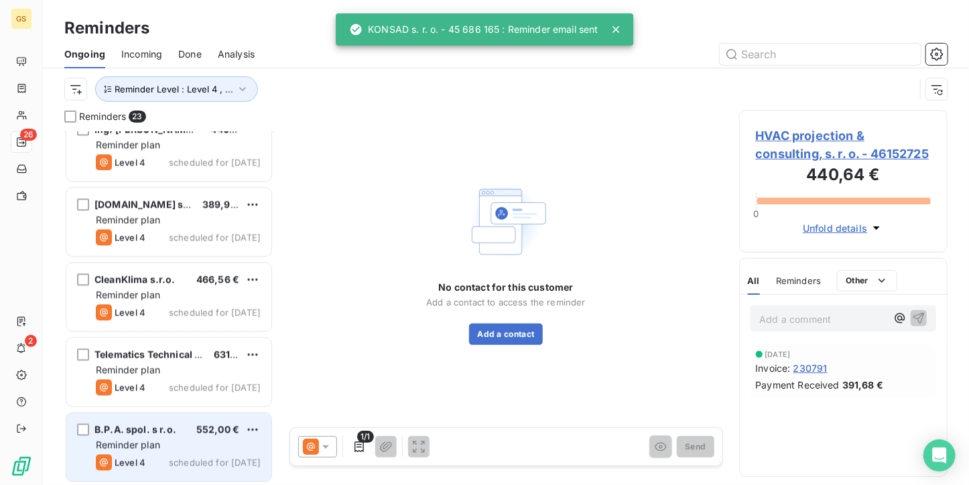
click at [182, 431] on div "B.P.A. spol. s r.o. 552,00 €" at bounding box center [178, 430] width 165 height 12
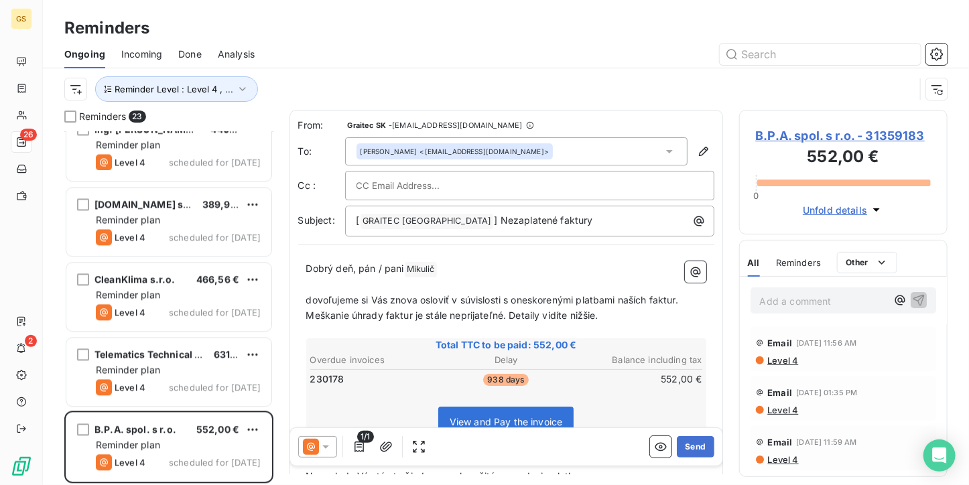
click at [775, 302] on p "Add a comment ﻿" at bounding box center [823, 301] width 127 height 17
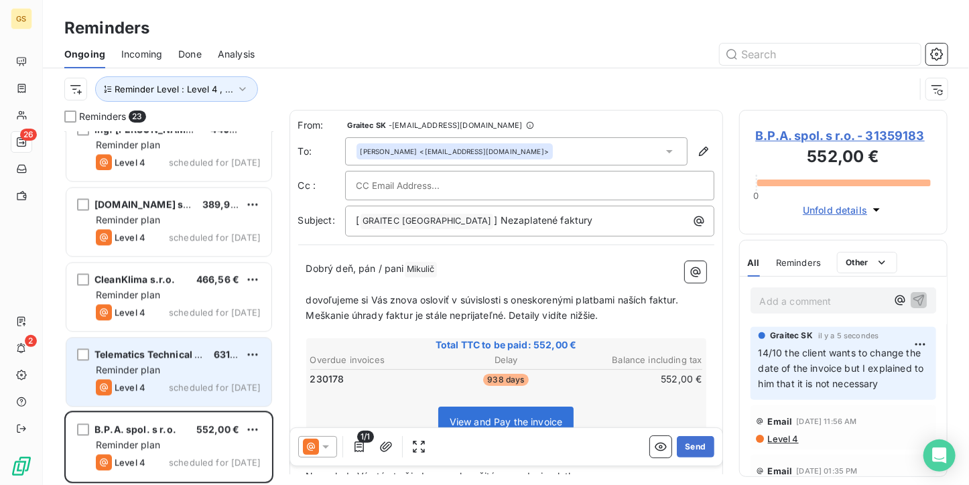
click at [167, 375] on div "Reminder plan" at bounding box center [178, 369] width 165 height 13
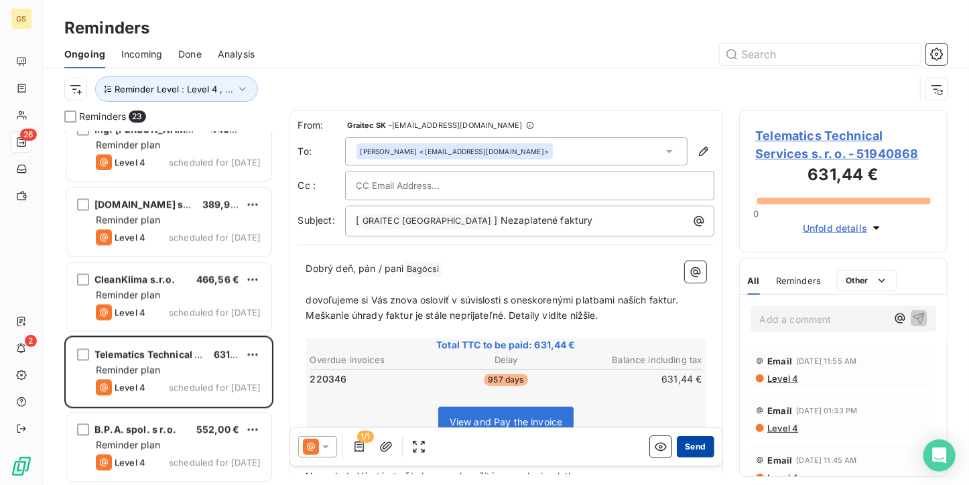
click at [696, 448] on button "Send" at bounding box center [695, 446] width 37 height 21
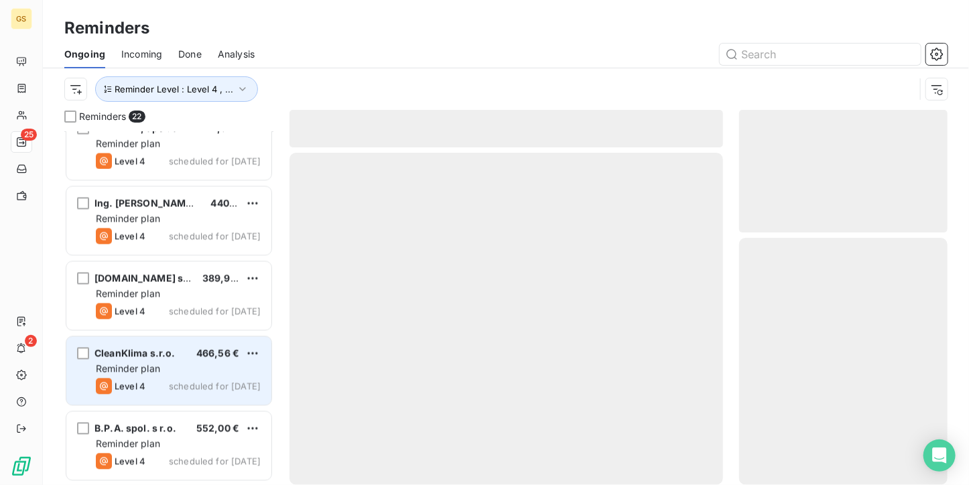
scroll to position [1298, 0]
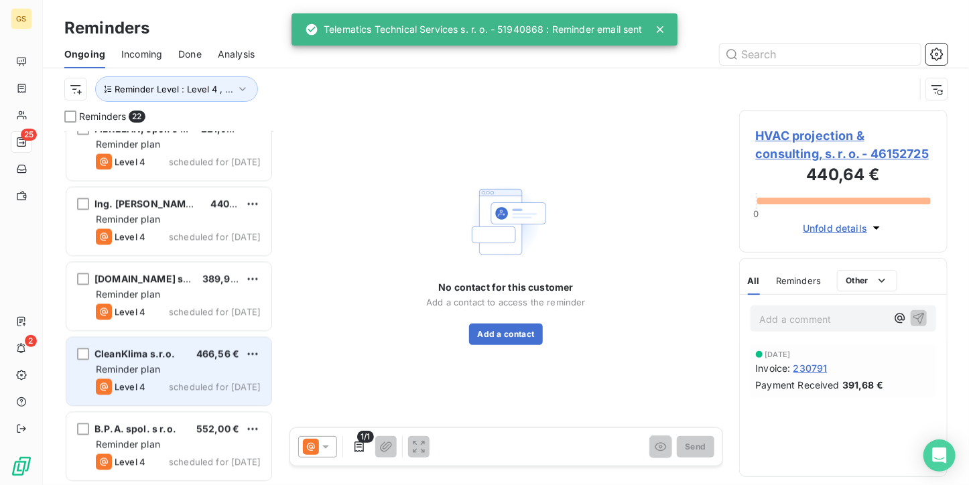
click at [175, 359] on div "CleanKlima s.r.o. 466,56 €" at bounding box center [178, 355] width 165 height 12
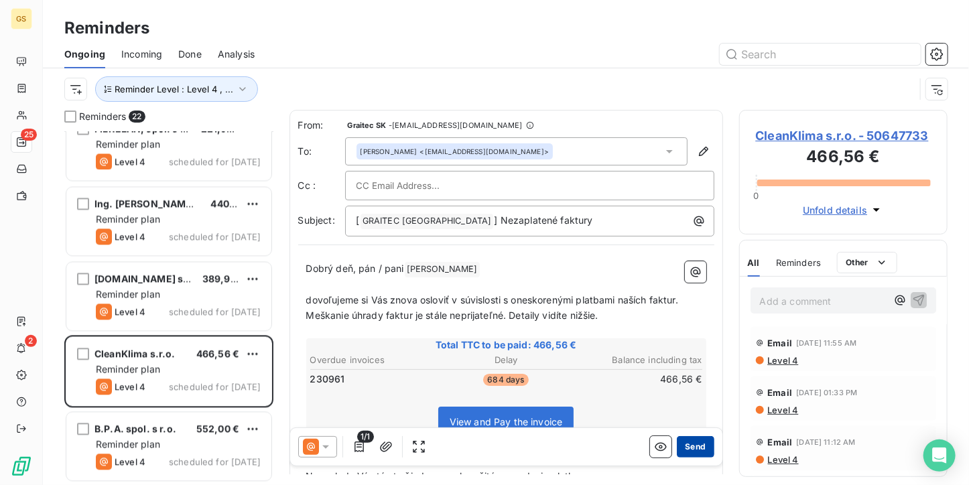
click at [701, 450] on button "Send" at bounding box center [695, 446] width 37 height 21
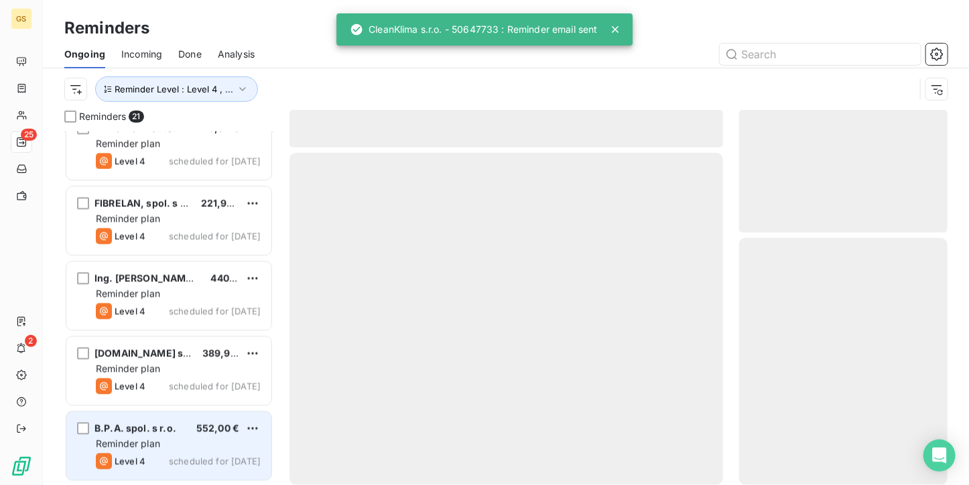
scroll to position [1223, 0]
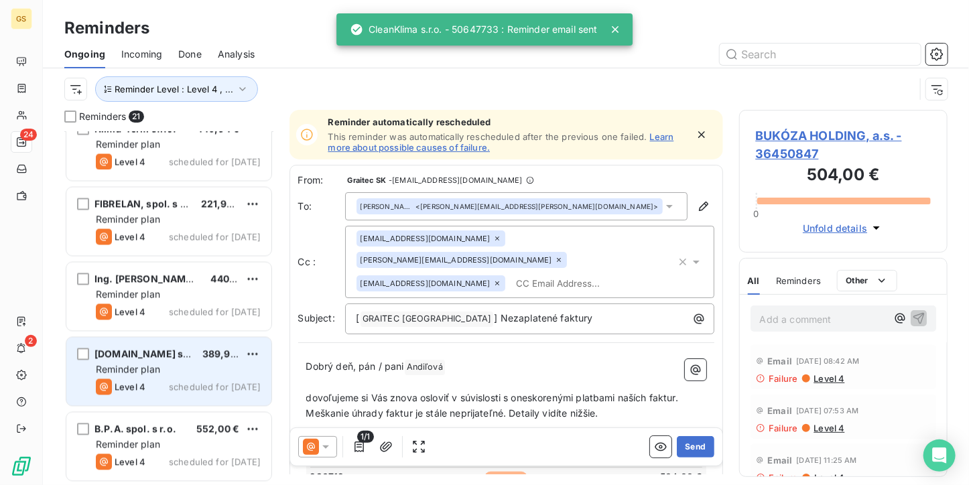
click at [172, 360] on div "[DOMAIN_NAME] s. r. o." at bounding box center [143, 354] width 97 height 13
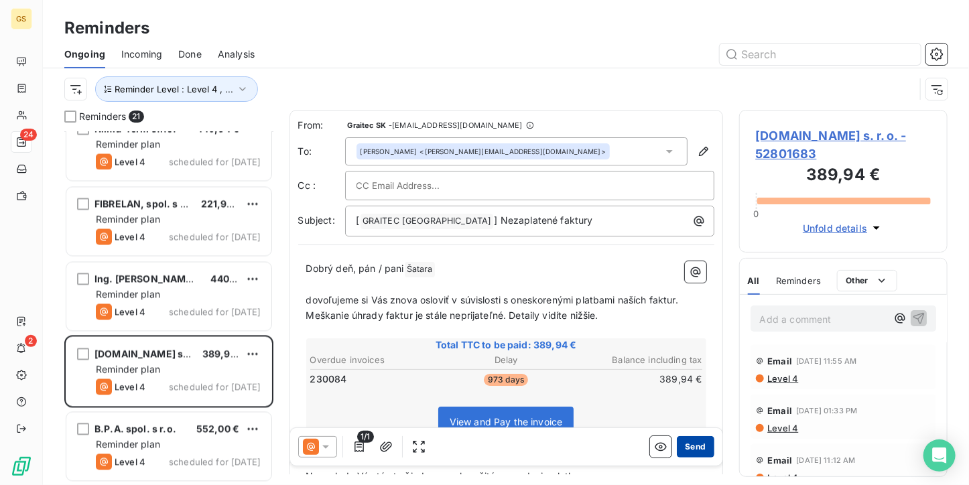
click at [700, 445] on button "Send" at bounding box center [695, 446] width 37 height 21
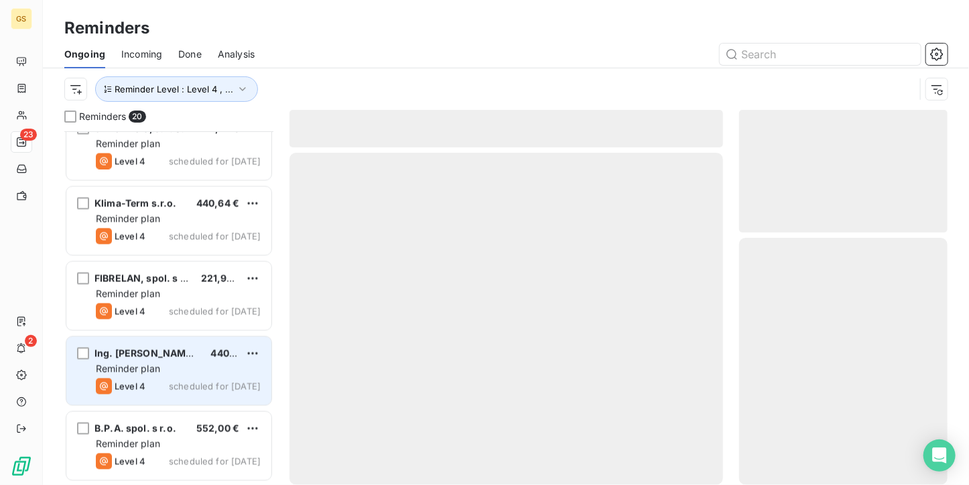
scroll to position [1147, 0]
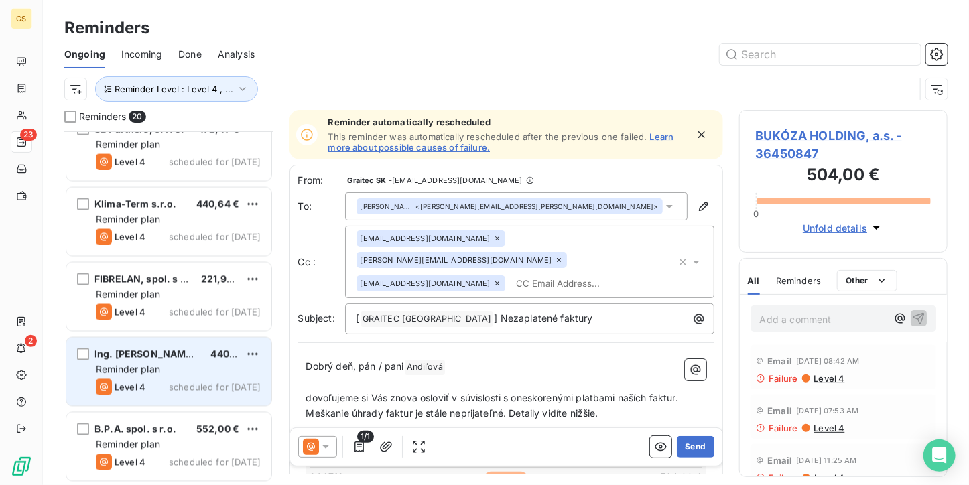
click at [208, 368] on div "Reminder plan" at bounding box center [178, 369] width 165 height 13
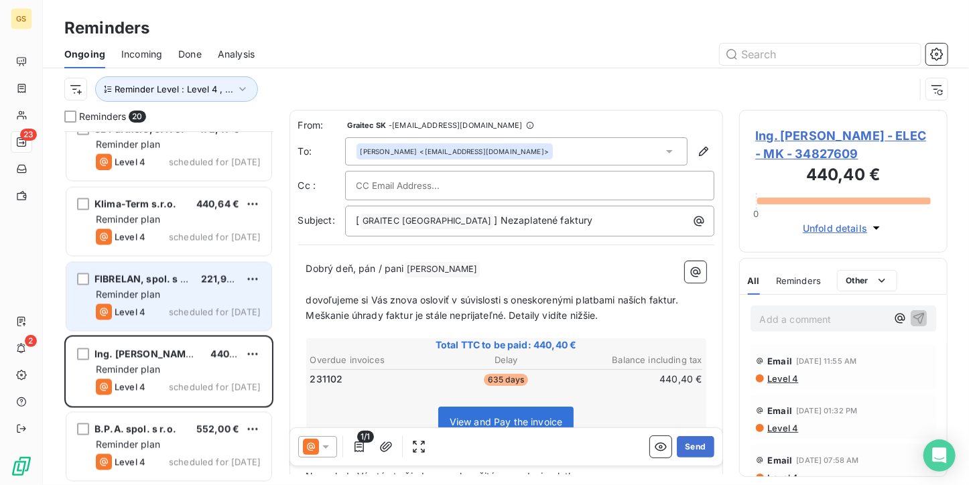
click at [236, 308] on span "scheduled for [DATE]" at bounding box center [215, 312] width 92 height 11
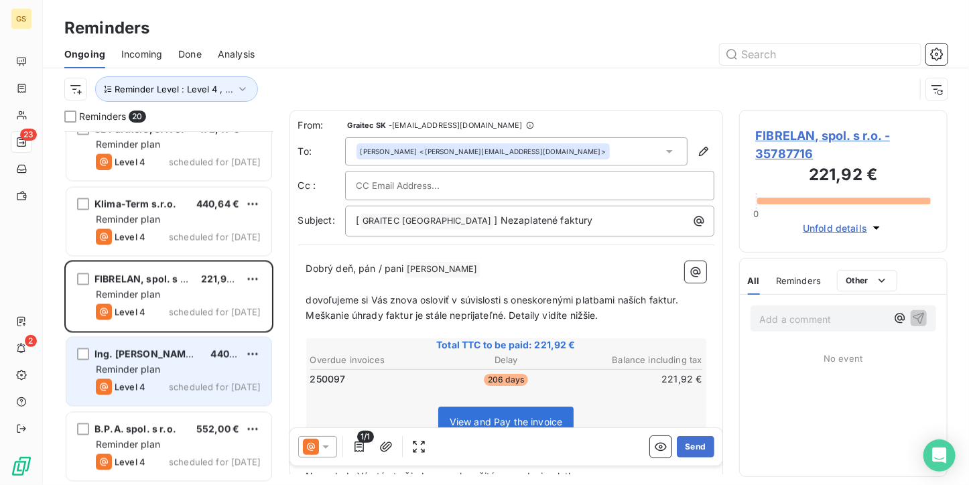
click at [240, 359] on div "Ing. [PERSON_NAME] - ELEC - MK 440,40 €" at bounding box center [178, 355] width 165 height 12
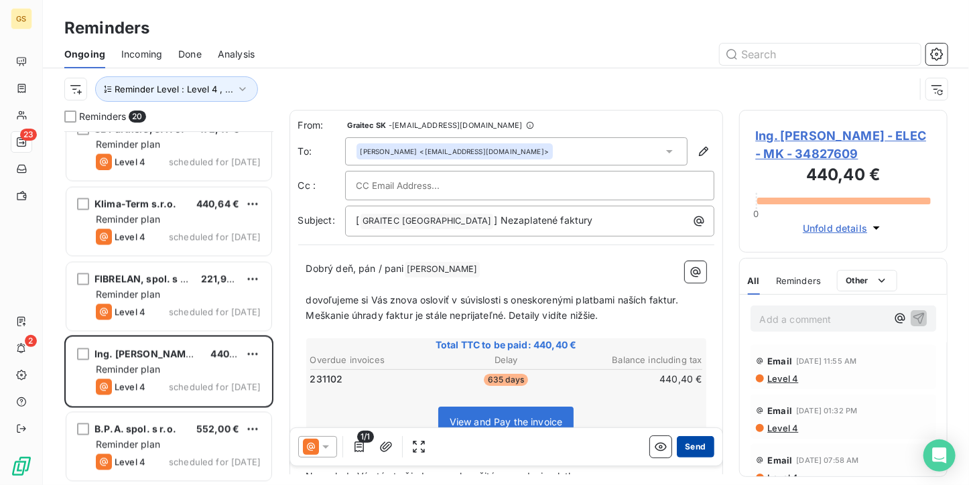
click at [677, 441] on button "Send" at bounding box center [695, 446] width 37 height 21
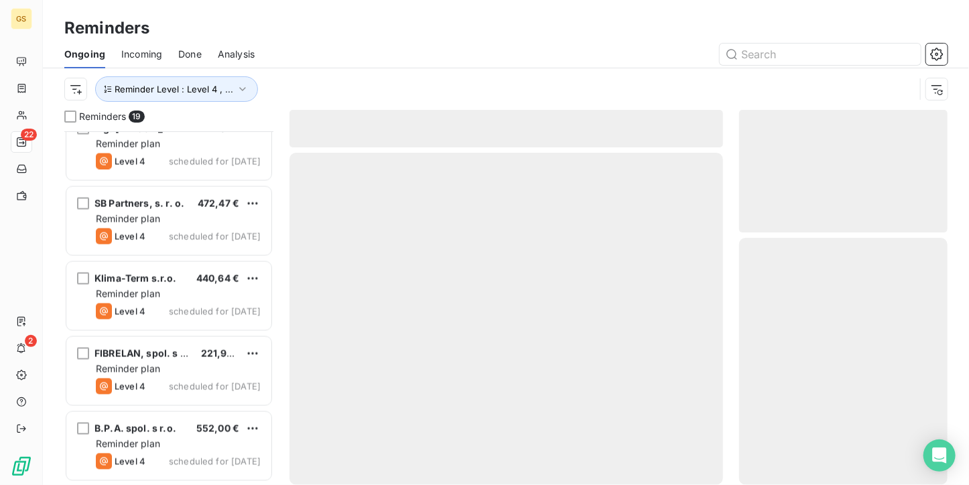
scroll to position [1072, 0]
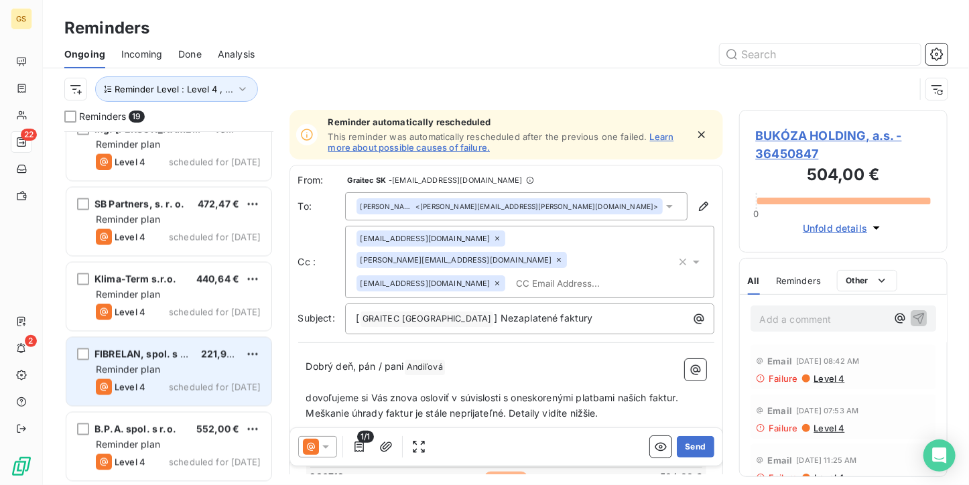
click at [170, 357] on span "FIBRELAN, spol. s r.o." at bounding box center [146, 354] width 102 height 11
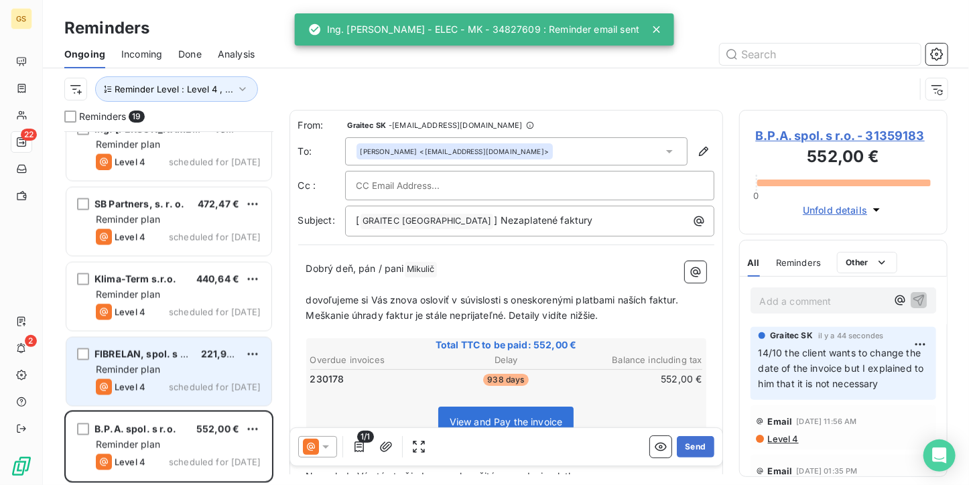
click at [223, 369] on div "Reminder plan" at bounding box center [178, 369] width 165 height 13
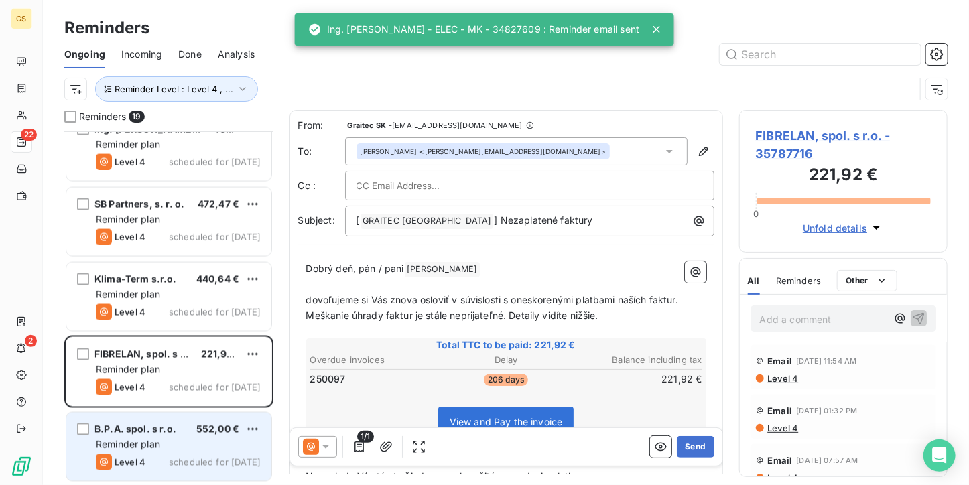
click at [210, 442] on div "Reminder plan" at bounding box center [178, 444] width 165 height 13
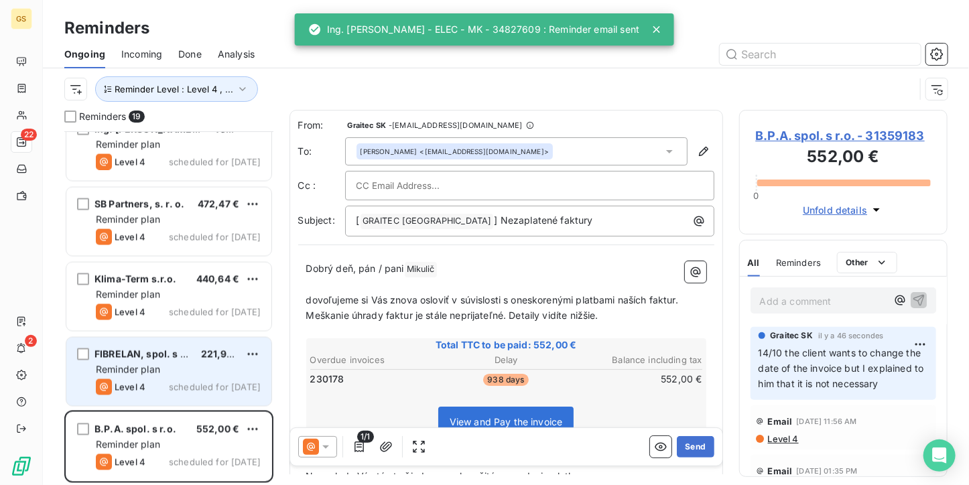
click at [208, 384] on span "scheduled for [DATE]" at bounding box center [215, 387] width 92 height 11
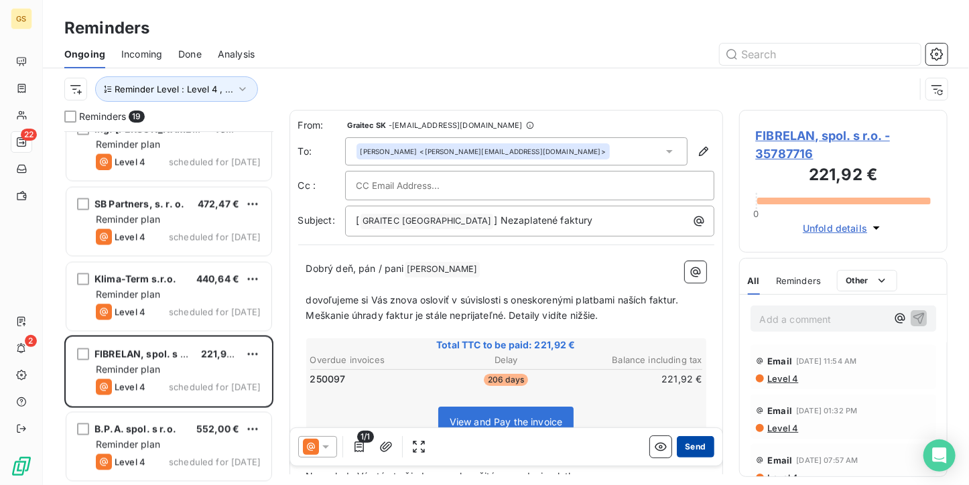
click at [702, 445] on button "Send" at bounding box center [695, 446] width 37 height 21
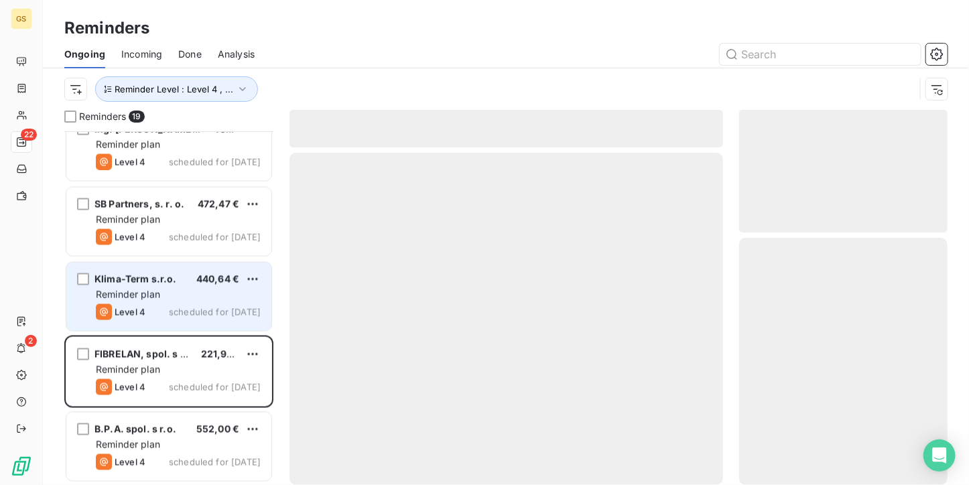
scroll to position [997, 0]
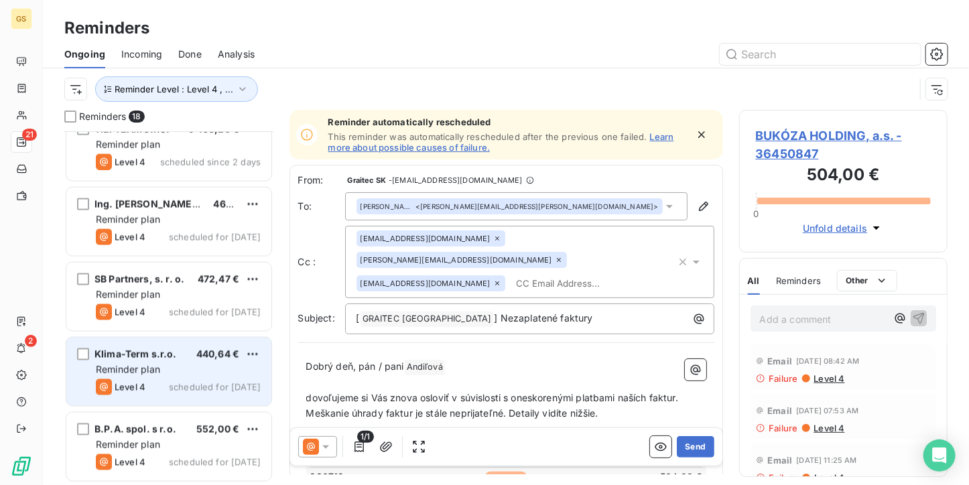
click at [188, 355] on div "[PERSON_NAME]-Term s.r.o. 440,64 €" at bounding box center [178, 355] width 165 height 12
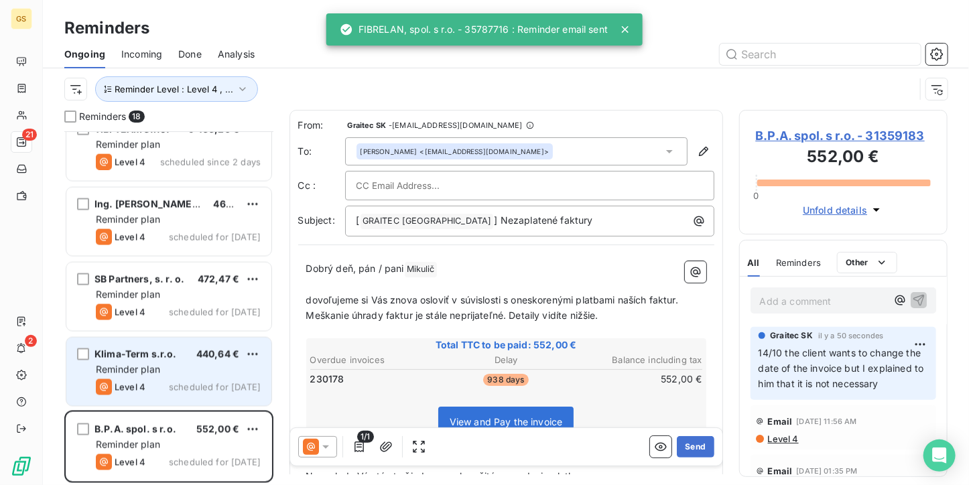
click at [226, 366] on div "Reminder plan" at bounding box center [178, 369] width 165 height 13
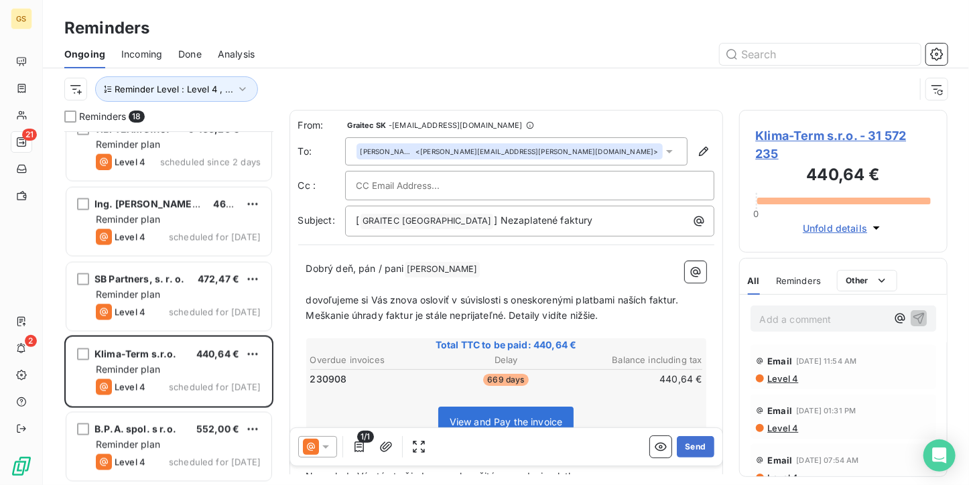
click at [681, 460] on div "1/1 Send" at bounding box center [506, 447] width 432 height 38
click at [681, 450] on button "Send" at bounding box center [695, 446] width 37 height 21
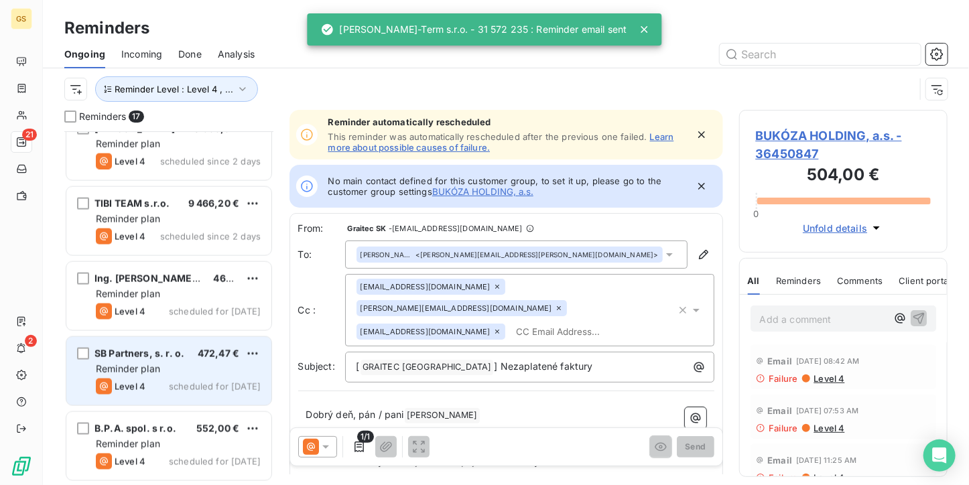
scroll to position [922, 0]
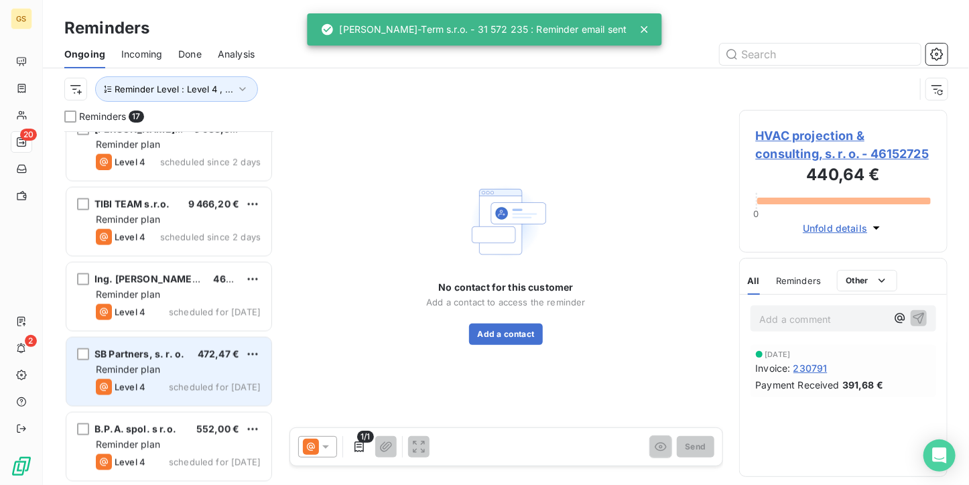
click at [176, 361] on div "SB Partners, s. r. o. 472,47 € Reminder plan Level 4 scheduled for [DATE]" at bounding box center [168, 372] width 205 height 68
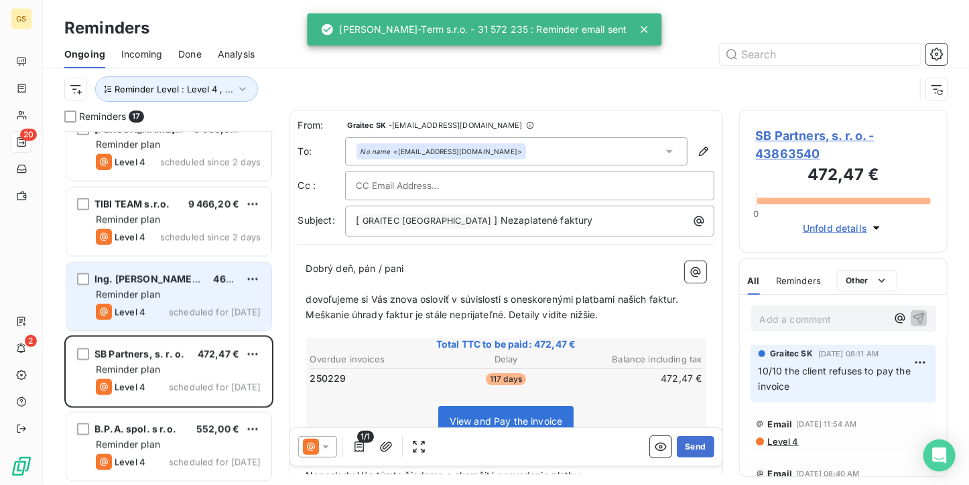
click at [178, 326] on div "Ing. [PERSON_NAME] - ATELIER DUMA 460,94 € Reminder plan Level 4 scheduled for …" at bounding box center [168, 297] width 205 height 68
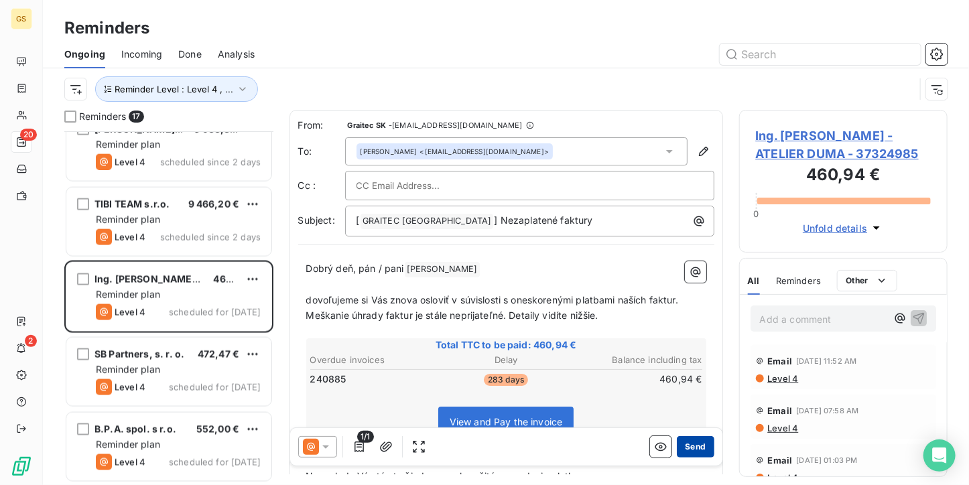
click at [693, 452] on button "Send" at bounding box center [695, 446] width 37 height 21
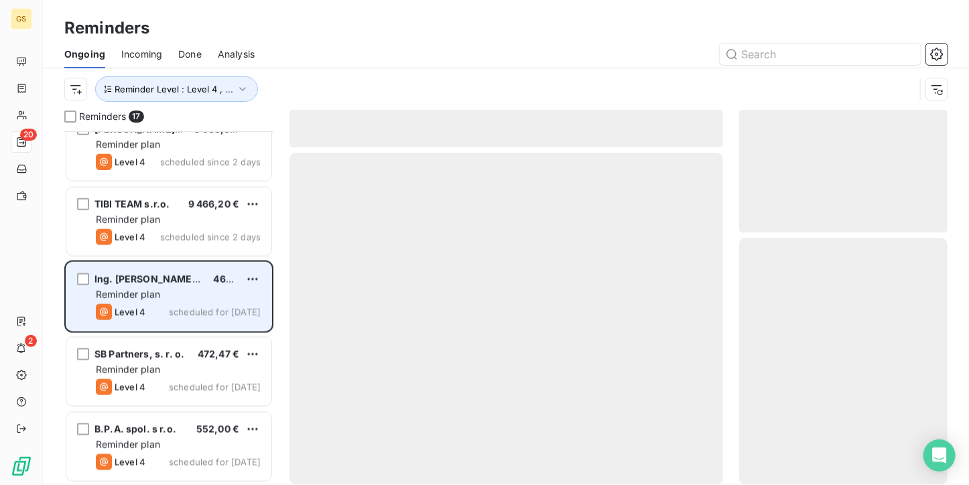
scroll to position [847, 0]
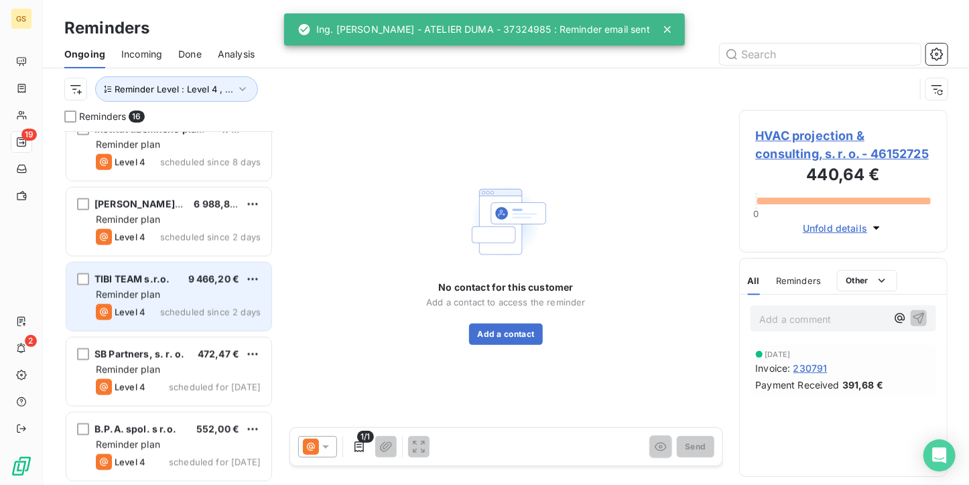
click at [202, 295] on div "Reminder plan" at bounding box center [178, 294] width 165 height 13
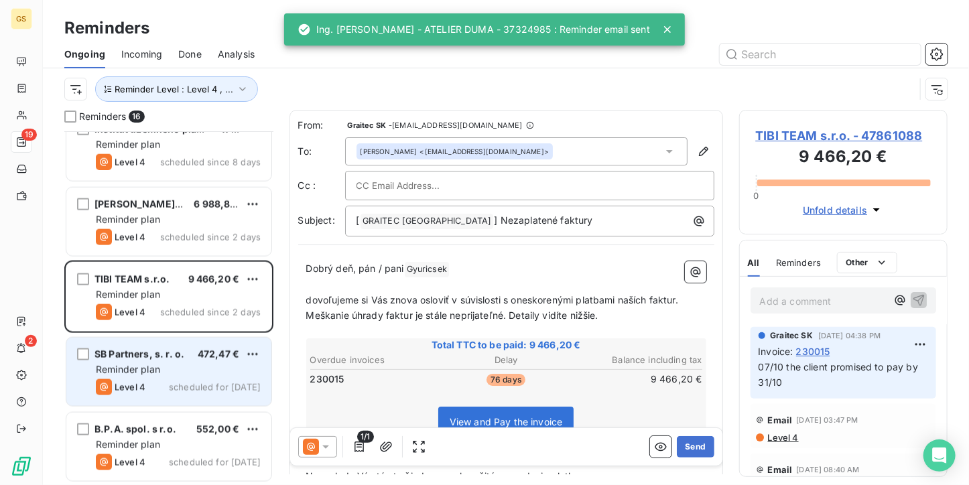
click at [205, 372] on div "Reminder plan" at bounding box center [178, 369] width 165 height 13
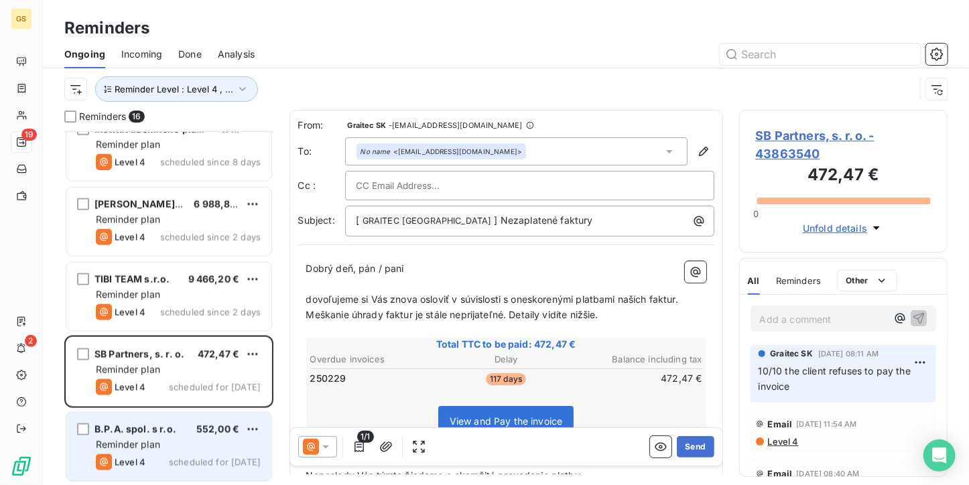
click at [195, 438] on div "Reminder plan" at bounding box center [178, 444] width 165 height 13
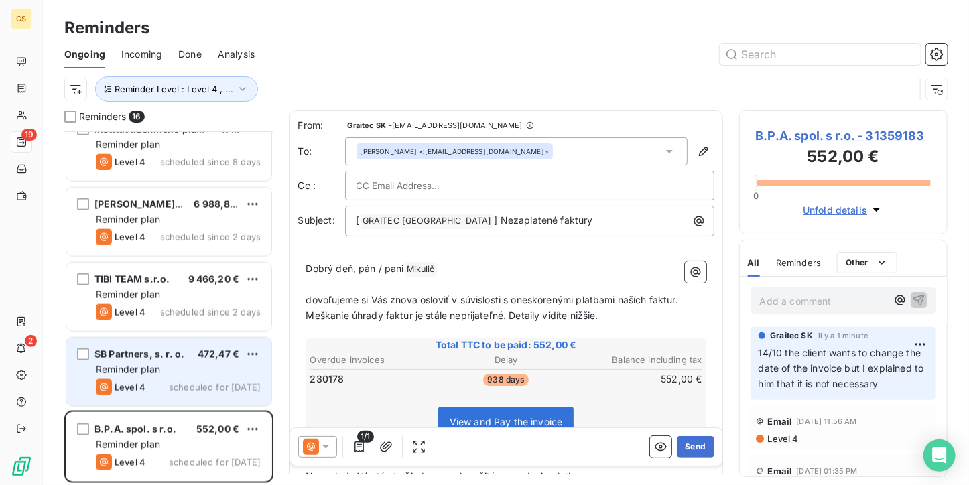
click at [189, 366] on div "Reminder plan" at bounding box center [178, 369] width 165 height 13
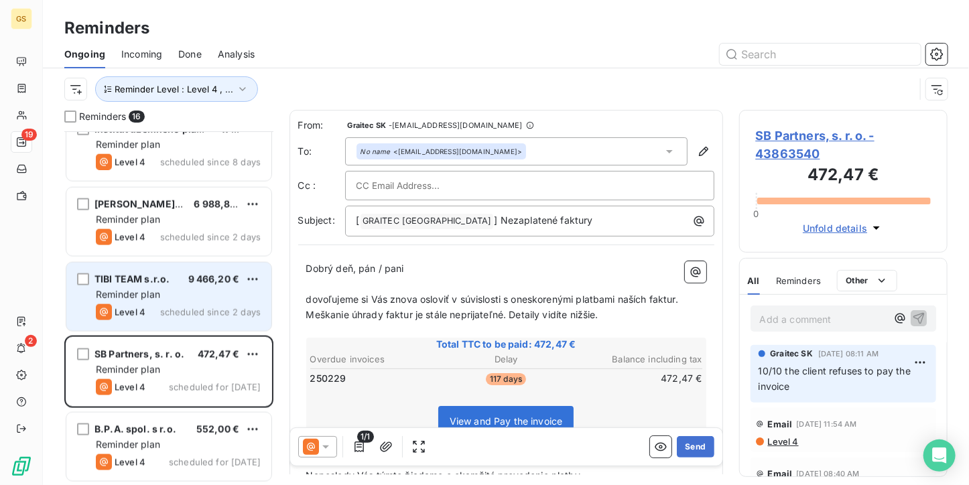
click at [189, 289] on div "Reminder plan" at bounding box center [178, 294] width 165 height 13
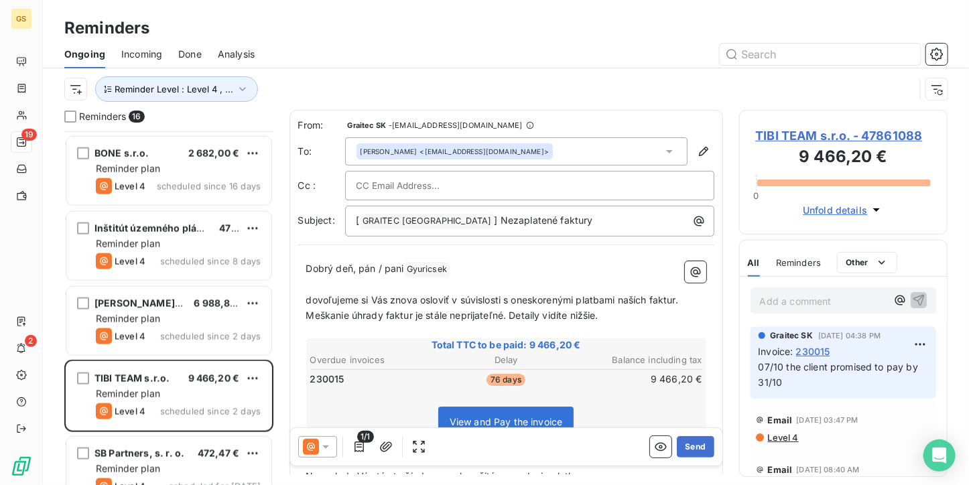
scroll to position [713, 0]
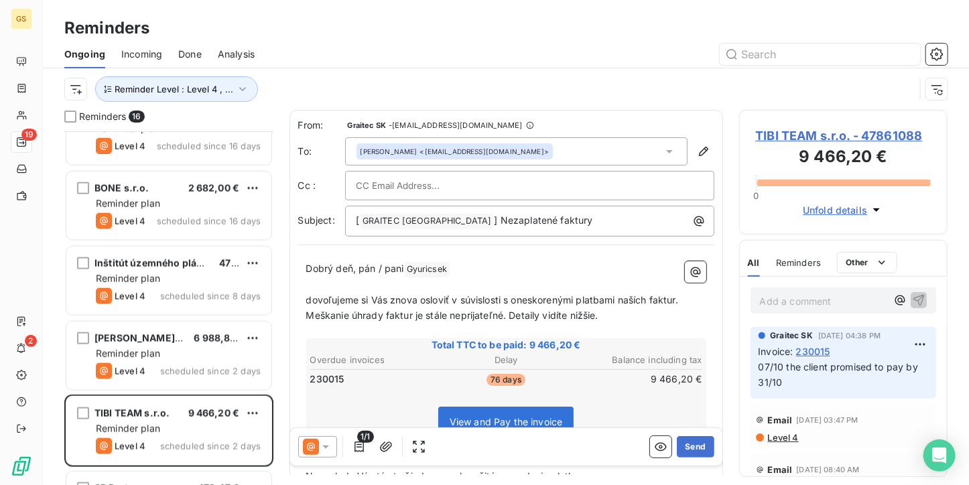
click at [196, 365] on div "Level 4 scheduled since 2 days" at bounding box center [178, 371] width 165 height 16
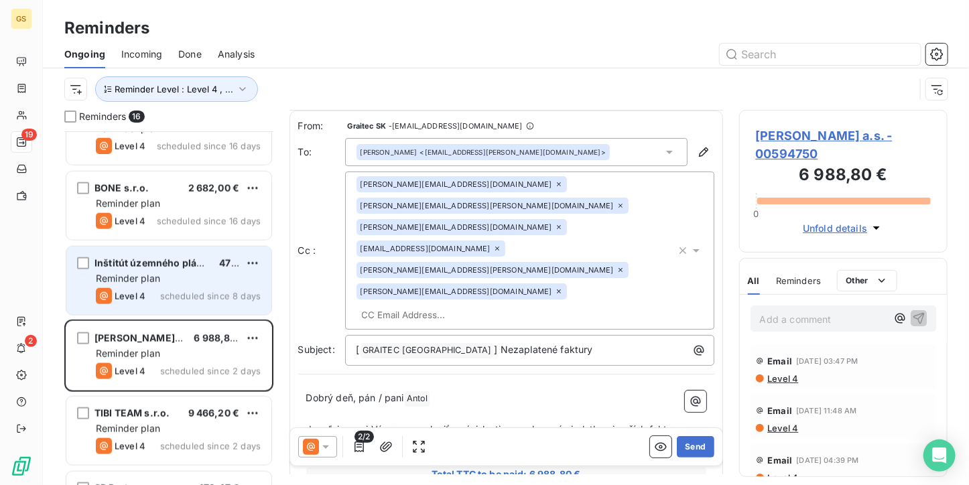
click at [231, 300] on span "scheduled since 8 days" at bounding box center [210, 296] width 101 height 11
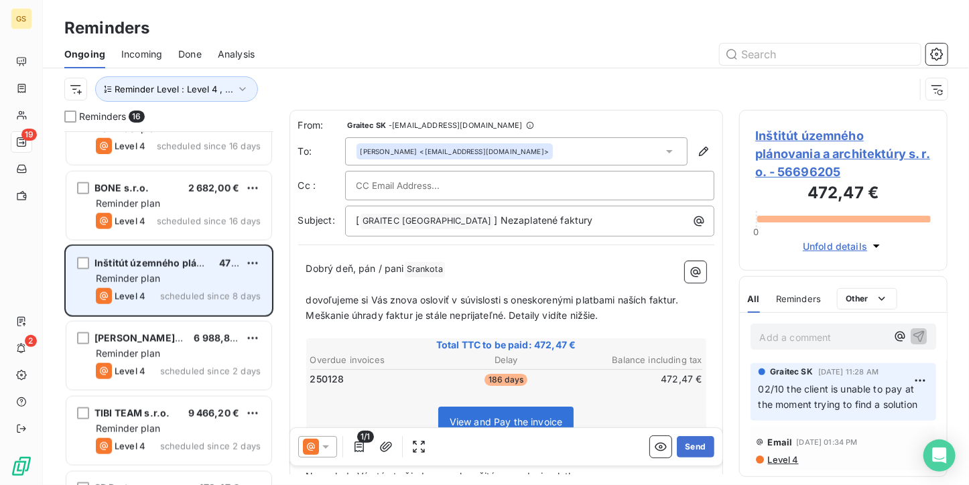
click at [221, 257] on div "472,47 €" at bounding box center [229, 263] width 20 height 13
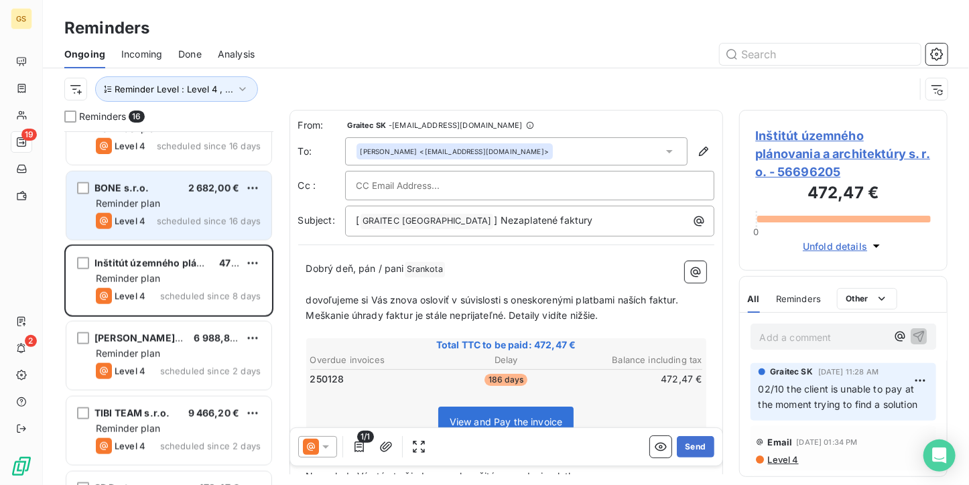
click at [208, 194] on div "2 682,00 €" at bounding box center [214, 188] width 52 height 13
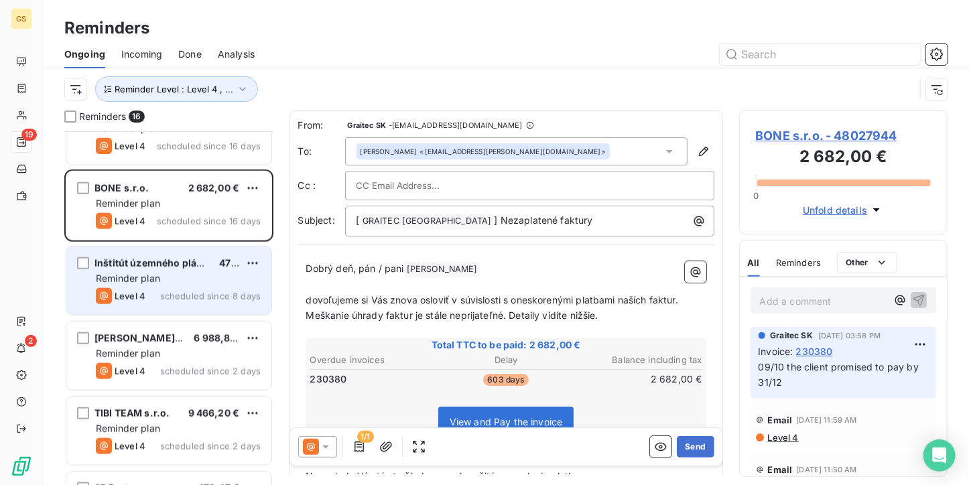
scroll to position [646, 0]
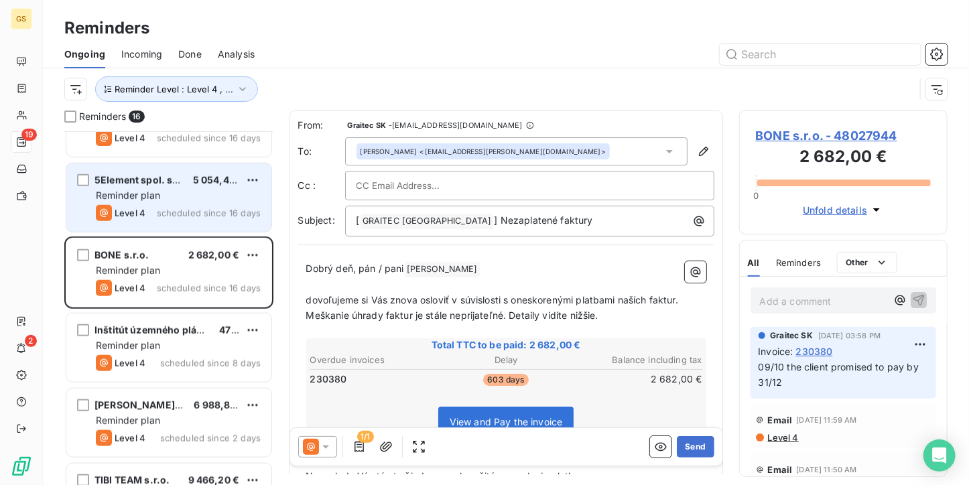
click at [209, 193] on div "Reminder plan" at bounding box center [178, 195] width 165 height 13
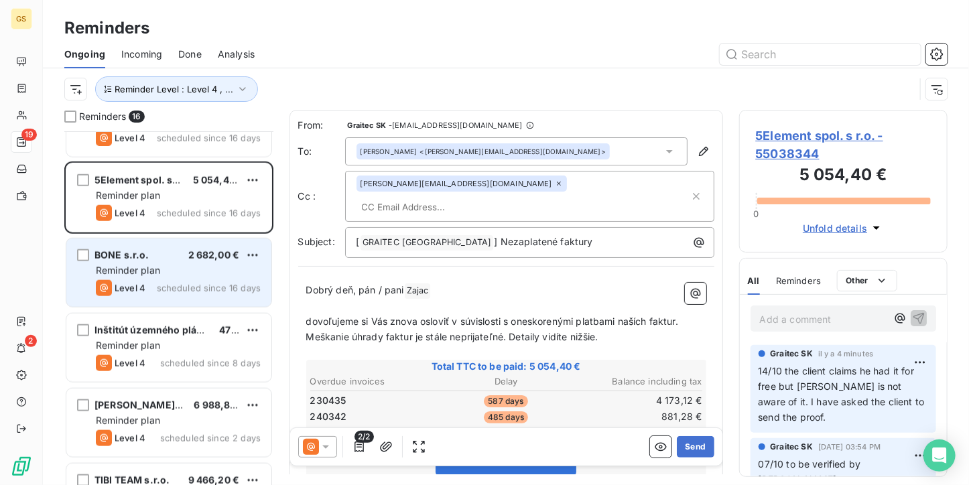
scroll to position [512, 0]
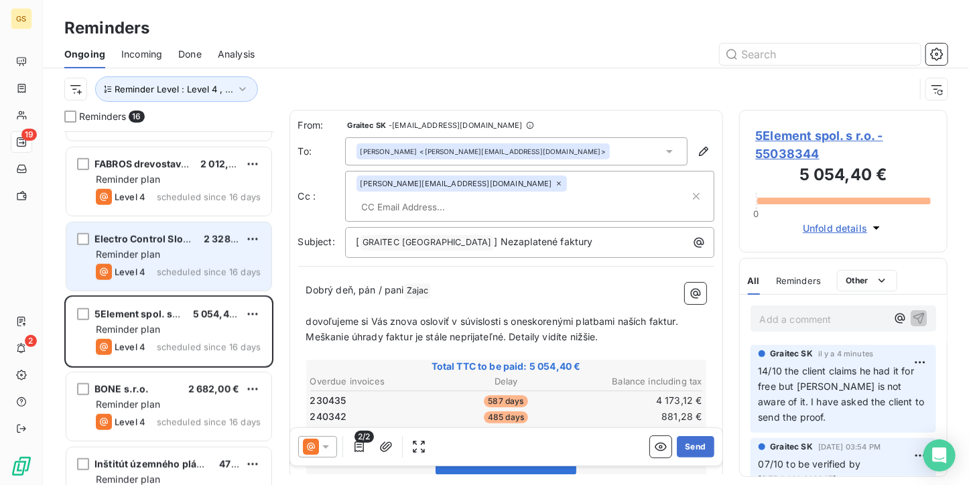
click at [212, 241] on span "2 328,27 €" at bounding box center [229, 238] width 51 height 11
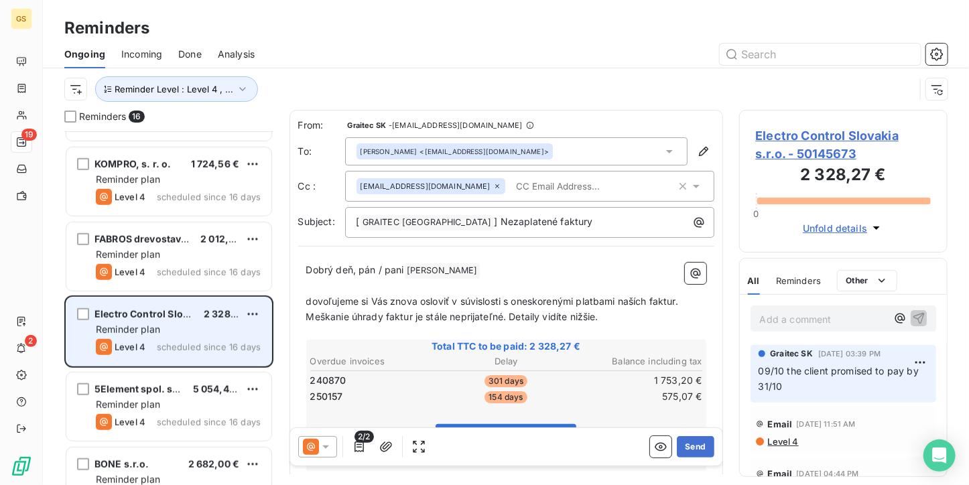
scroll to position [445, 0]
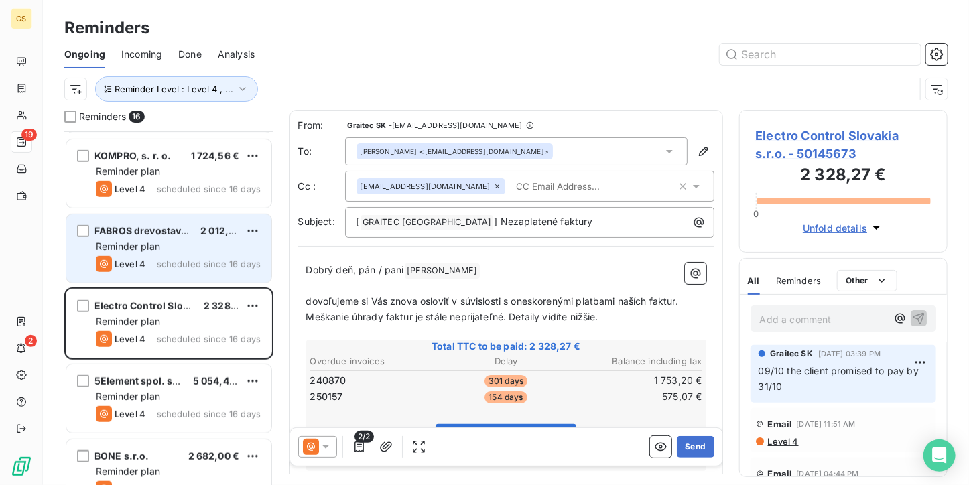
click at [193, 255] on div "FABROS drevostavby, a.s. 2 012,28 € Reminder plan Level 4 scheduled since 16 da…" at bounding box center [168, 248] width 205 height 68
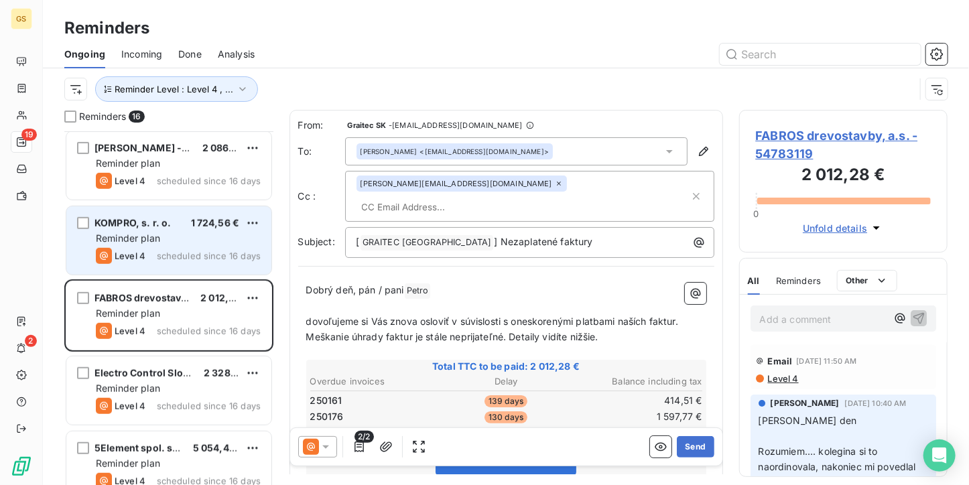
click at [118, 225] on span "KOMPRO, s. r. o." at bounding box center [133, 222] width 76 height 11
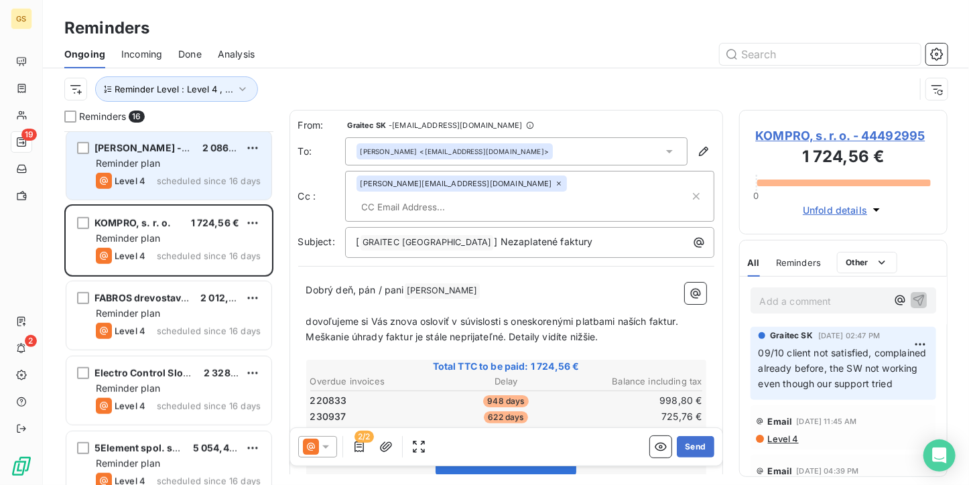
click at [132, 170] on div "Reminder plan" at bounding box center [178, 163] width 165 height 13
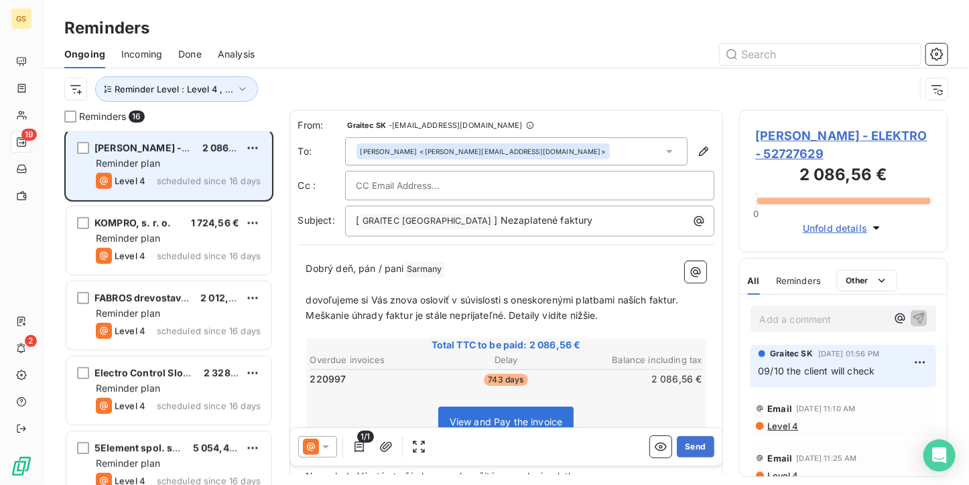
scroll to position [244, 0]
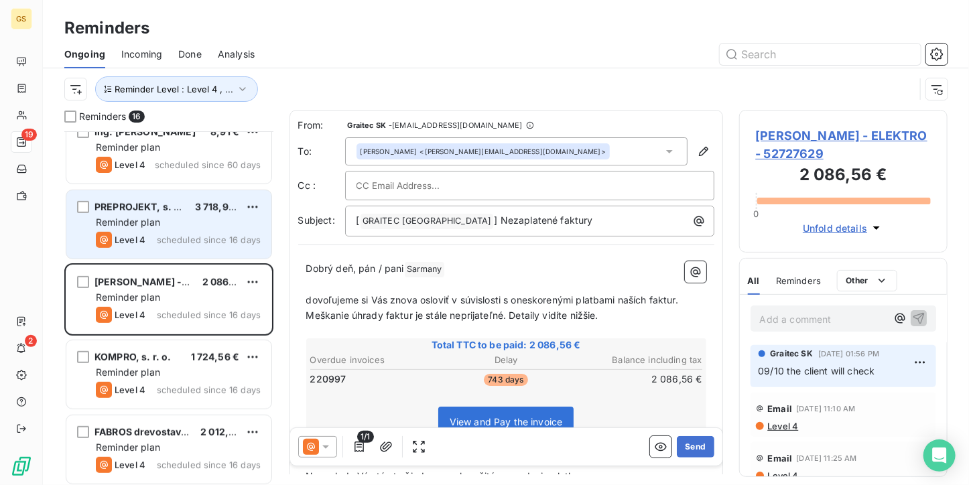
click at [204, 235] on span "scheduled since 16 days" at bounding box center [209, 240] width 104 height 11
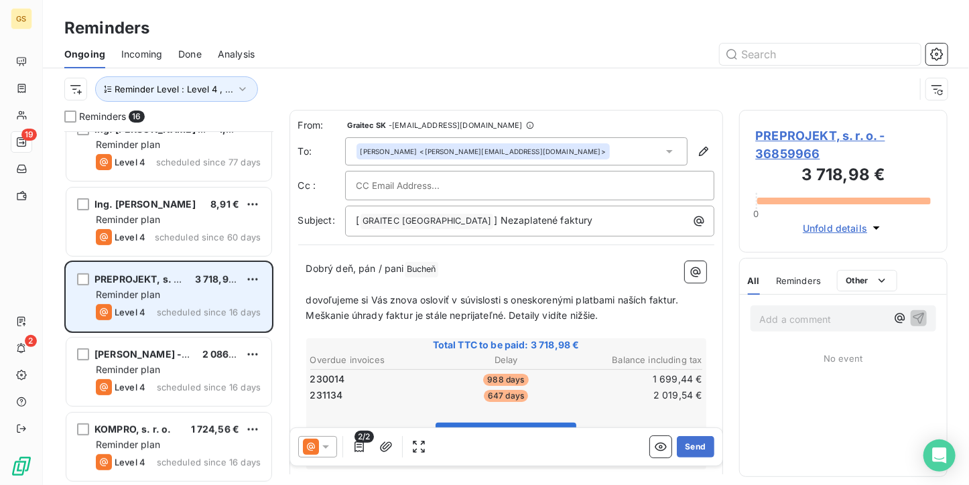
scroll to position [110, 0]
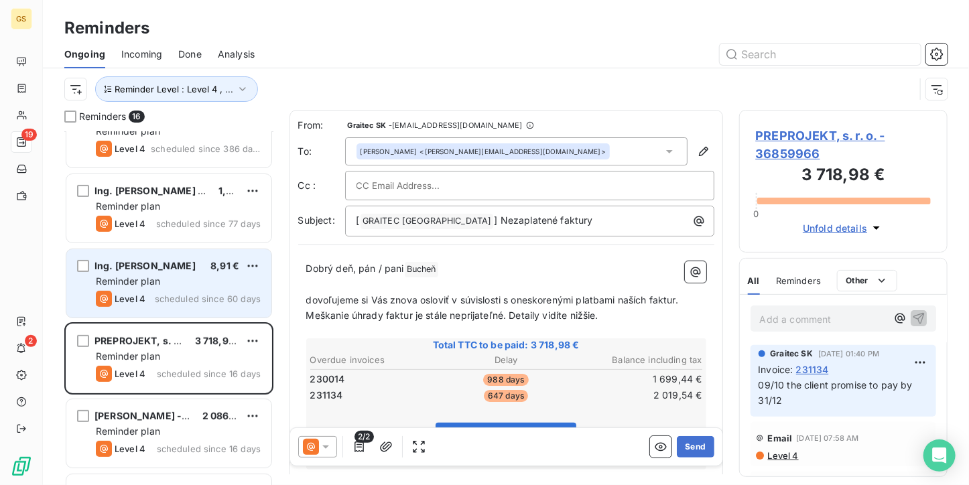
click at [164, 270] on span "Ing. [PERSON_NAME]" at bounding box center [145, 265] width 101 height 11
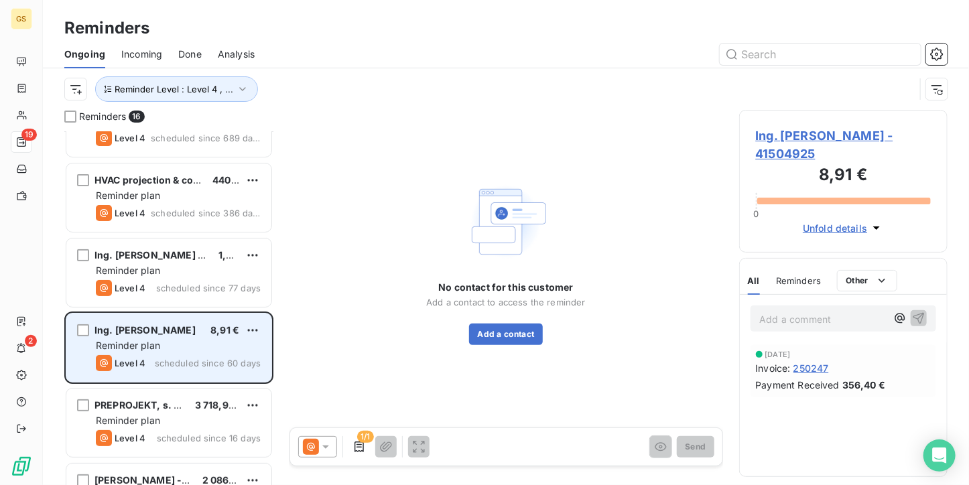
scroll to position [67, 0]
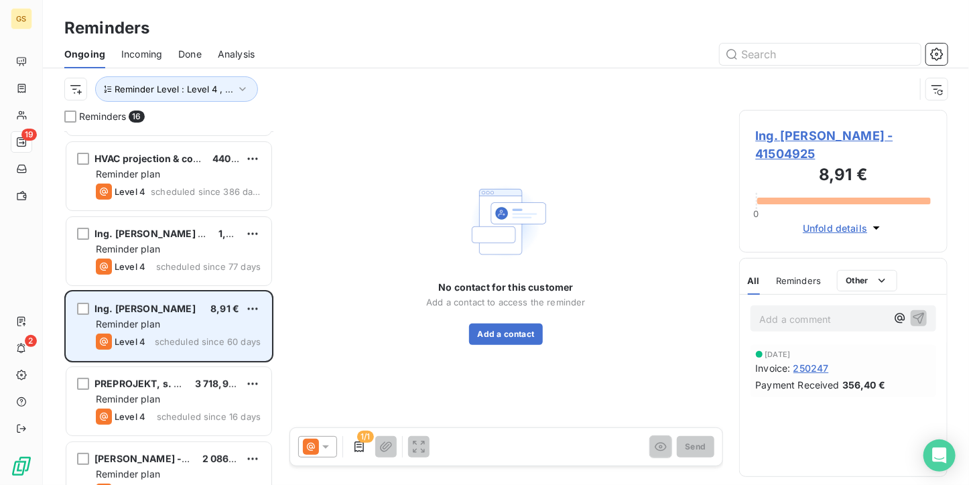
click at [164, 270] on span "scheduled since 77 days" at bounding box center [208, 266] width 105 height 11
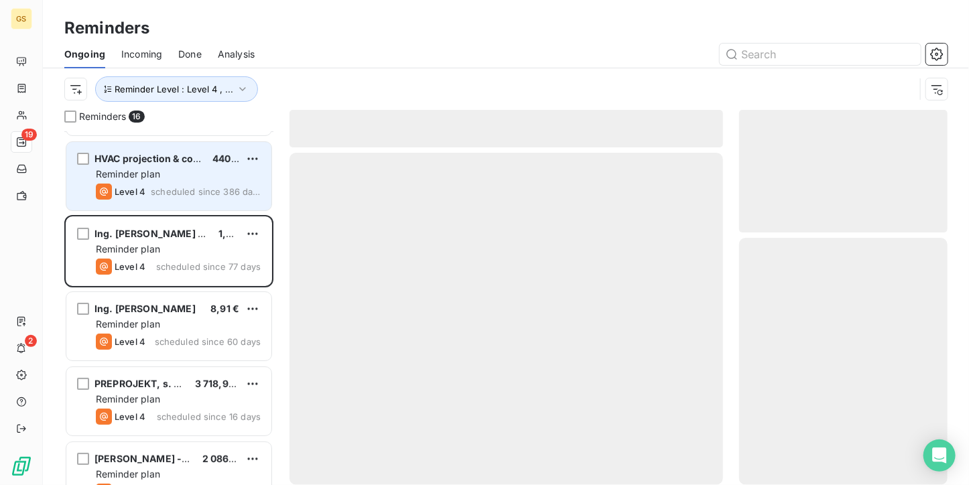
click at [182, 187] on span "scheduled since 386 days" at bounding box center [206, 191] width 110 height 11
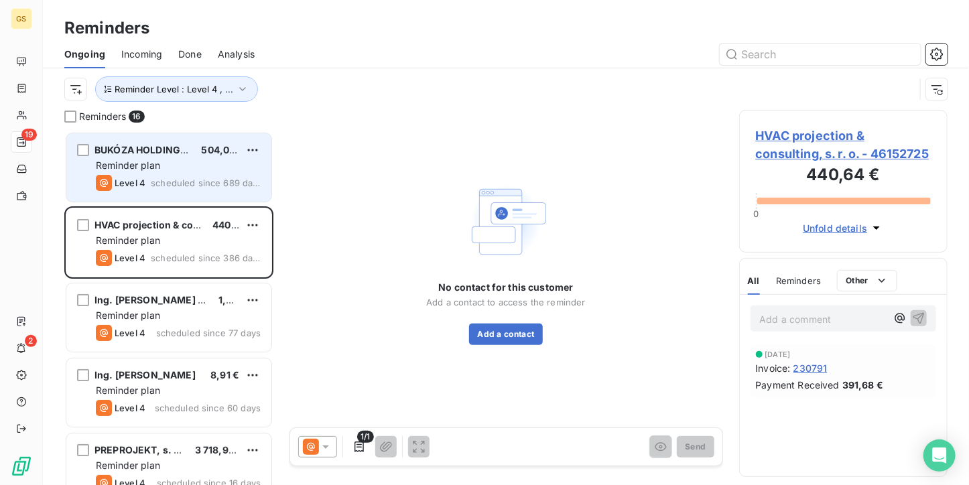
click at [202, 185] on span "scheduled since 689 days" at bounding box center [206, 183] width 110 height 11
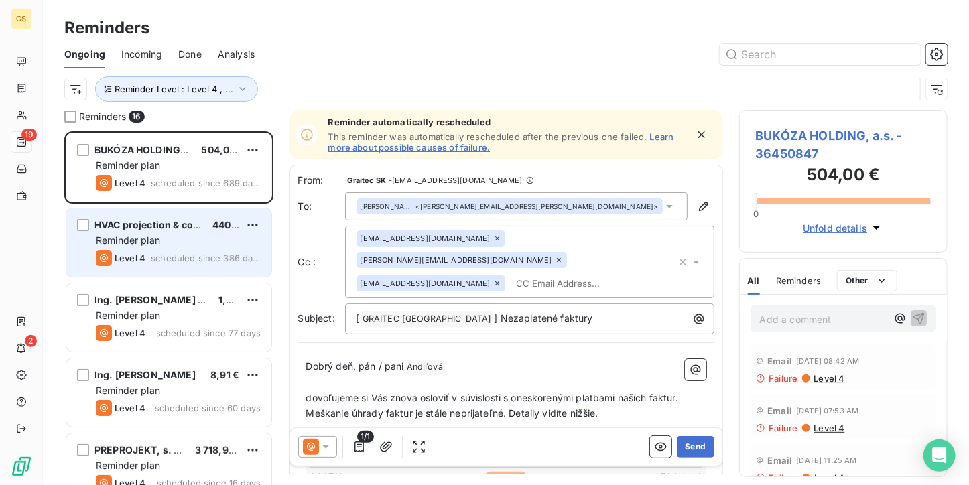
click at [198, 215] on div "HVAC projection & consulting, s. r. o. 440,64 € Reminder plan Level 4 scheduled…" at bounding box center [168, 242] width 205 height 68
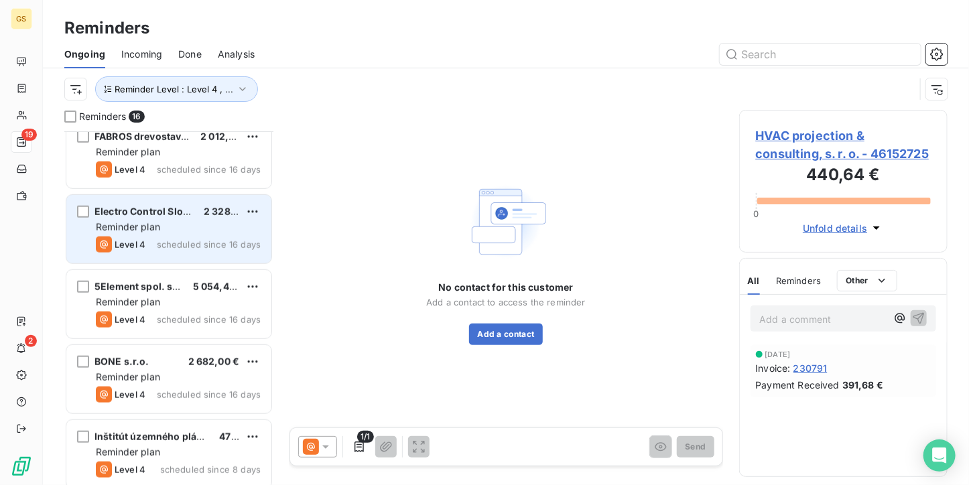
scroll to position [603, 0]
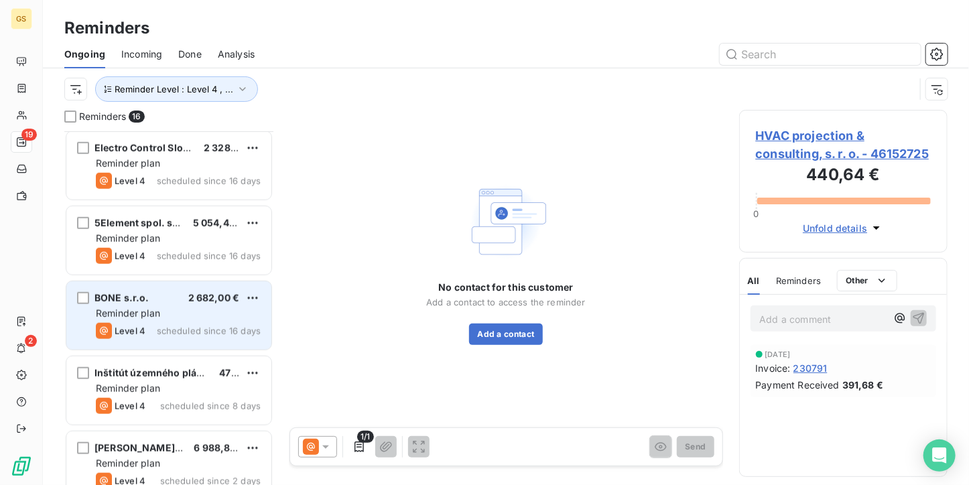
click at [182, 307] on div "Reminder plan" at bounding box center [178, 313] width 165 height 13
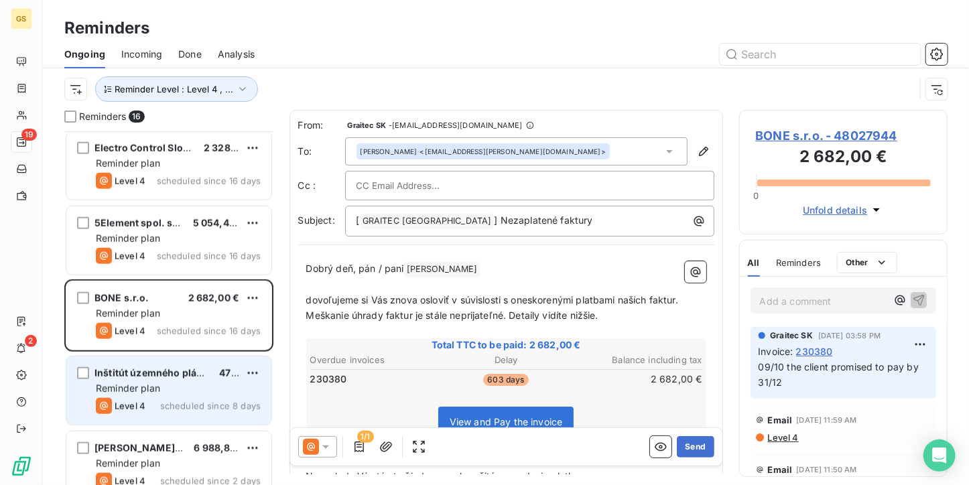
click at [182, 372] on span "Inštitút územného plánovania a architektúry s. r. o." at bounding box center [214, 372] width 239 height 11
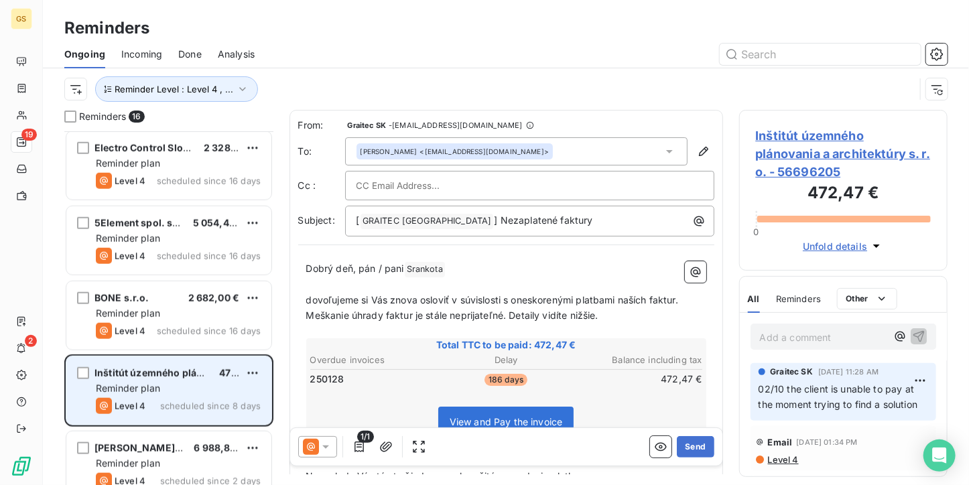
scroll to position [737, 0]
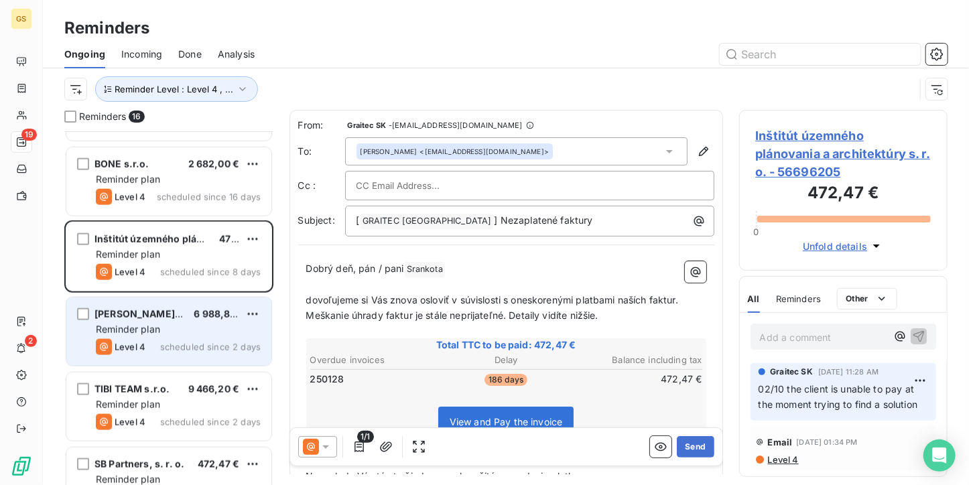
click at [181, 342] on span "scheduled since 2 days" at bounding box center [210, 347] width 101 height 11
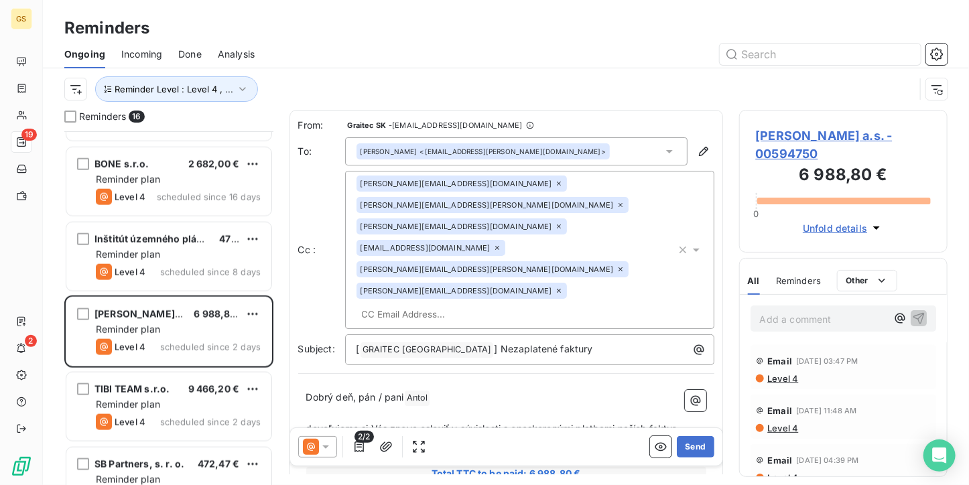
click at [769, 137] on span "[PERSON_NAME] a.s. - 00594750" at bounding box center [844, 145] width 176 height 36
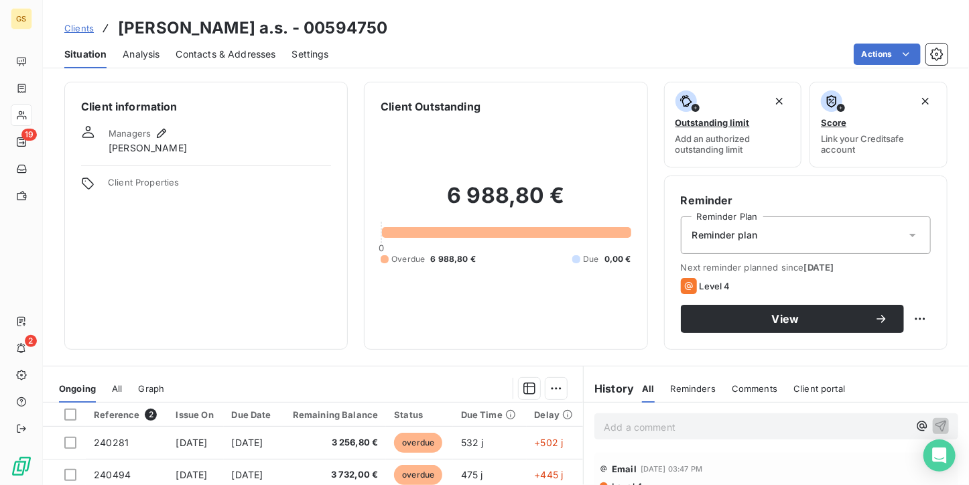
click at [271, 64] on div "Contacts & Addresses" at bounding box center [226, 54] width 100 height 28
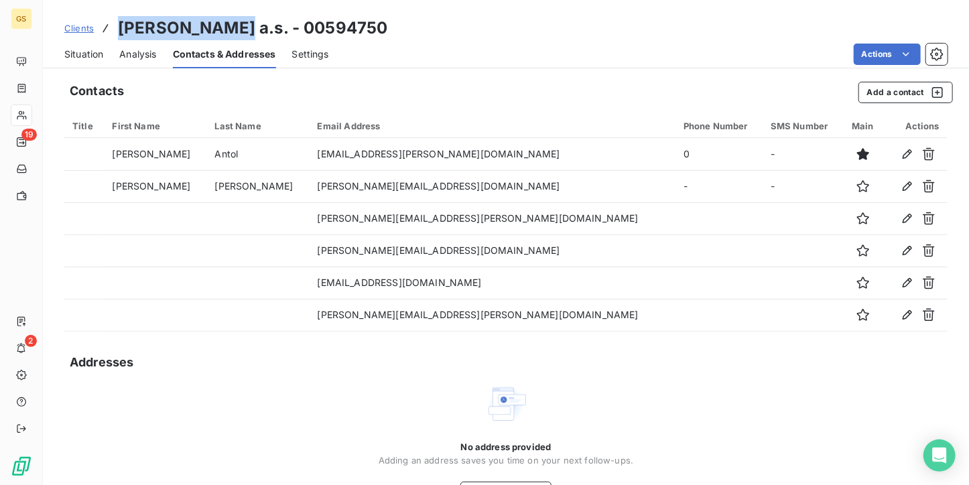
drag, startPoint x: 119, startPoint y: 26, endPoint x: 233, endPoint y: 28, distance: 114.6
click at [233, 28] on h3 "[PERSON_NAME] a.s. - 00594750" at bounding box center [252, 28] width 269 height 24
copy h3 "[PERSON_NAME] a.s."
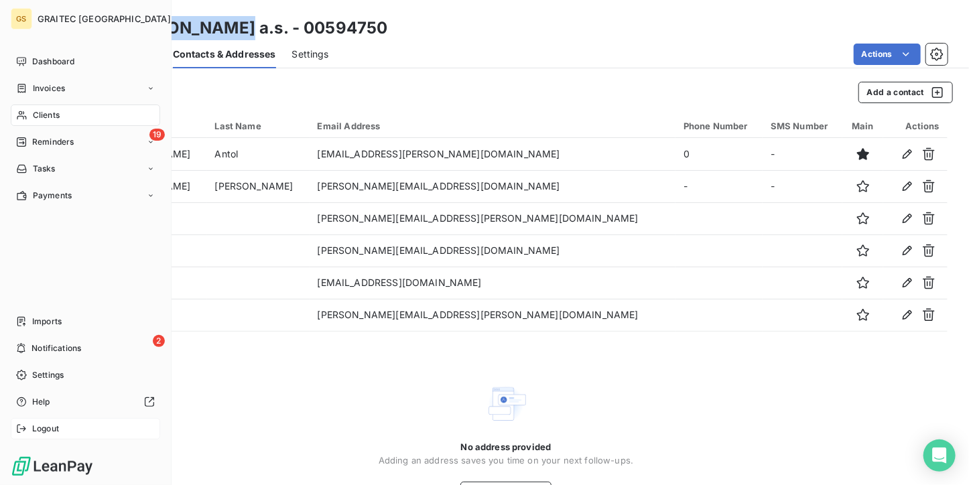
click at [21, 428] on icon at bounding box center [21, 429] width 11 height 11
